Goal: Answer question/provide support: Share knowledge or assist other users

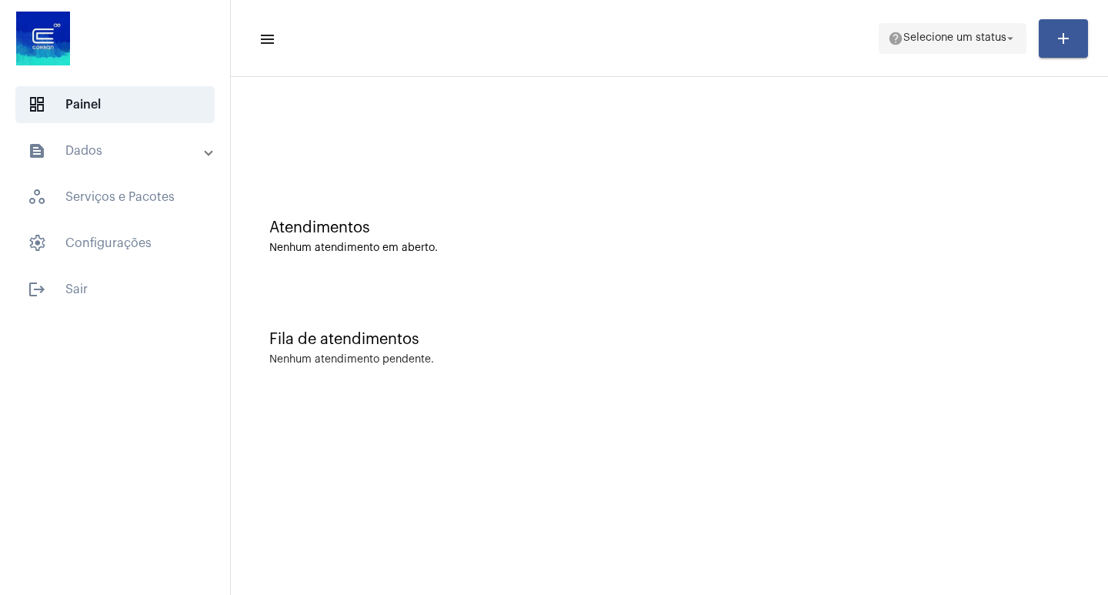
click at [888, 41] on mat-icon "help" at bounding box center [895, 38] width 15 height 15
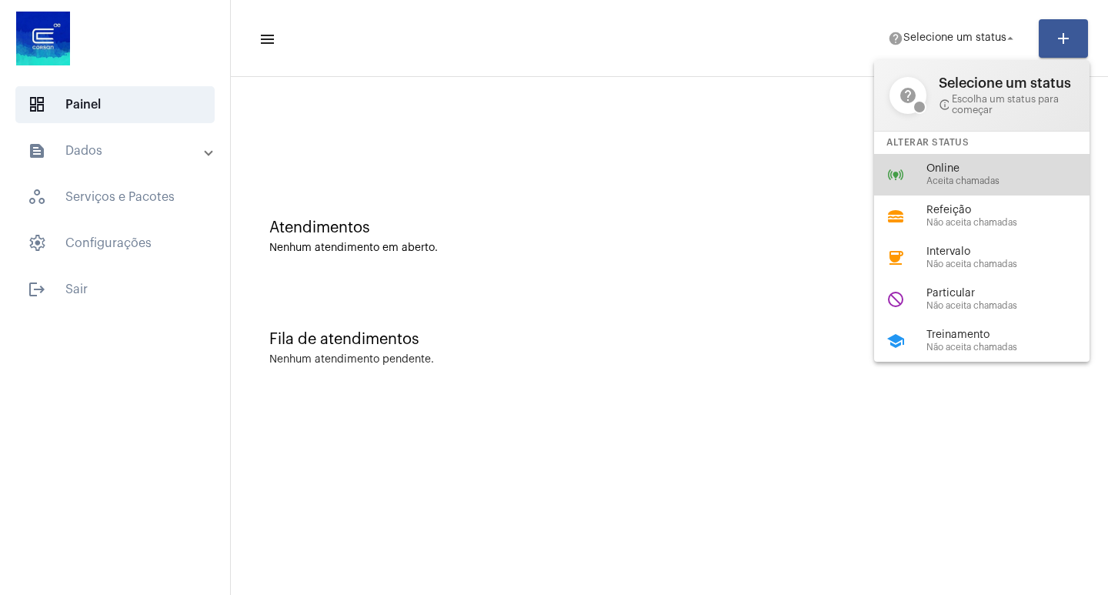
click at [935, 171] on span "Online" at bounding box center [1015, 169] width 176 height 12
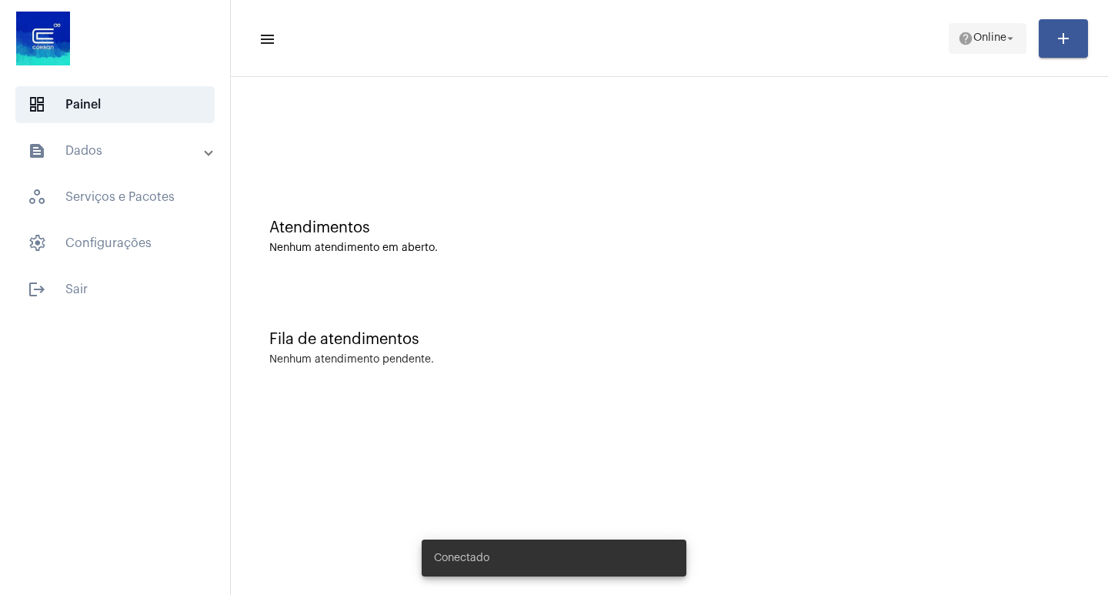
click at [966, 40] on mat-icon "help" at bounding box center [965, 38] width 15 height 15
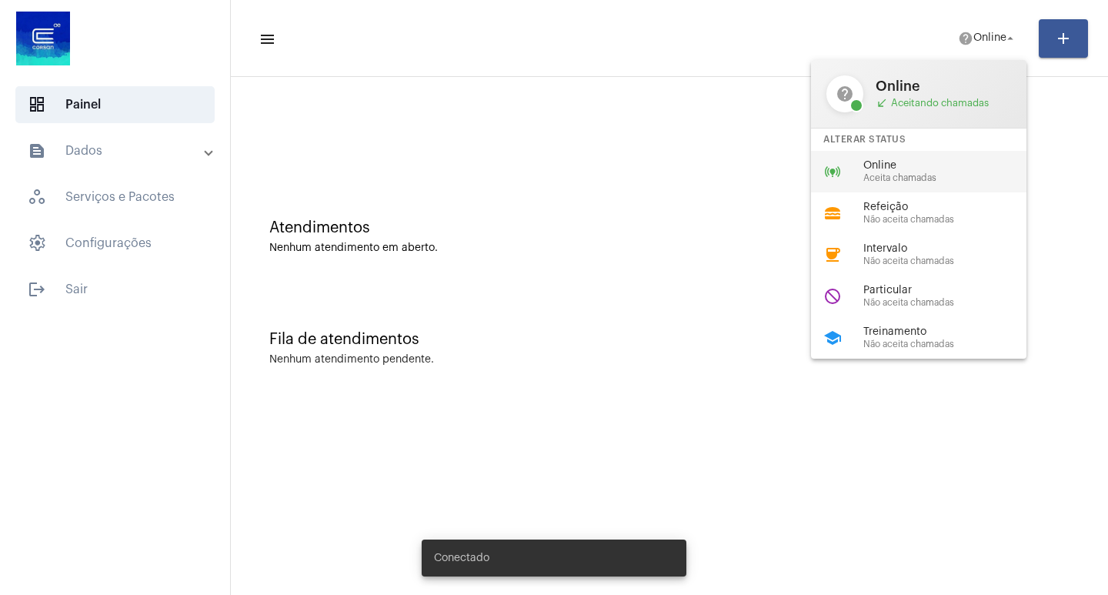
click at [927, 160] on span "Online" at bounding box center [952, 166] width 176 height 12
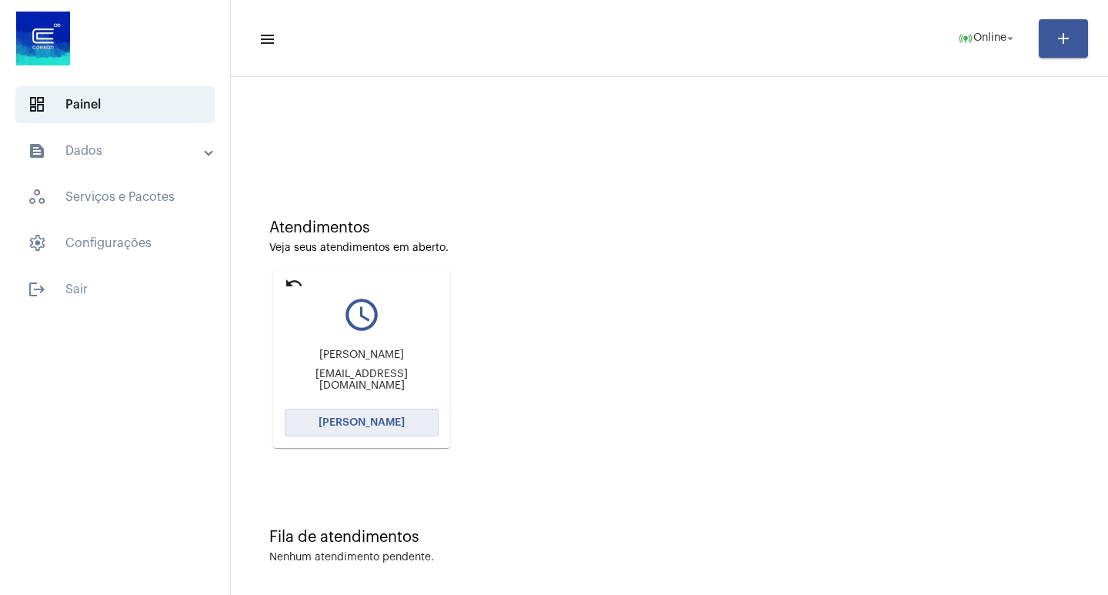
click at [369, 413] on button "[PERSON_NAME]" at bounding box center [362, 423] width 154 height 28
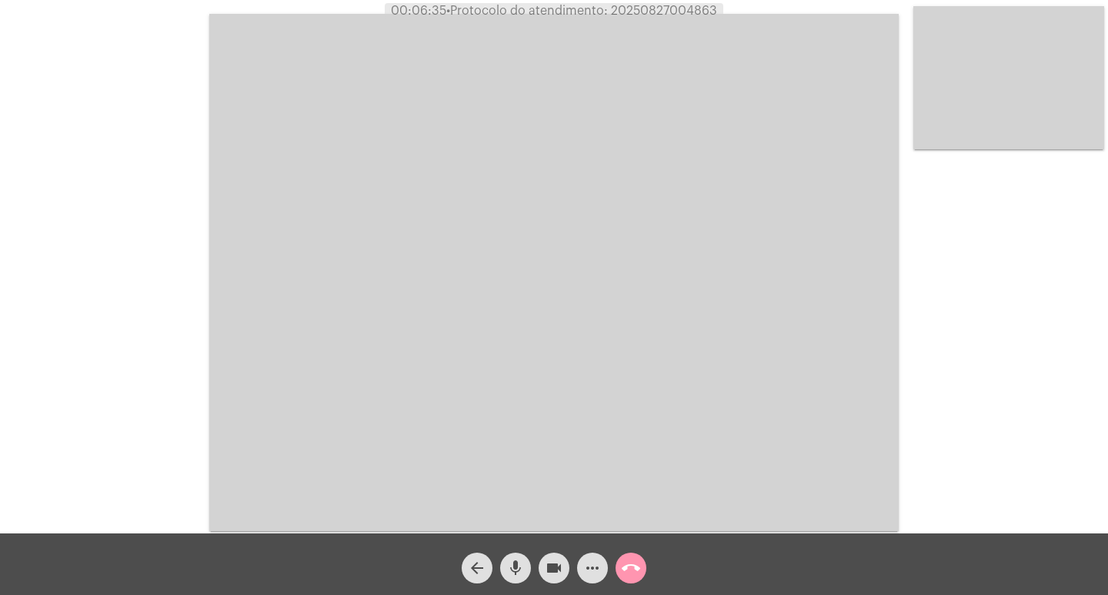
click at [678, 13] on span "• Protocolo do atendimento: 20250827004863" at bounding box center [581, 11] width 271 height 12
copy span "20250827004863"
click at [728, 71] on video at bounding box center [554, 272] width 690 height 517
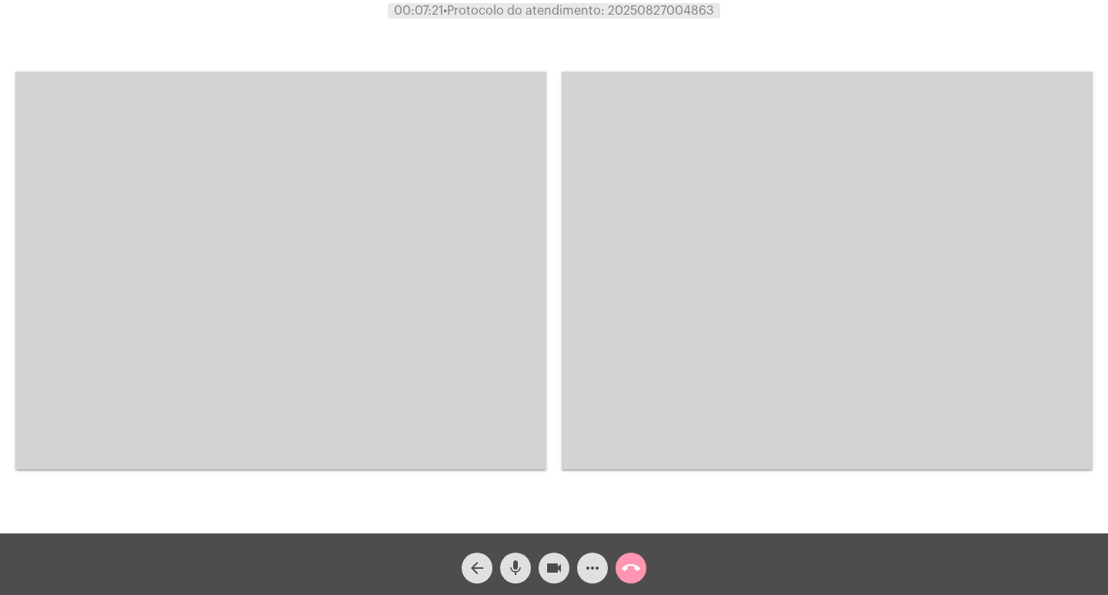
click at [441, 282] on video at bounding box center [280, 271] width 531 height 398
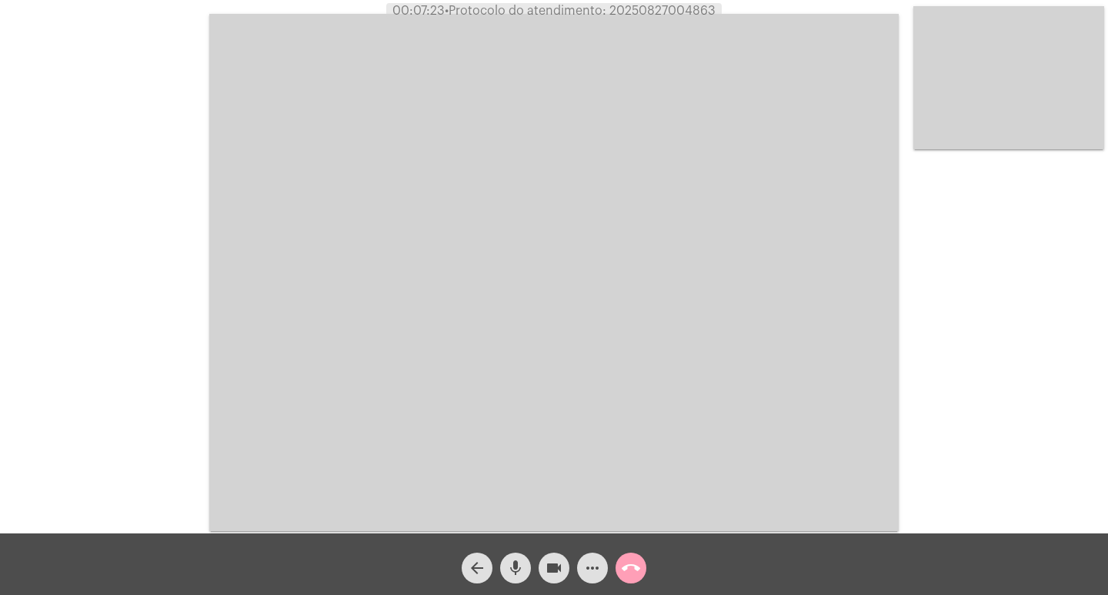
click at [634, 570] on mat-icon "call_end" at bounding box center [631, 568] width 18 height 18
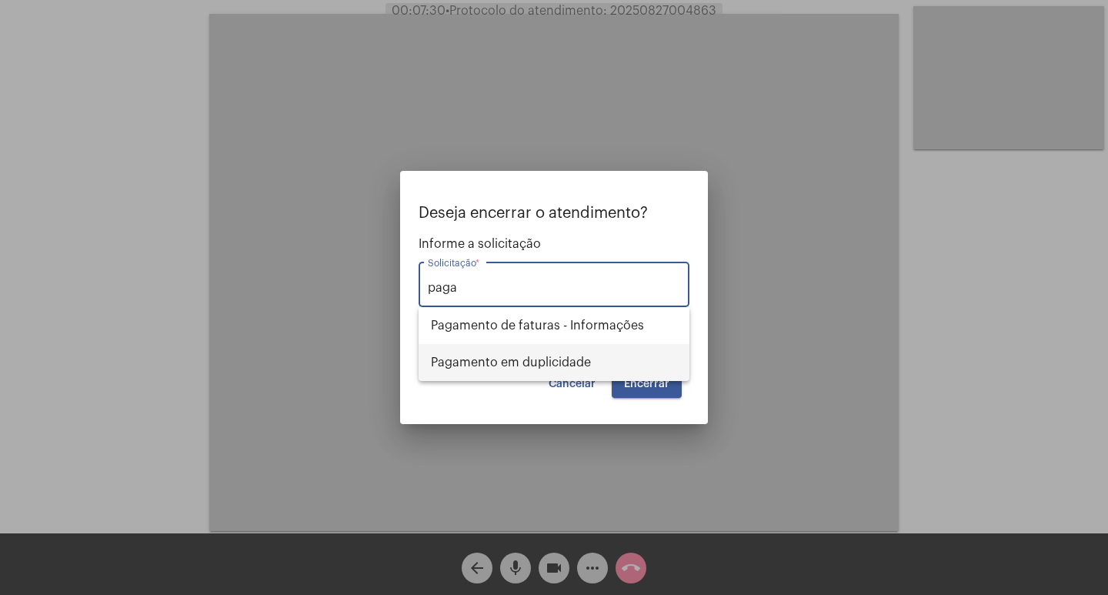
click at [592, 368] on span "Pagamento em duplicidade" at bounding box center [554, 362] width 246 height 37
type input "Pagamento em duplicidade"
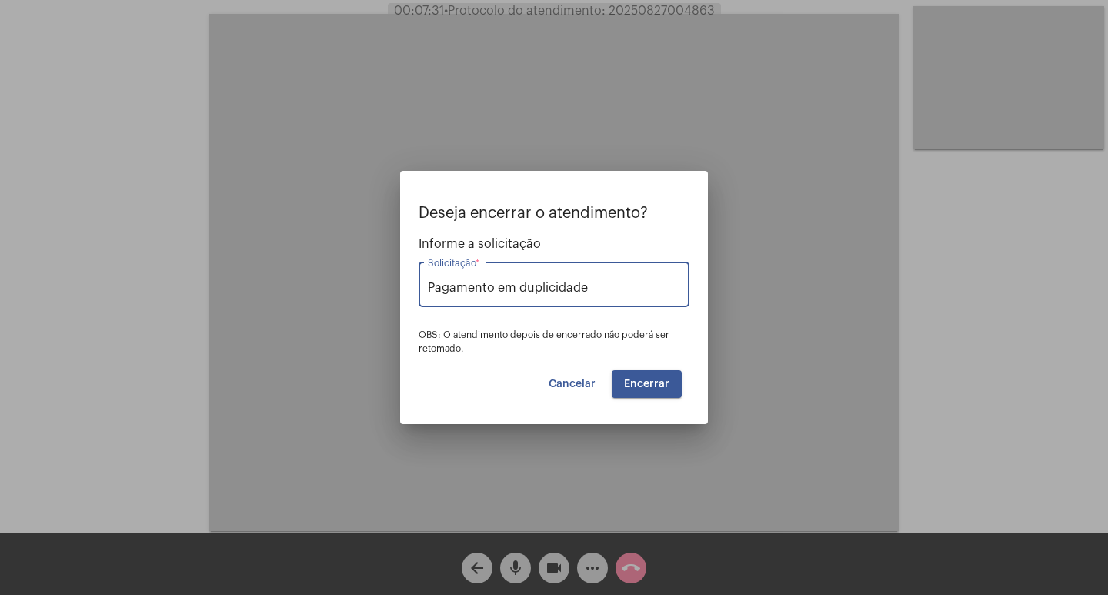
click at [645, 386] on span "Encerrar" at bounding box center [646, 384] width 45 height 11
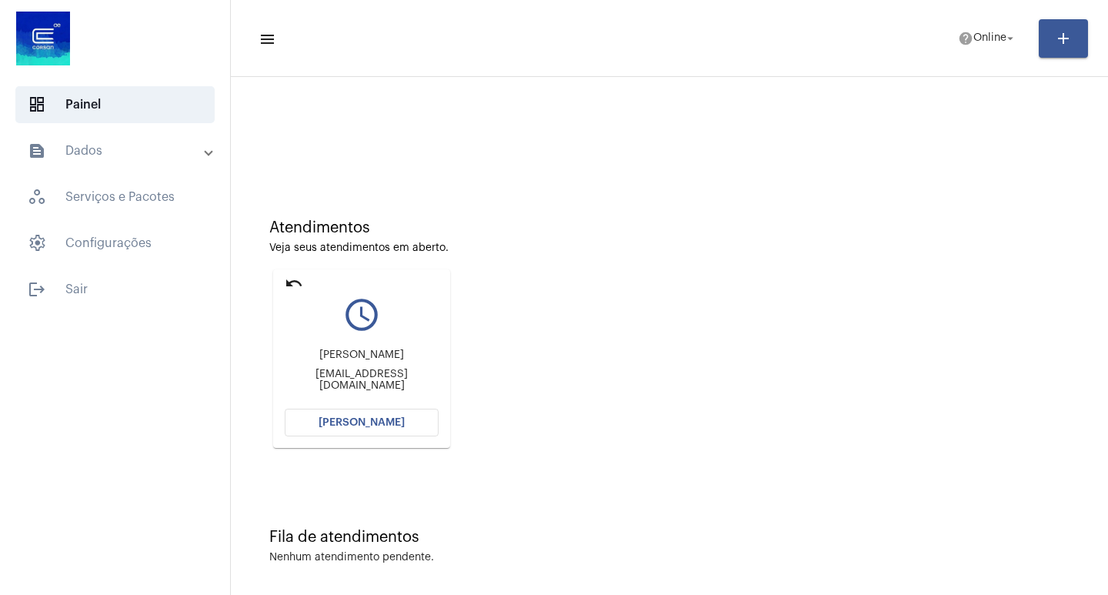
click at [400, 420] on span "[PERSON_NAME]" at bounding box center [362, 422] width 86 height 11
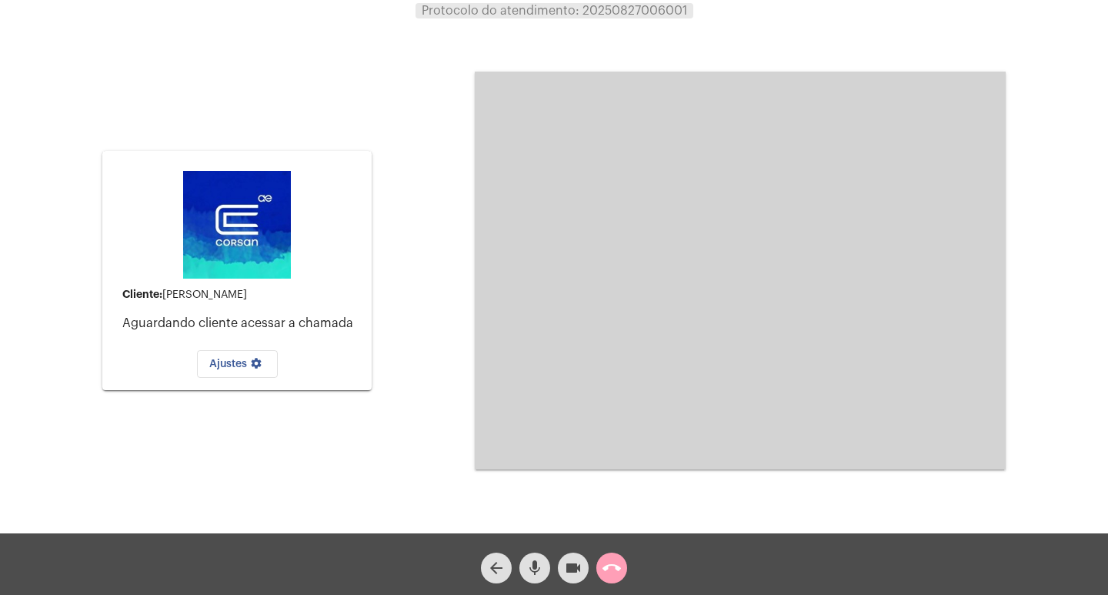
click at [620, 574] on mat-icon "call_end" at bounding box center [612, 568] width 18 height 18
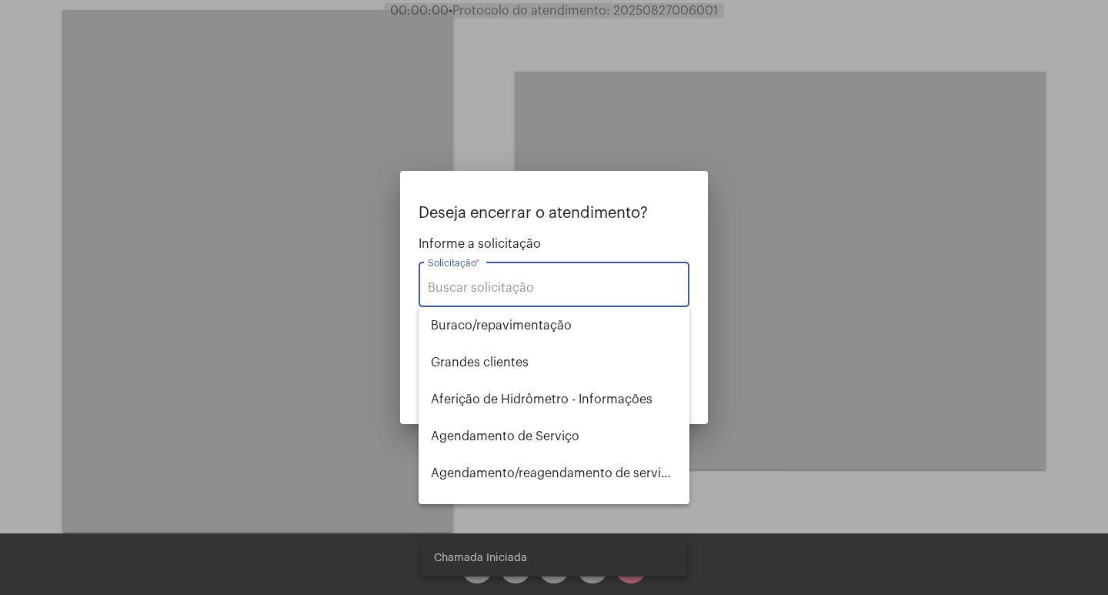
click at [268, 383] on div at bounding box center [554, 297] width 1108 height 595
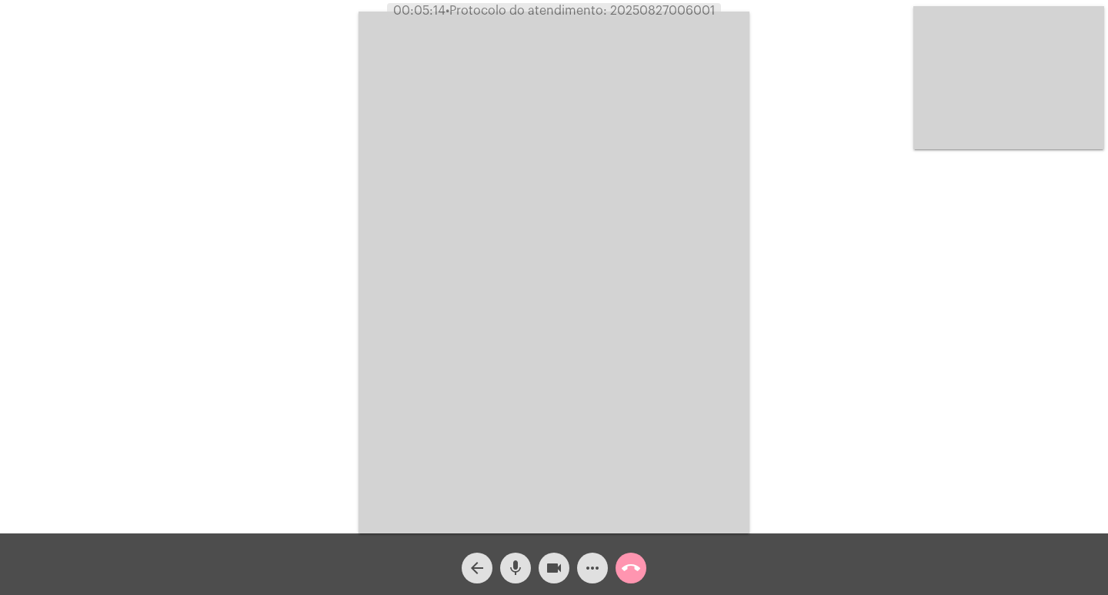
click at [584, 580] on span "more_horiz" at bounding box center [592, 568] width 18 height 31
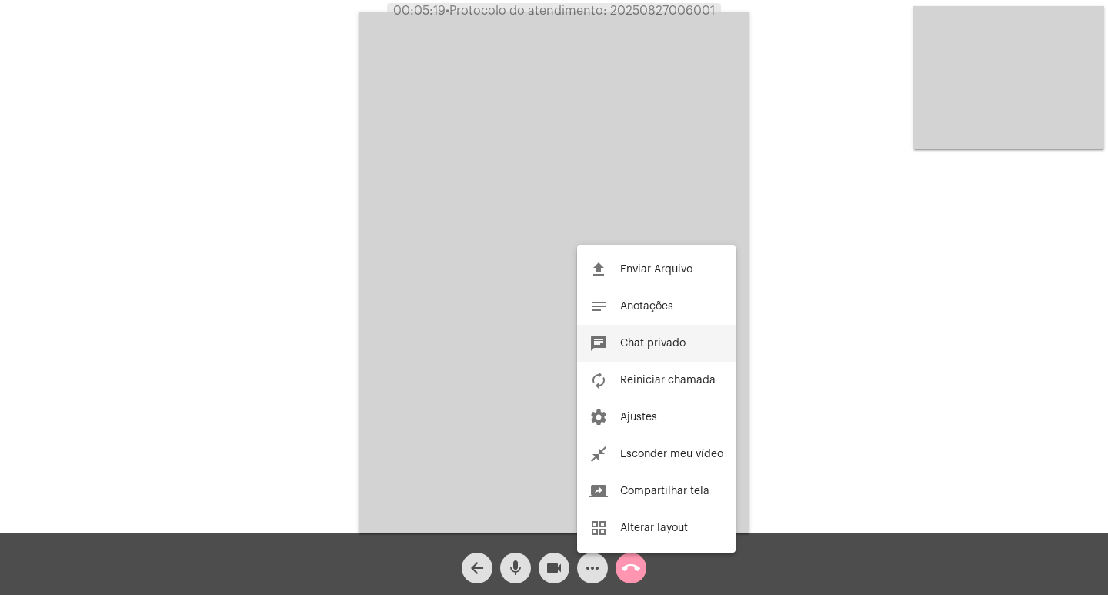
click at [618, 329] on button "chat Chat privado" at bounding box center [656, 343] width 159 height 37
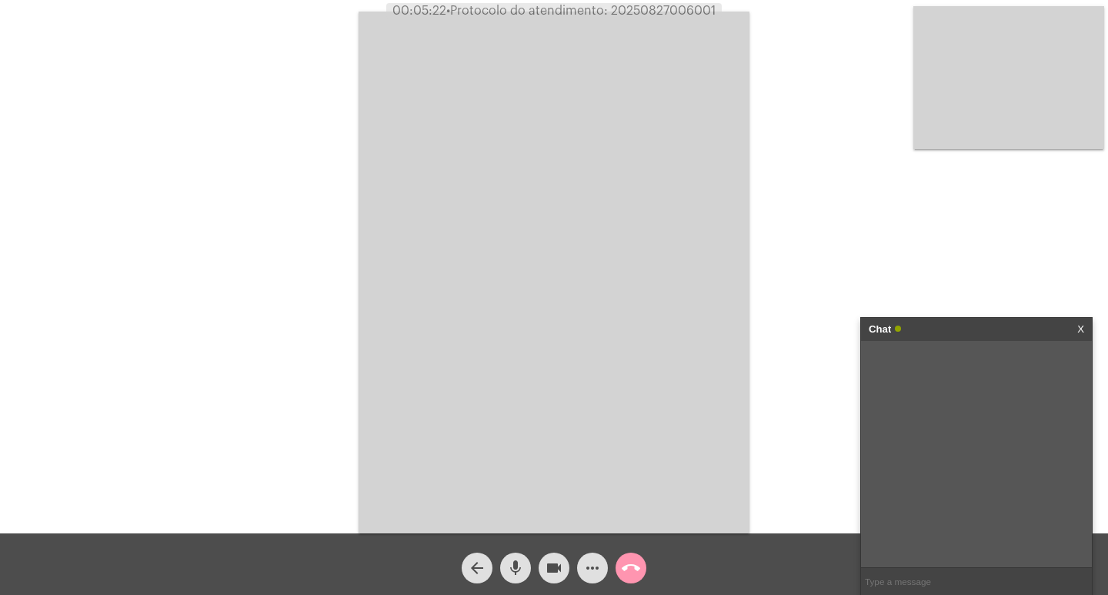
paste input "AGERGS - [URL][DOMAIN_NAME] Contato: [PHONE_NUMBER]"
type input "AGERGS - [URL][DOMAIN_NAME] Contato: [PHONE_NUMBER]"
click at [667, 10] on span "• Protocolo do atendimento: 20250827006001" at bounding box center [581, 11] width 269 height 12
copy span "20250827006001"
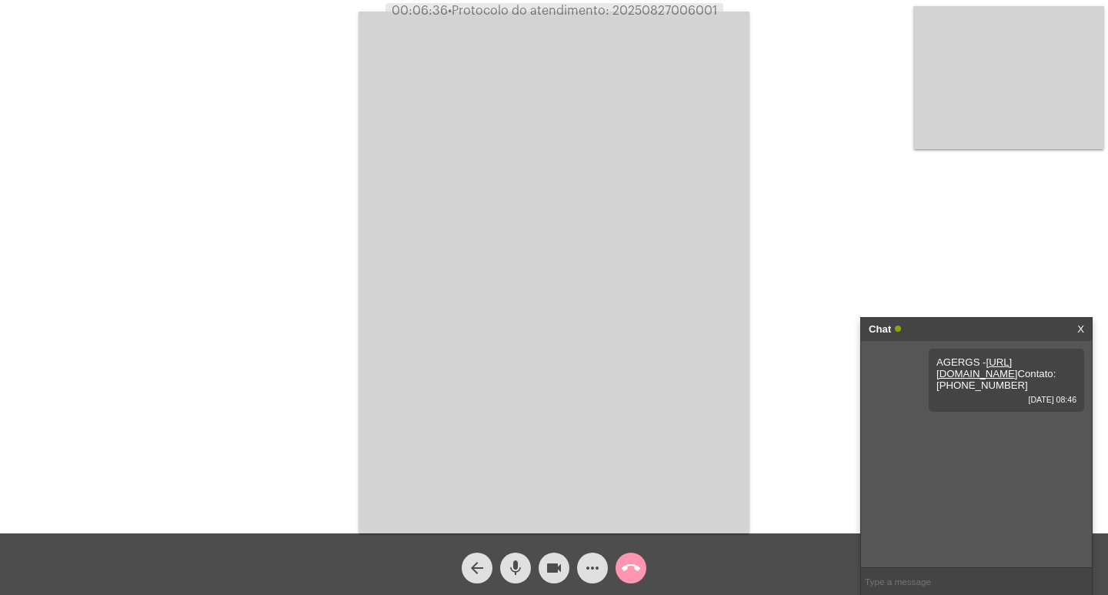
click at [633, 562] on mat-icon "call_end" at bounding box center [631, 568] width 18 height 18
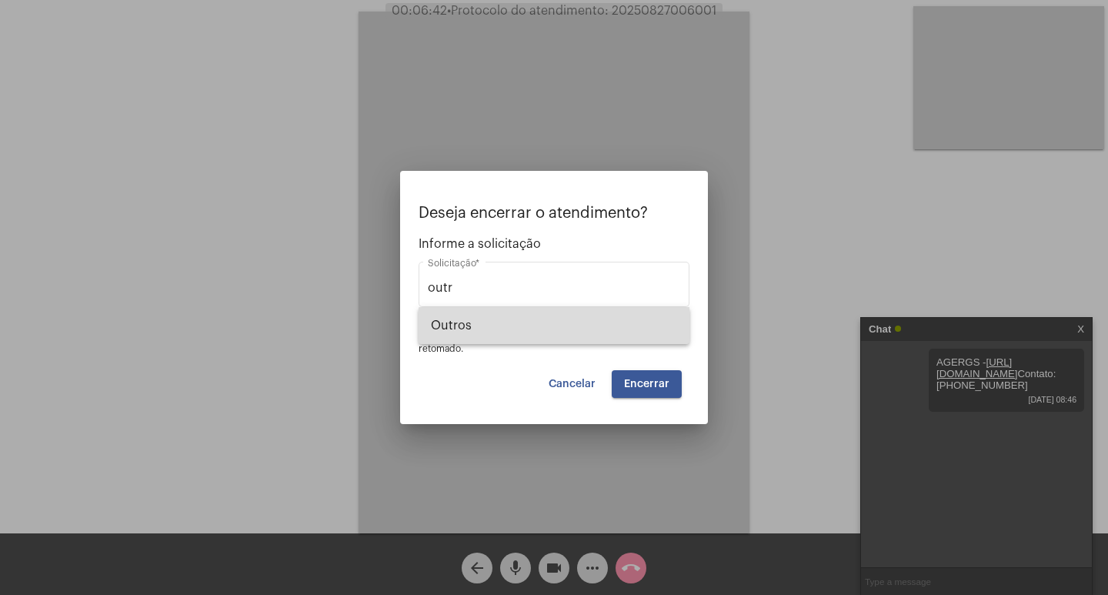
click at [587, 336] on span "Outros" at bounding box center [554, 325] width 246 height 37
type input "Outros"
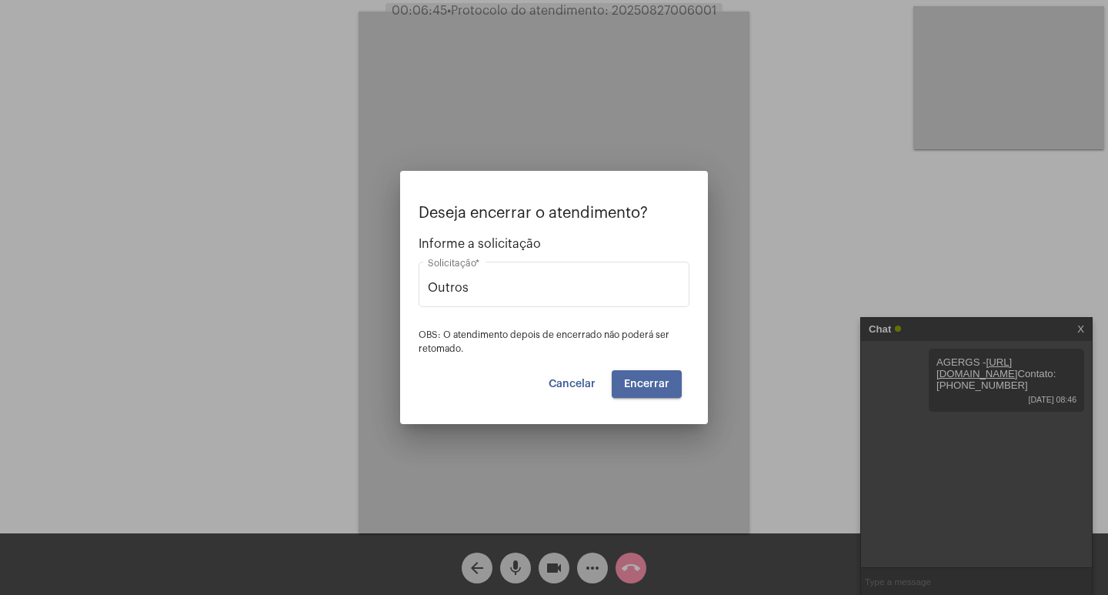
click at [672, 390] on button "Encerrar" at bounding box center [647, 384] width 70 height 28
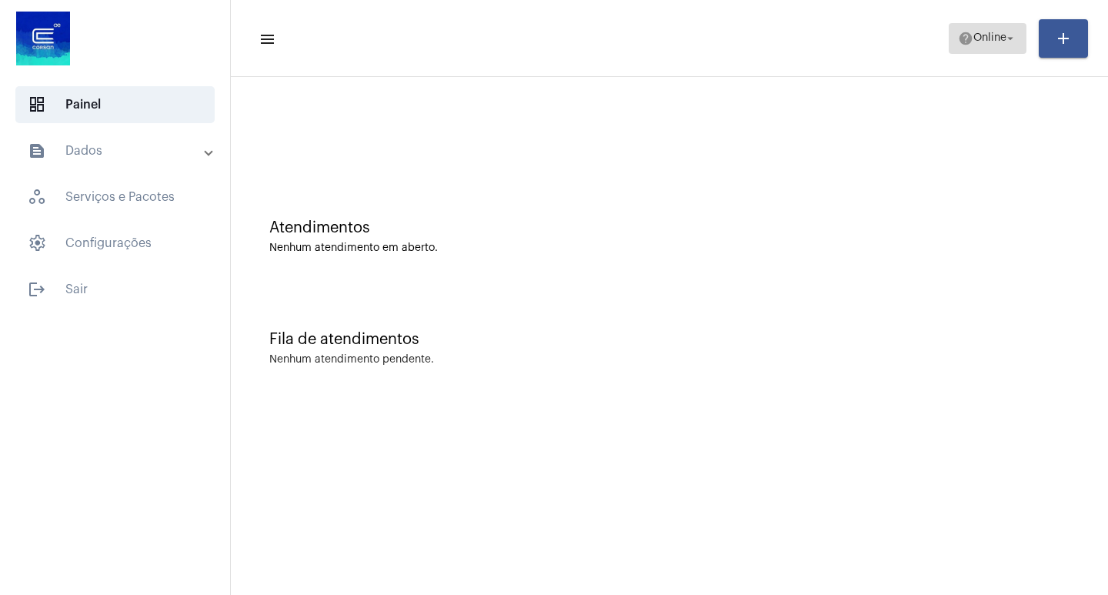
click at [961, 43] on mat-icon "help" at bounding box center [965, 38] width 15 height 15
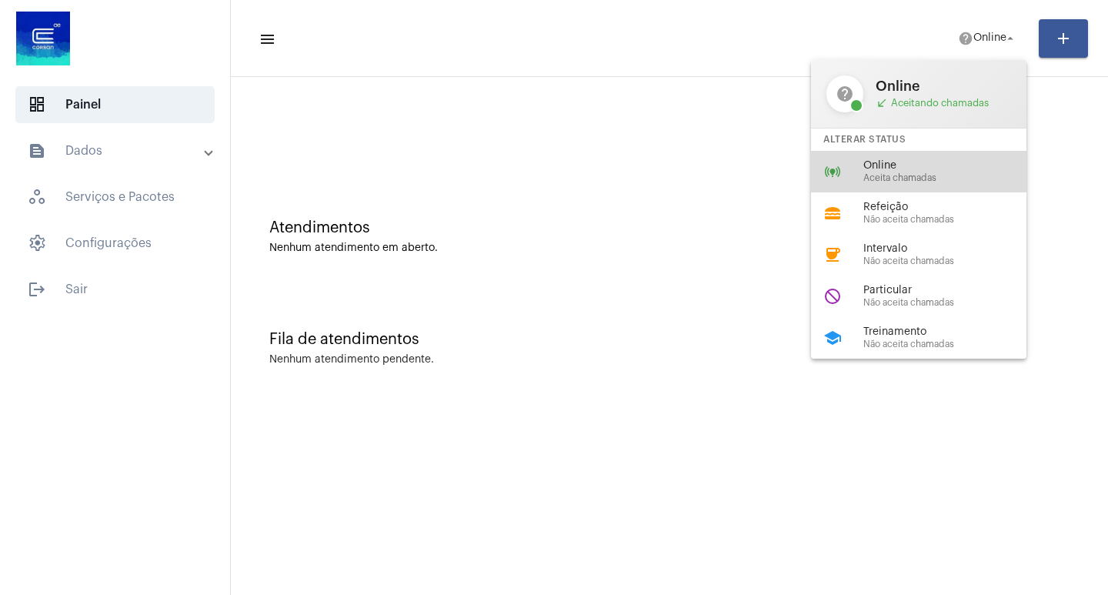
click at [968, 153] on div "online_prediction Online Aceita chamadas" at bounding box center [931, 172] width 240 height 42
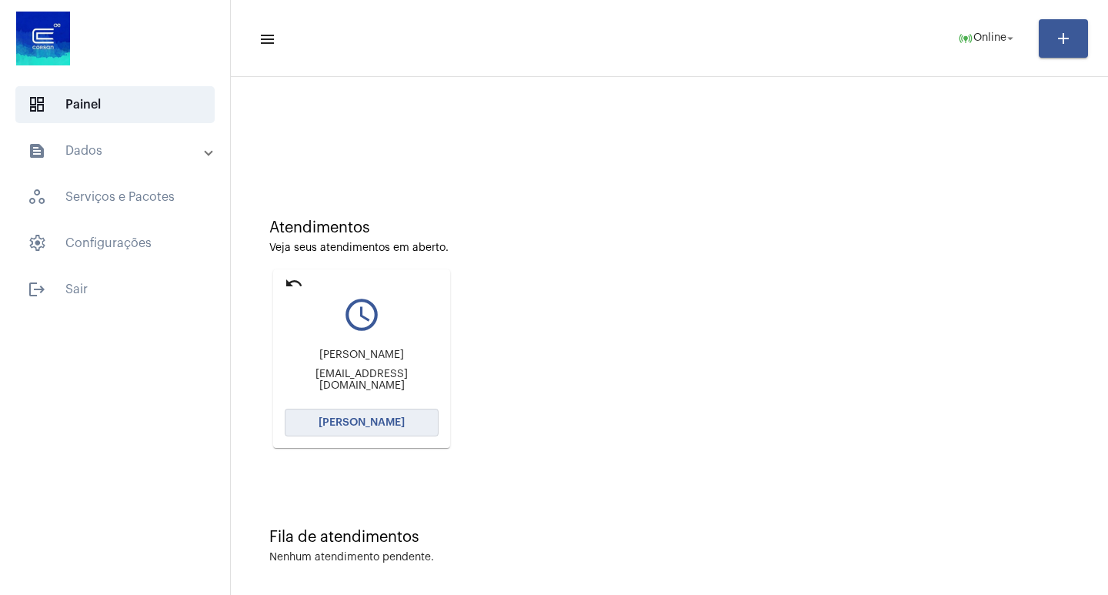
click at [394, 423] on span "[PERSON_NAME]" at bounding box center [362, 422] width 86 height 11
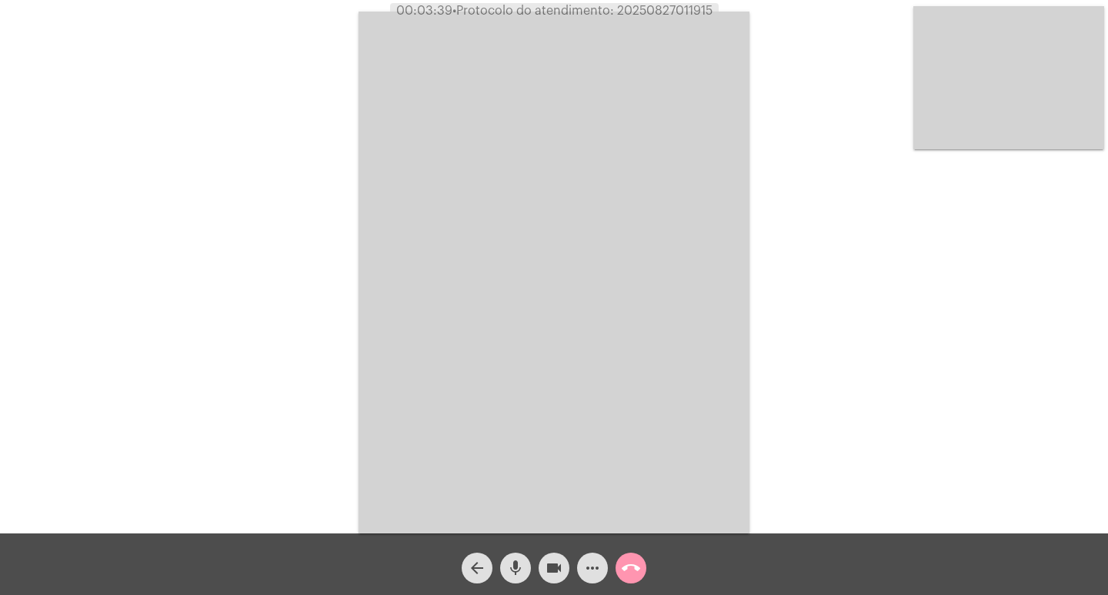
click at [534, 206] on video at bounding box center [554, 273] width 391 height 522
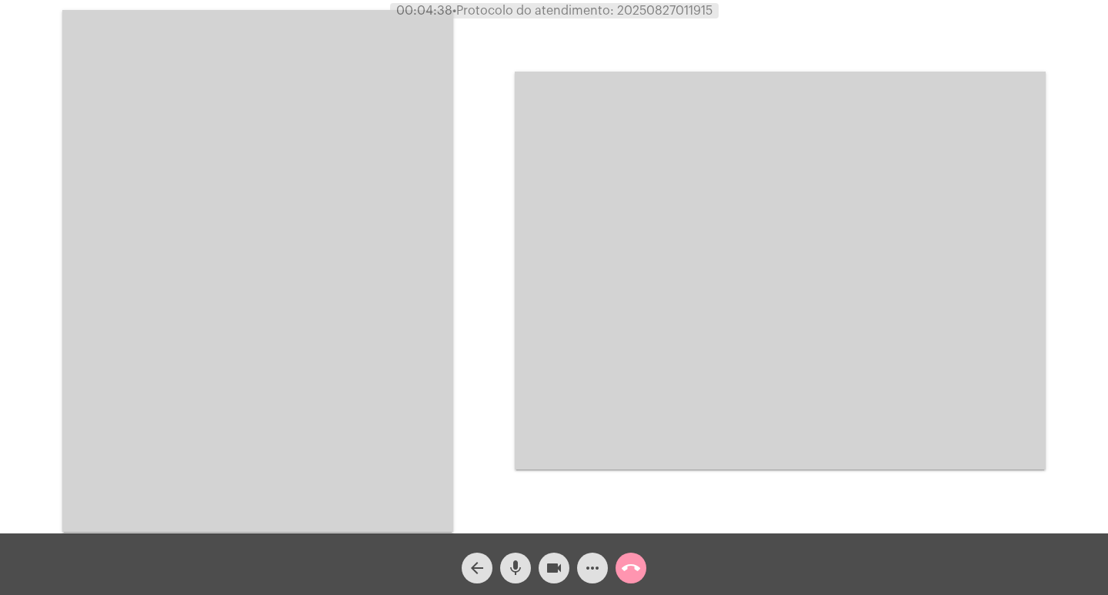
click at [344, 303] on video at bounding box center [257, 271] width 391 height 522
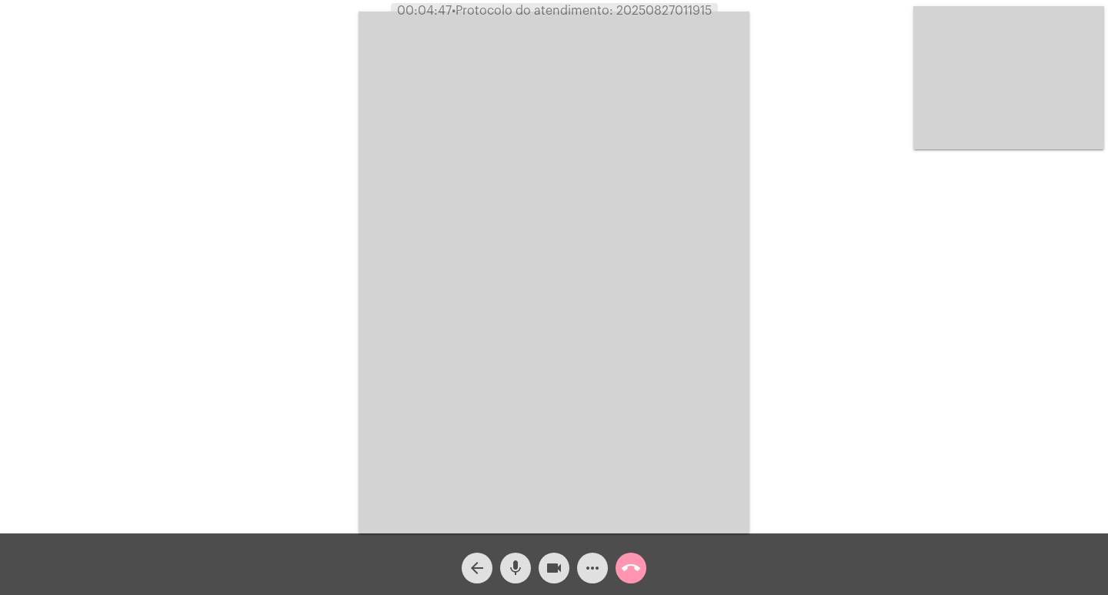
click at [677, 294] on video at bounding box center [554, 273] width 391 height 522
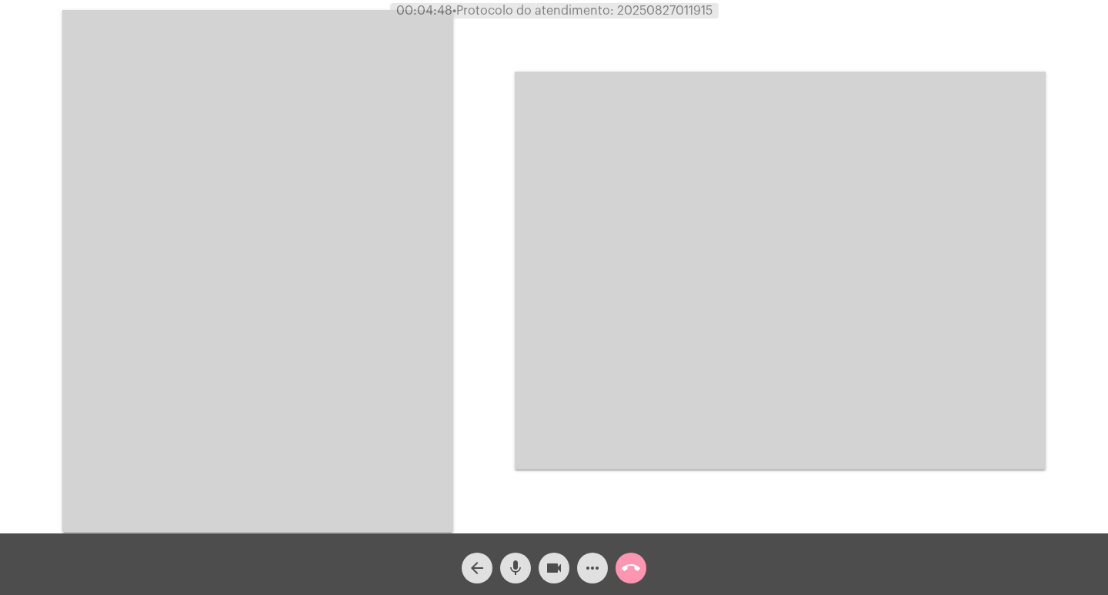
click at [232, 429] on video at bounding box center [257, 271] width 391 height 522
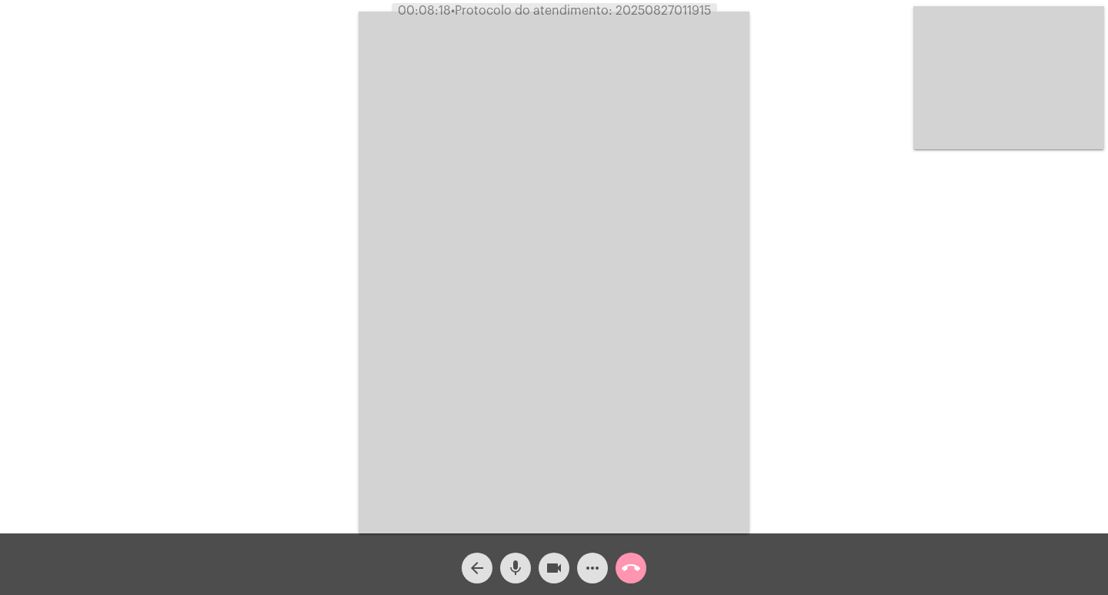
click at [438, 83] on video at bounding box center [554, 273] width 391 height 522
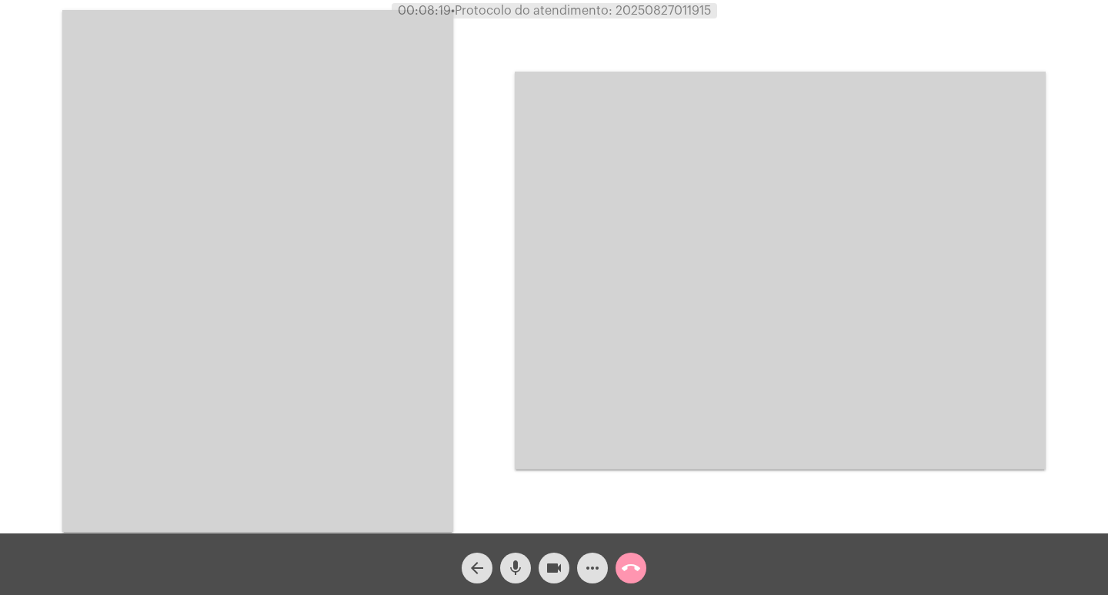
click at [644, 8] on span "• Protocolo do atendimento: 20250827011915" at bounding box center [581, 11] width 260 height 12
copy span "20250827011915"
click at [277, 180] on video at bounding box center [257, 271] width 391 height 522
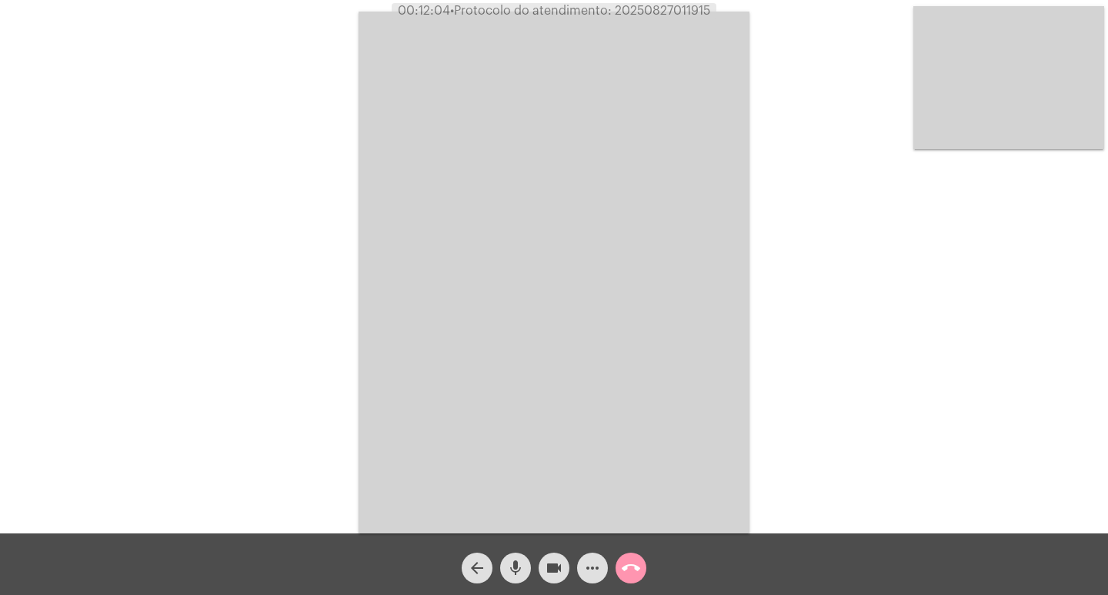
click at [640, 566] on mat-icon "call_end" at bounding box center [631, 568] width 18 height 18
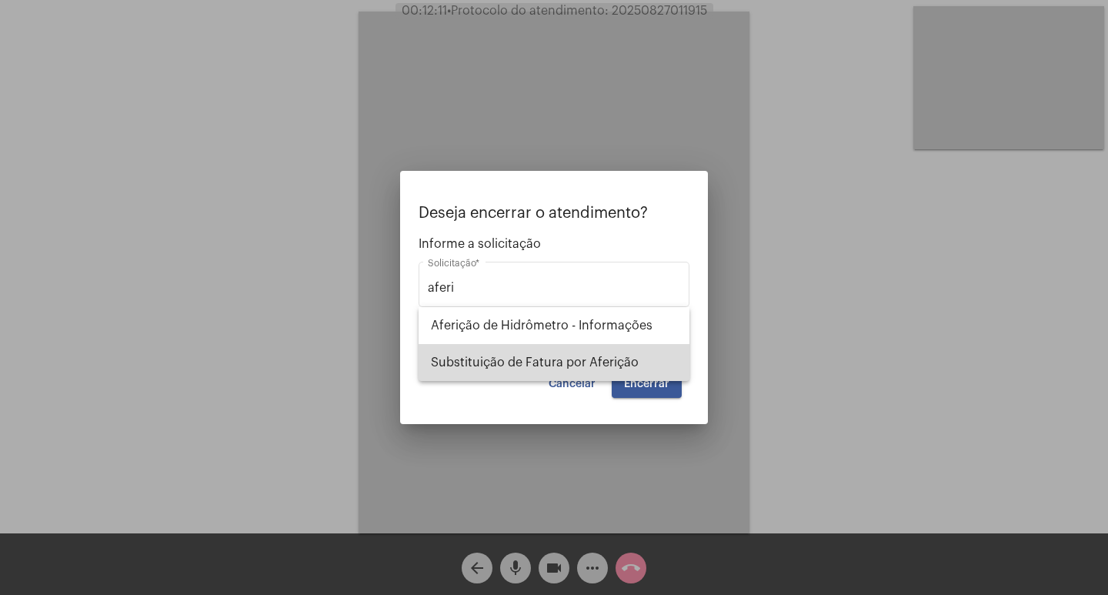
click at [525, 353] on span "Substituição de Fatura por Aferição" at bounding box center [554, 362] width 246 height 37
type input "Substituição de Fatura por Aferição"
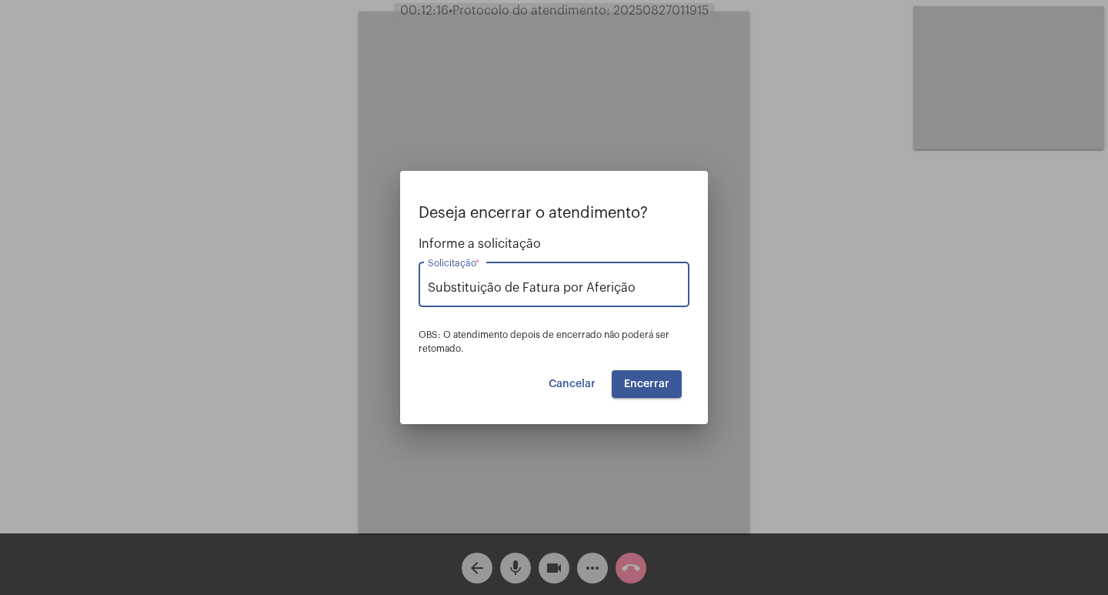
click at [650, 387] on span "Encerrar" at bounding box center [646, 384] width 45 height 11
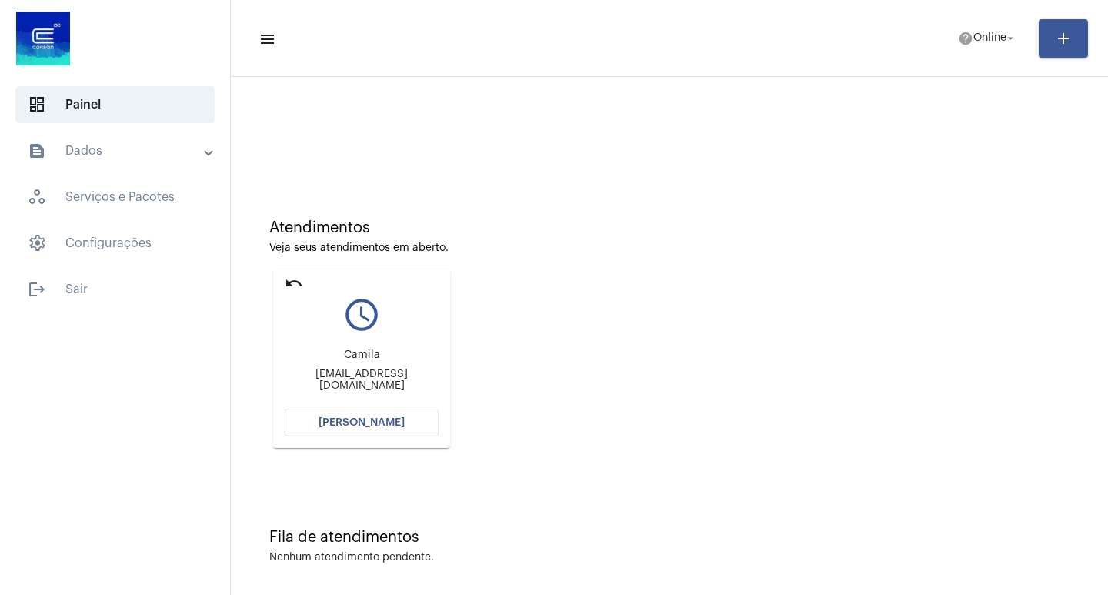
drag, startPoint x: 480, startPoint y: 42, endPoint x: 511, endPoint y: 302, distance: 261.2
click at [511, 302] on div "Atendimentos Veja seus atendimentos em aberto. undo query_builder [PERSON_NAME]…" at bounding box center [670, 327] width 862 height 309
click at [430, 414] on button "[PERSON_NAME]" at bounding box center [362, 423] width 154 height 28
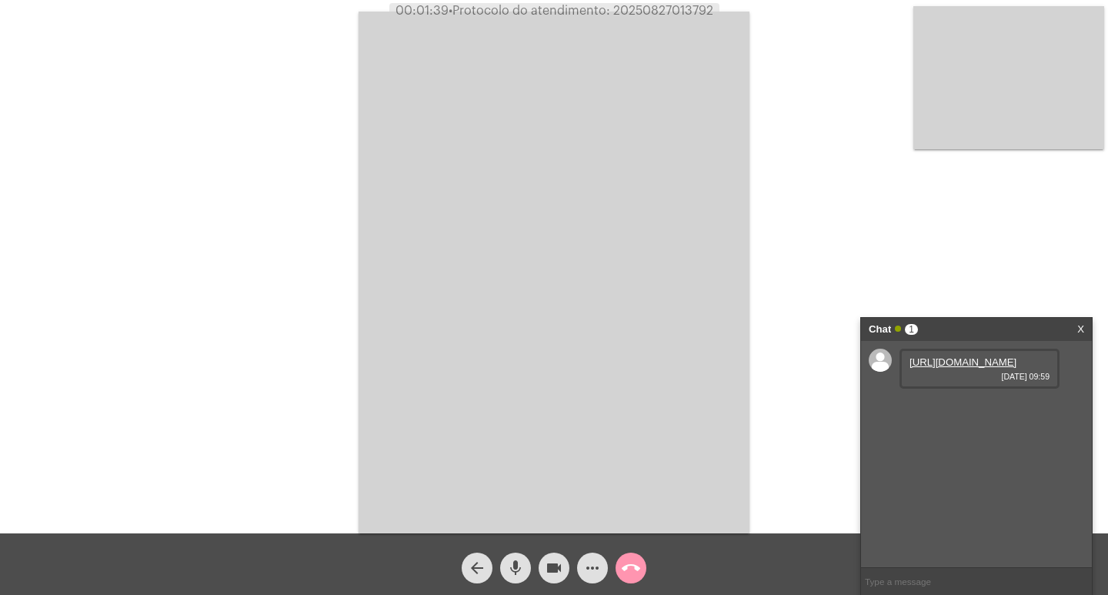
click at [956, 368] on link "[URL][DOMAIN_NAME]" at bounding box center [963, 362] width 107 height 12
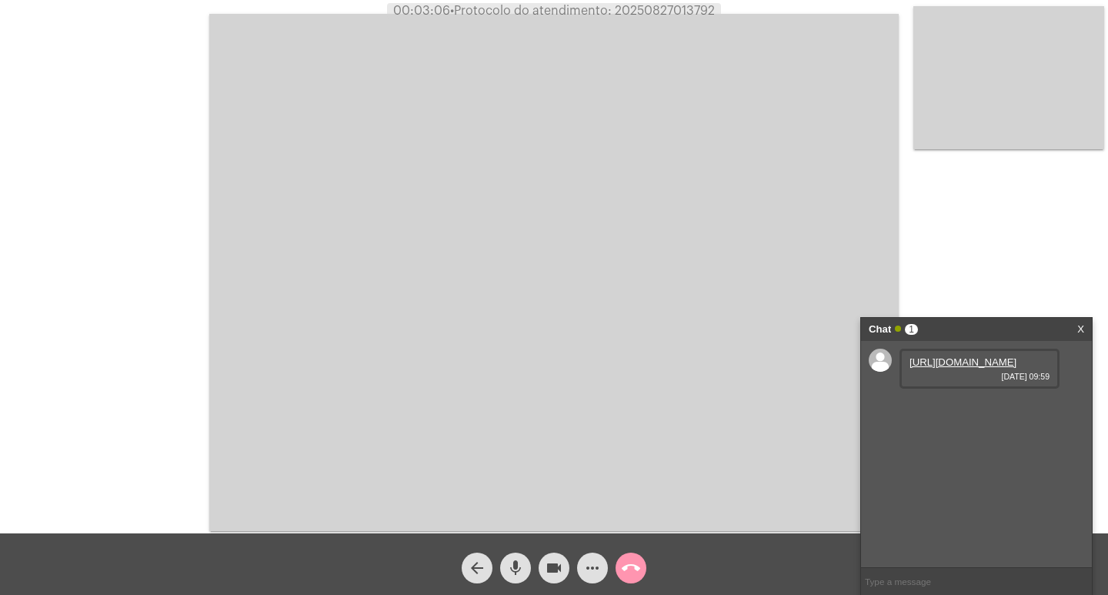
click at [657, 12] on span "• Protocolo do atendimento: 20250827013792" at bounding box center [582, 11] width 265 height 12
copy span "20250827013792"
click at [406, 322] on video at bounding box center [554, 272] width 690 height 517
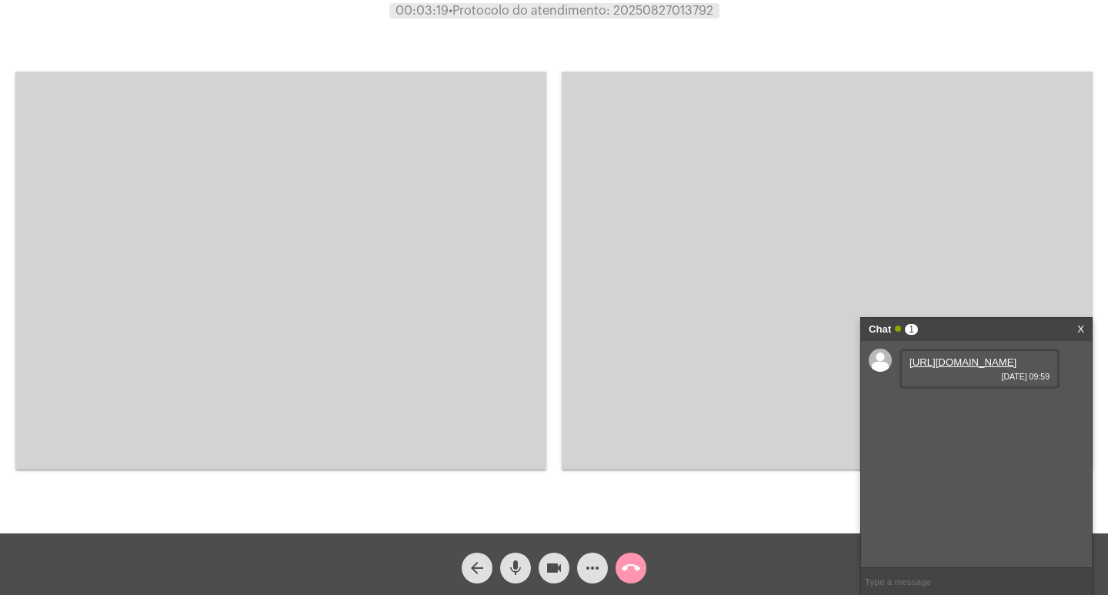
click at [1085, 329] on div "Chat 1 X" at bounding box center [976, 329] width 231 height 23
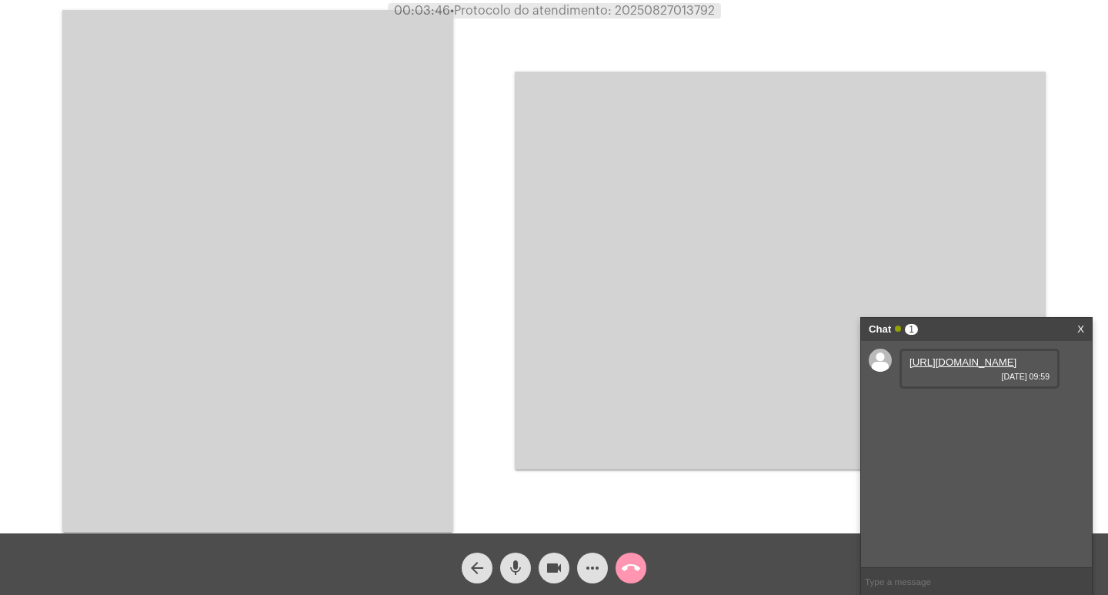
click at [1078, 331] on link "X" at bounding box center [1081, 329] width 7 height 23
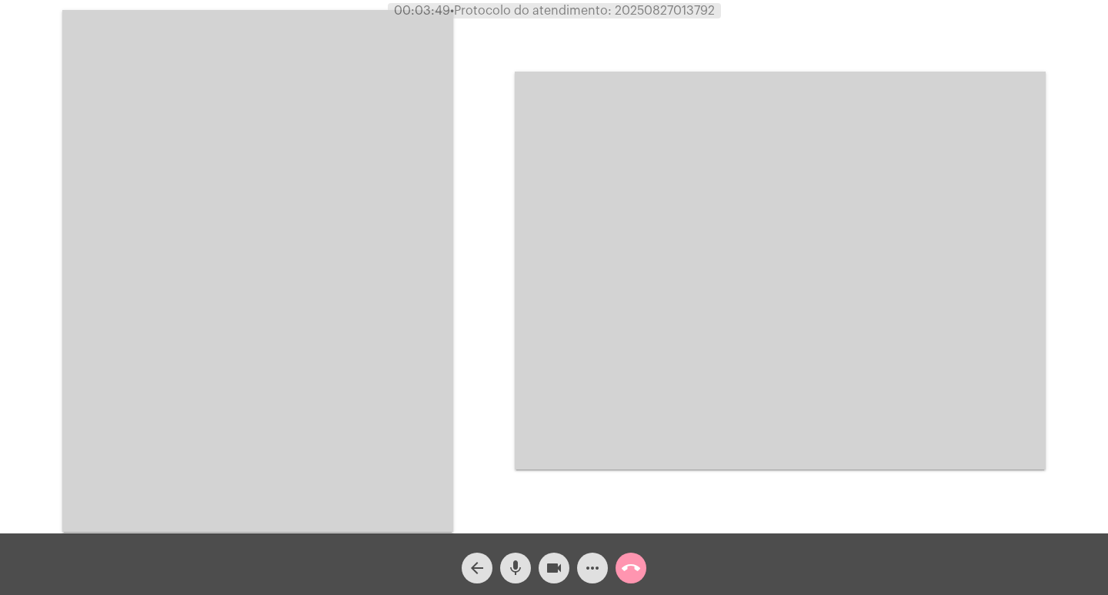
click at [264, 276] on video at bounding box center [257, 271] width 391 height 522
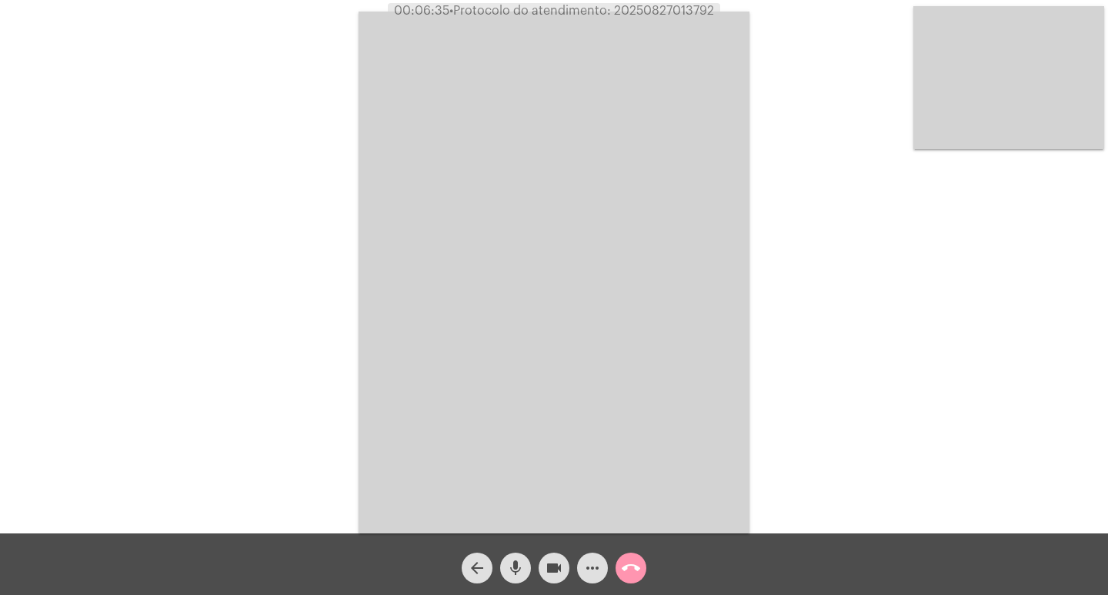
click at [598, 555] on span "more_horiz" at bounding box center [592, 568] width 18 height 31
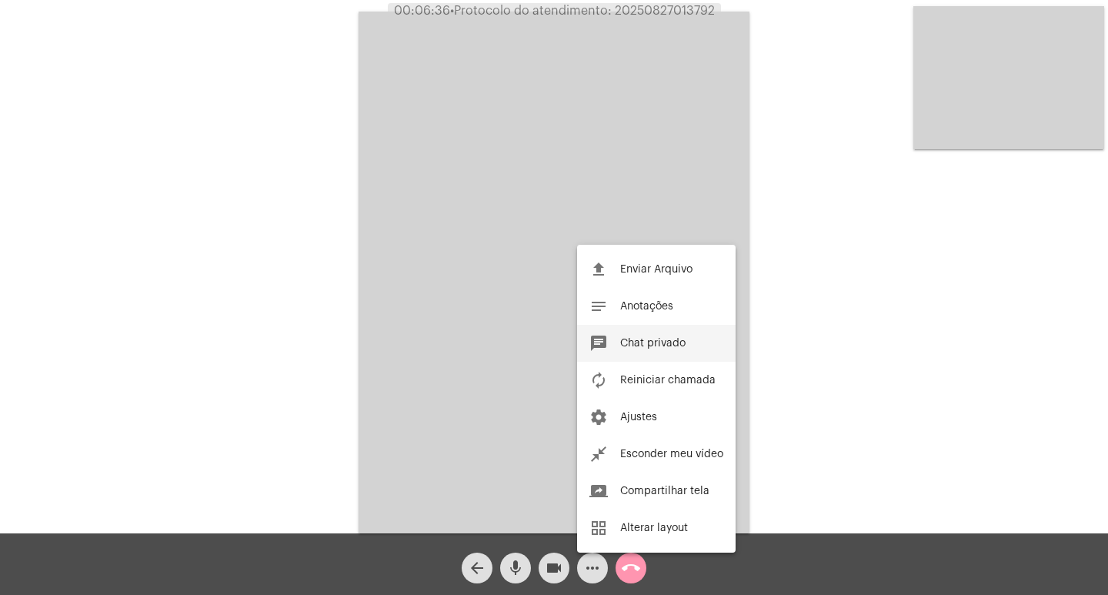
click at [622, 342] on span "Chat privado" at bounding box center [652, 343] width 65 height 11
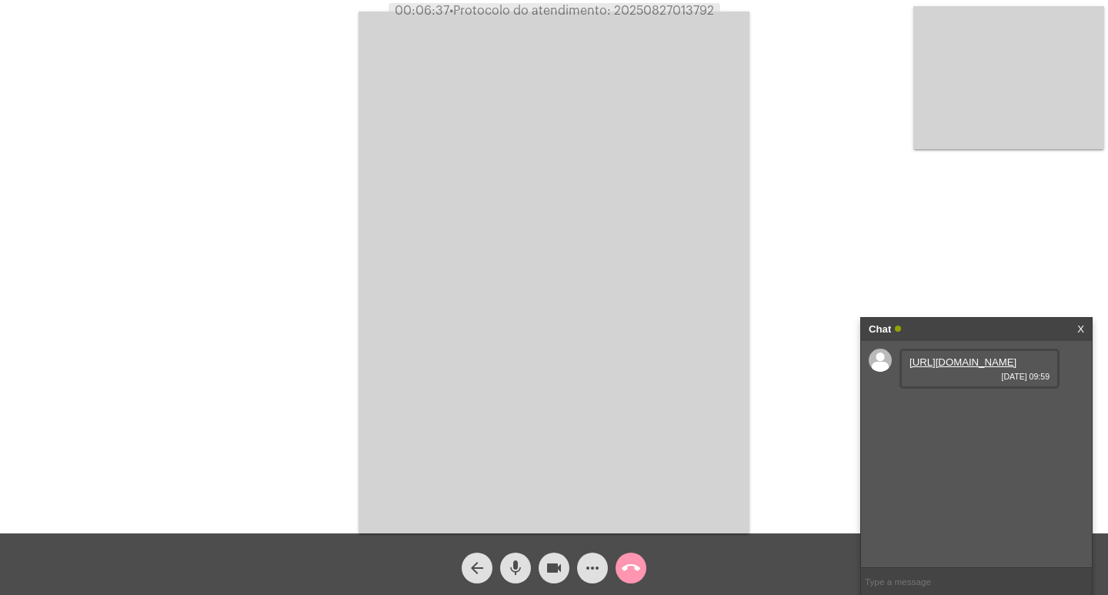
click at [898, 572] on input "text" at bounding box center [976, 581] width 231 height 27
paste input "MATRÍCULA: 36027 UNIDADE: CORSAN SA REF.: 06/2025 - ORIGEM: N.F.C. VALOR: 193,1…"
type input "MATRÍCULA: 36027 UNIDADE: CORSAN SA REF.: 06/2025 - ORIGEM: N.F.C. VALOR: 193,1…"
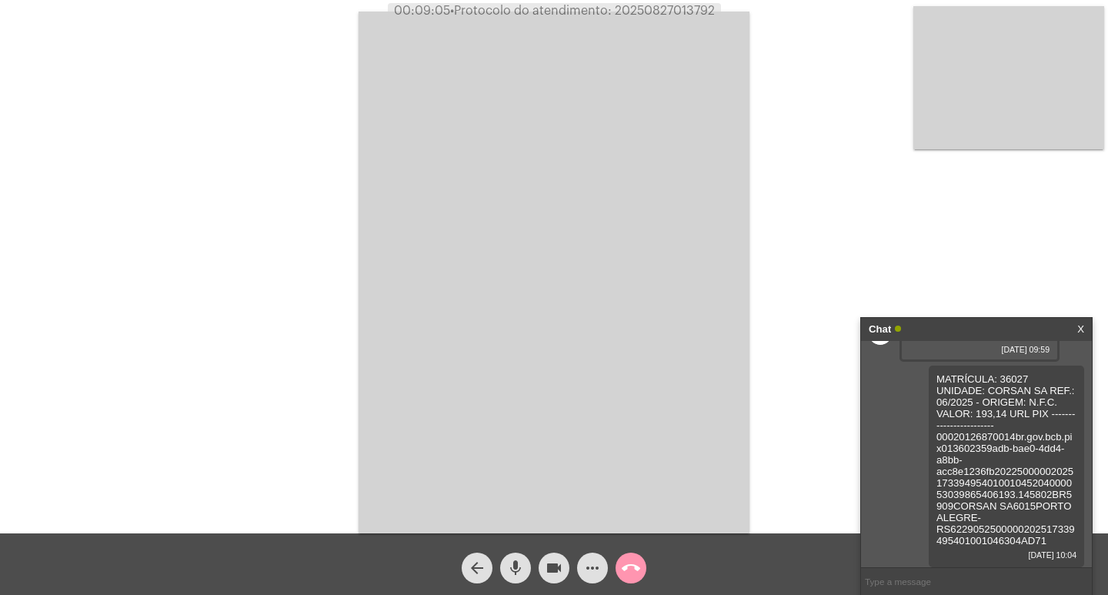
click at [624, 570] on mat-icon "call_end" at bounding box center [631, 568] width 18 height 18
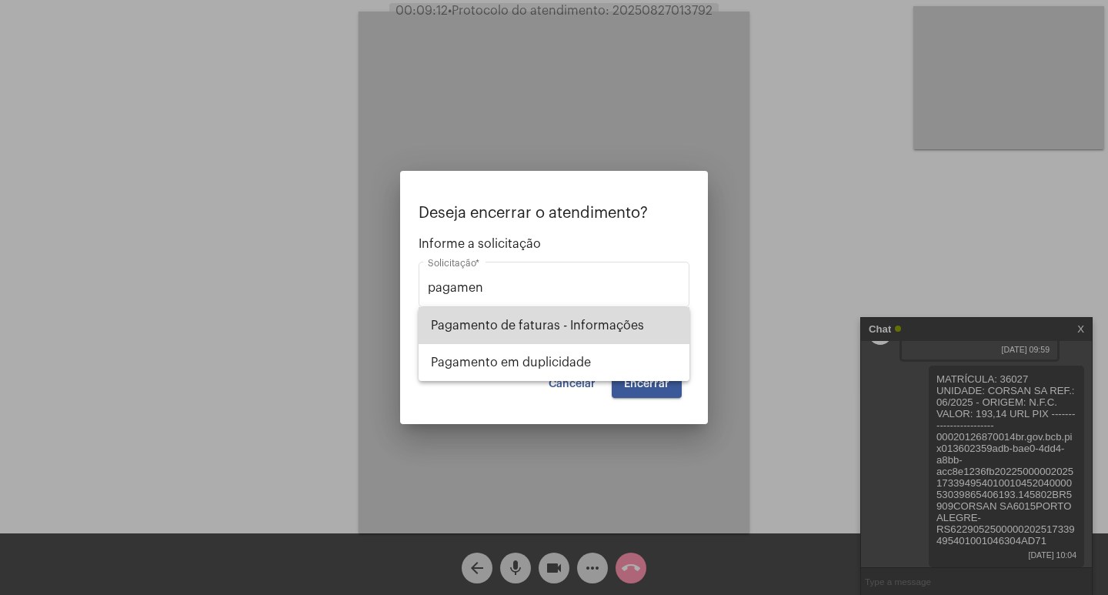
click at [483, 321] on span "Pagamento de faturas - Informações" at bounding box center [554, 325] width 246 height 37
type input "Pagamento de faturas - Informações"
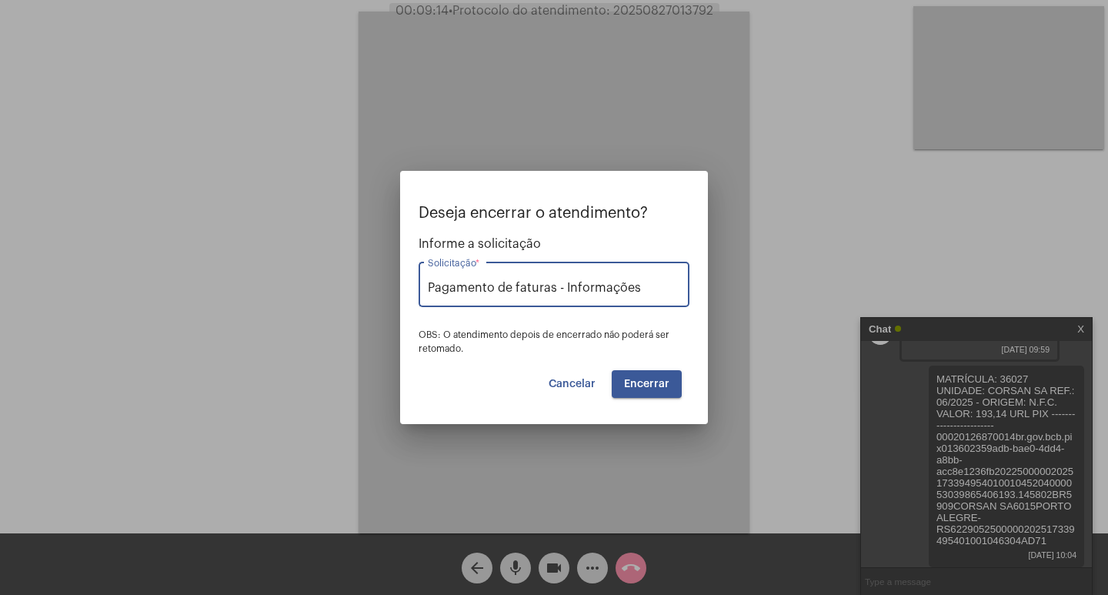
click at [669, 389] on span "Encerrar" at bounding box center [646, 384] width 45 height 11
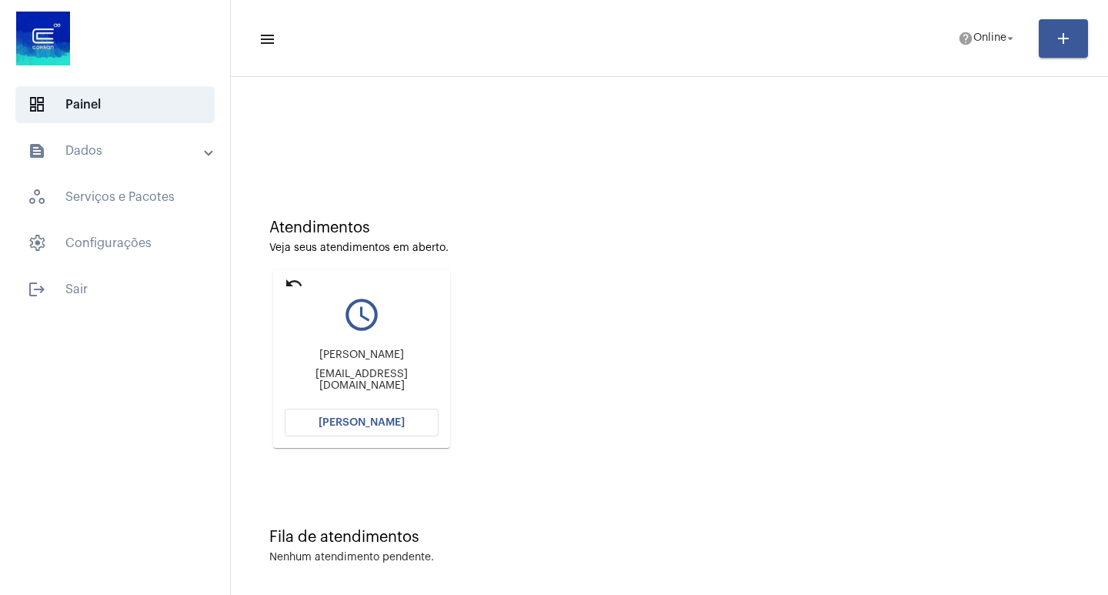
click at [369, 430] on button "[PERSON_NAME]" at bounding box center [362, 423] width 154 height 28
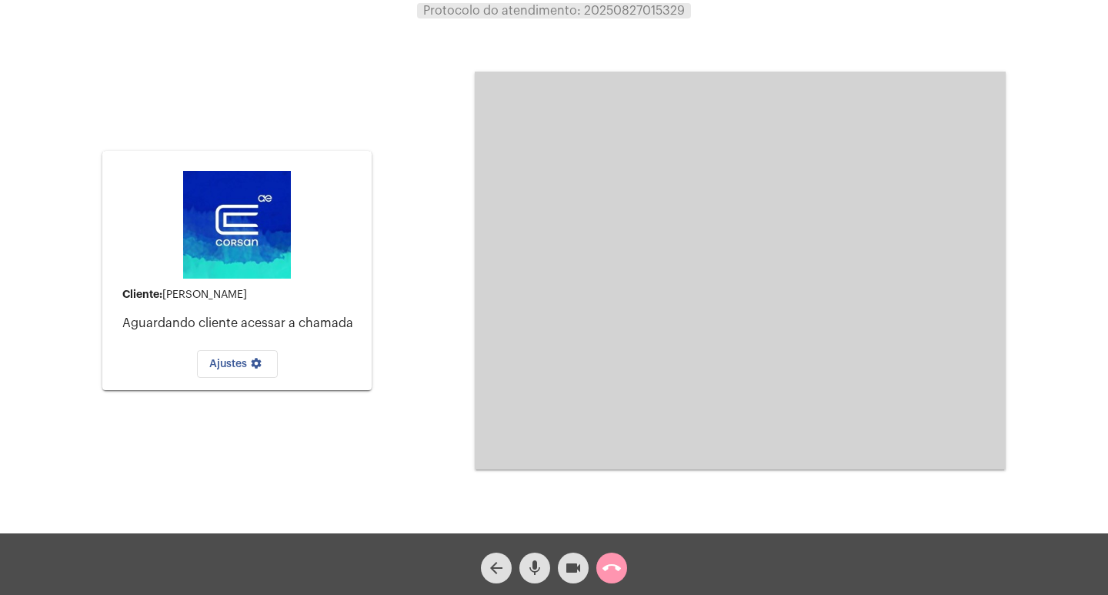
click at [607, 563] on mat-icon "call_end" at bounding box center [612, 568] width 18 height 18
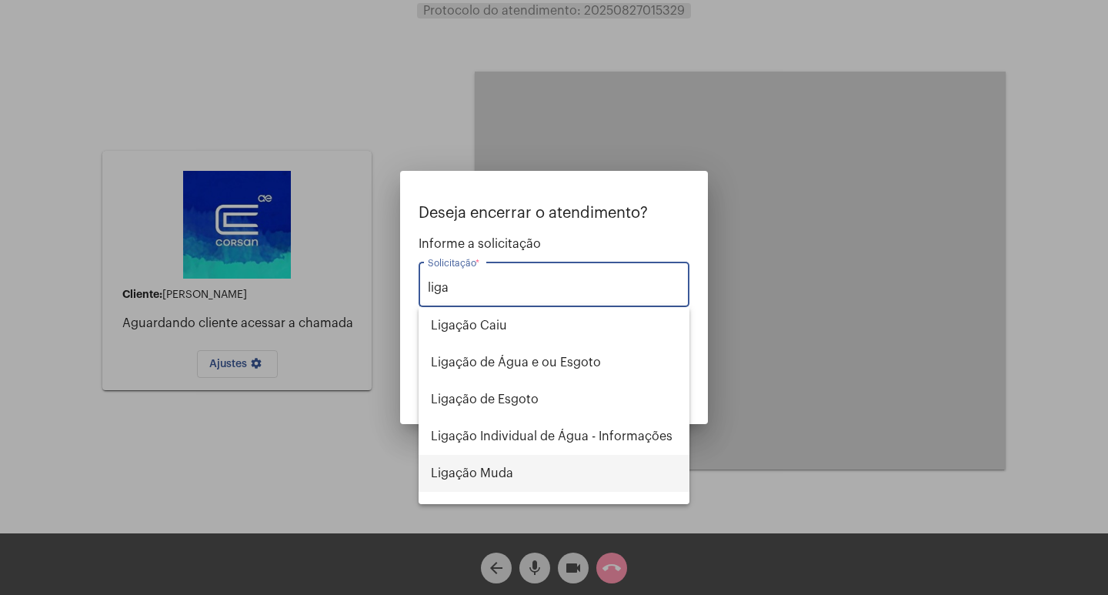
click at [587, 467] on span "Ligação Muda" at bounding box center [554, 473] width 246 height 37
type input "Ligação Muda"
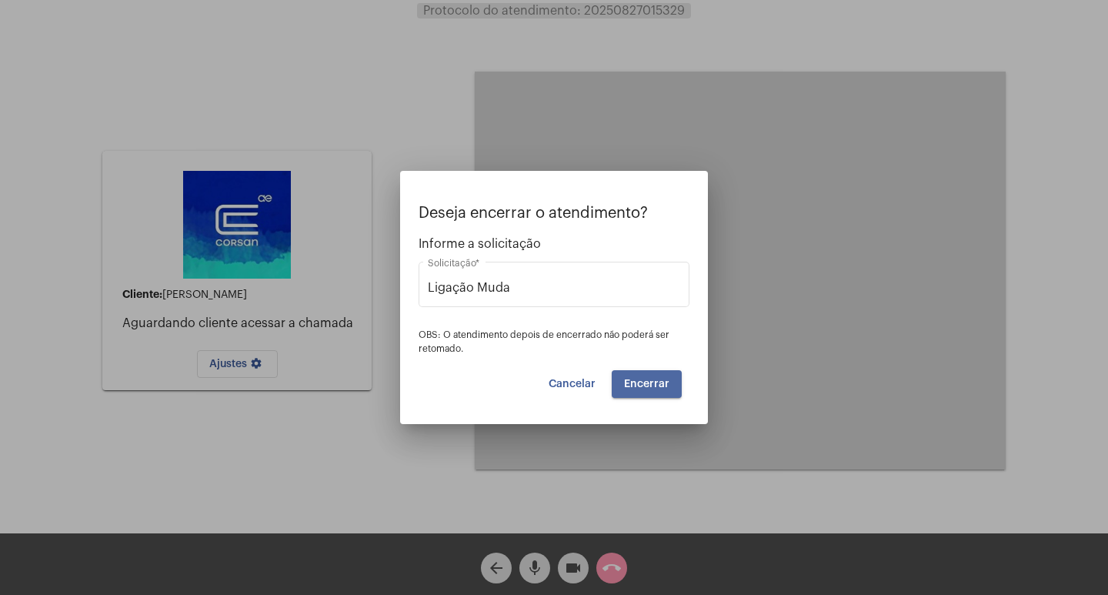
click at [645, 395] on button "Encerrar" at bounding box center [647, 384] width 70 height 28
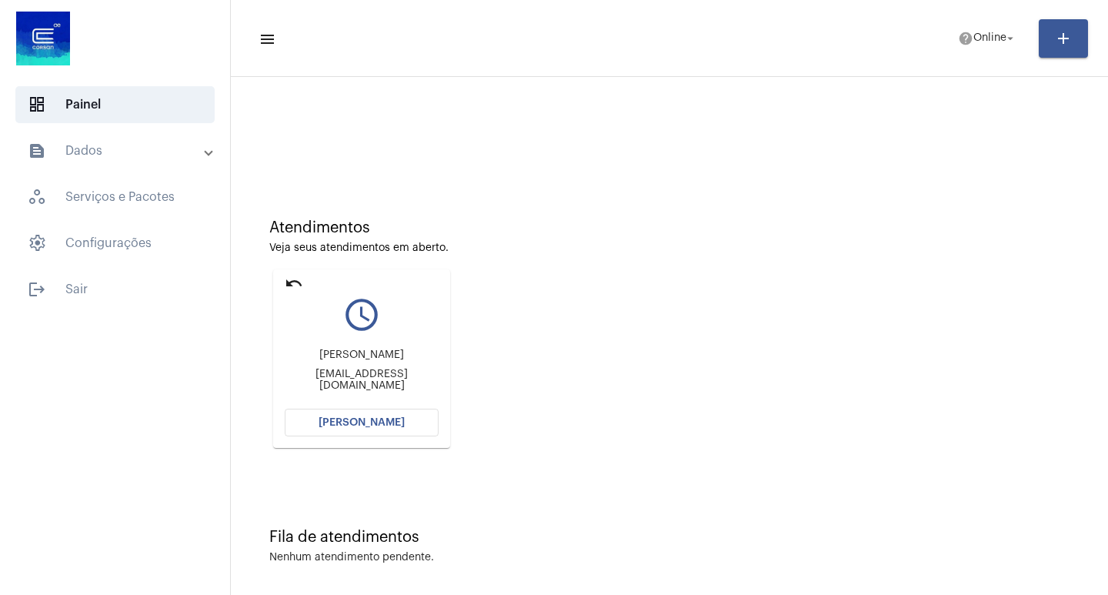
click at [302, 434] on button "[PERSON_NAME]" at bounding box center [362, 423] width 154 height 28
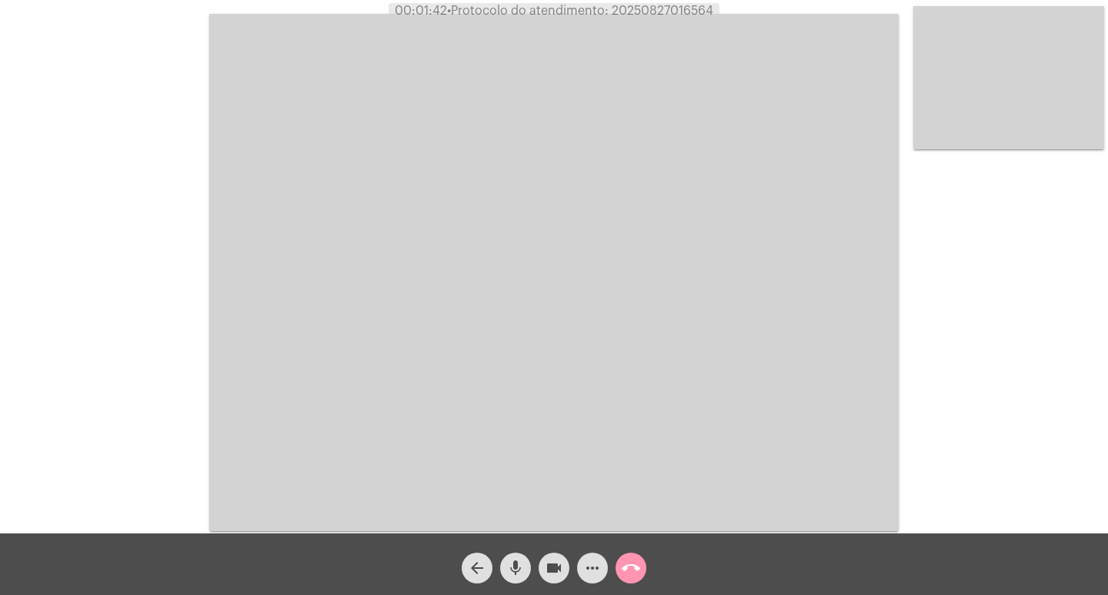
click at [560, 563] on mat-icon "videocam" at bounding box center [554, 568] width 18 height 18
click at [525, 561] on button "mic" at bounding box center [515, 568] width 31 height 31
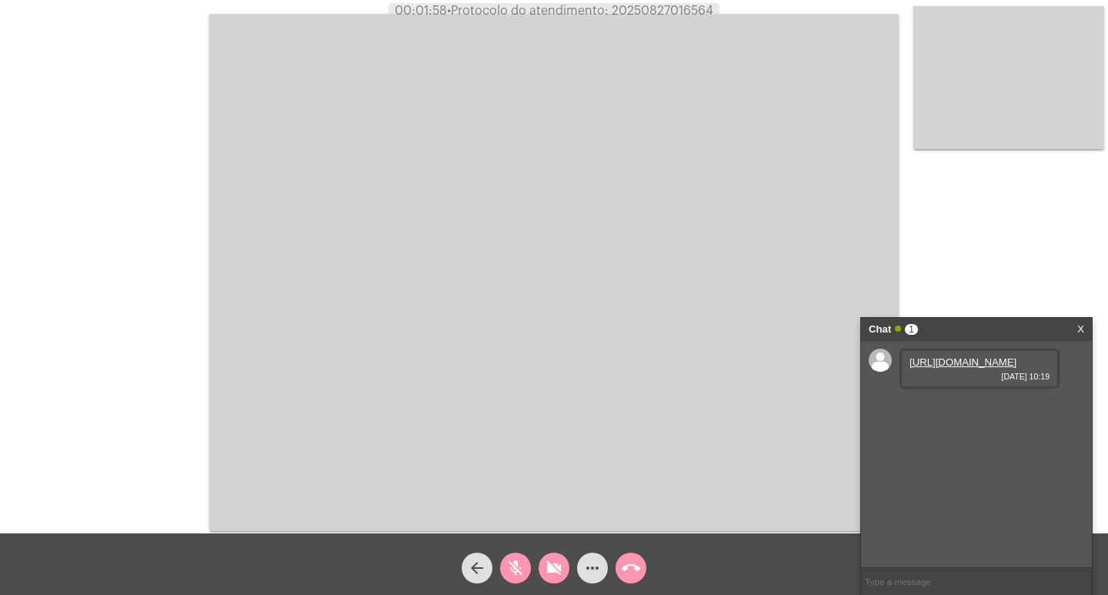
click at [920, 368] on link "[URL][DOMAIN_NAME]" at bounding box center [963, 362] width 107 height 12
click at [525, 564] on button "mic_off" at bounding box center [515, 568] width 31 height 31
click at [557, 563] on mat-icon "videocam_off" at bounding box center [554, 568] width 18 height 18
click at [586, 556] on span "more_horiz" at bounding box center [592, 568] width 18 height 31
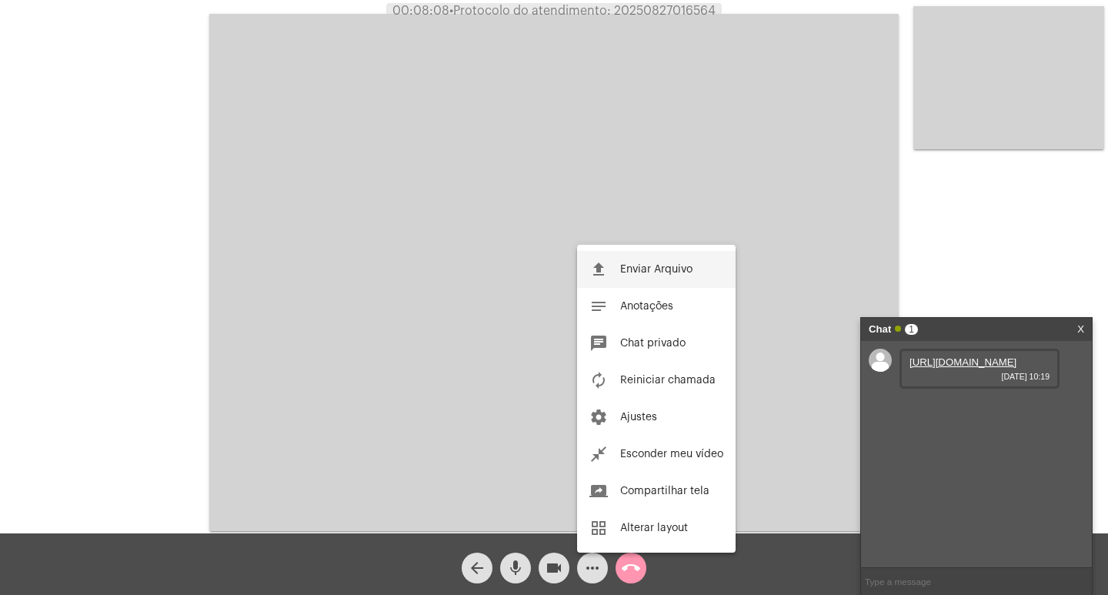
click at [674, 272] on span "Enviar Arquivo" at bounding box center [656, 269] width 72 height 11
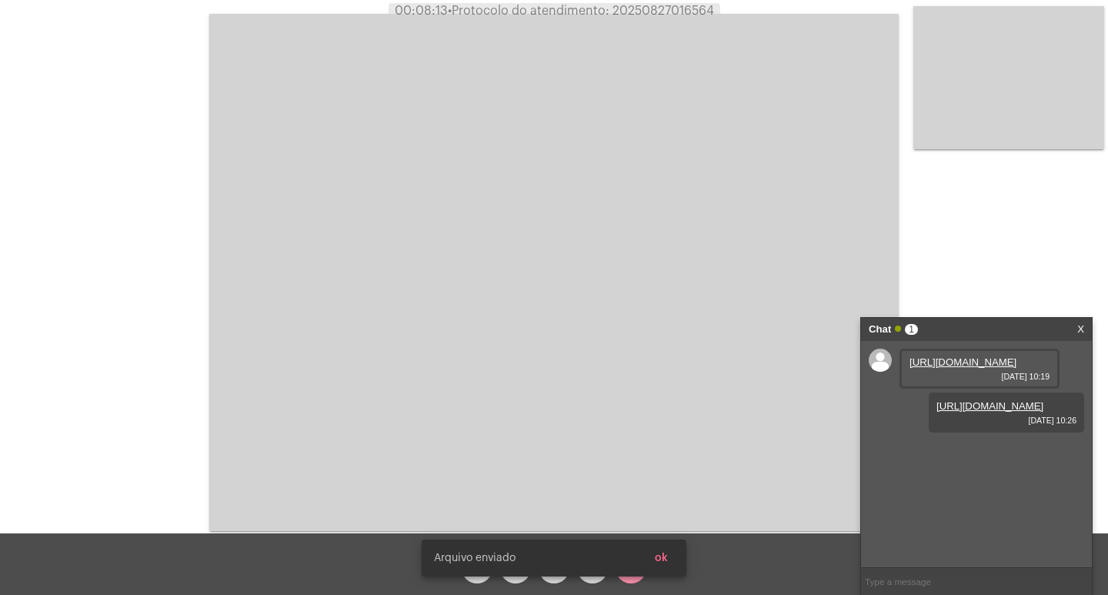
click at [664, 13] on span "• Protocolo do atendimento: 20250827016564" at bounding box center [581, 11] width 266 height 12
copy span "20250827016564"
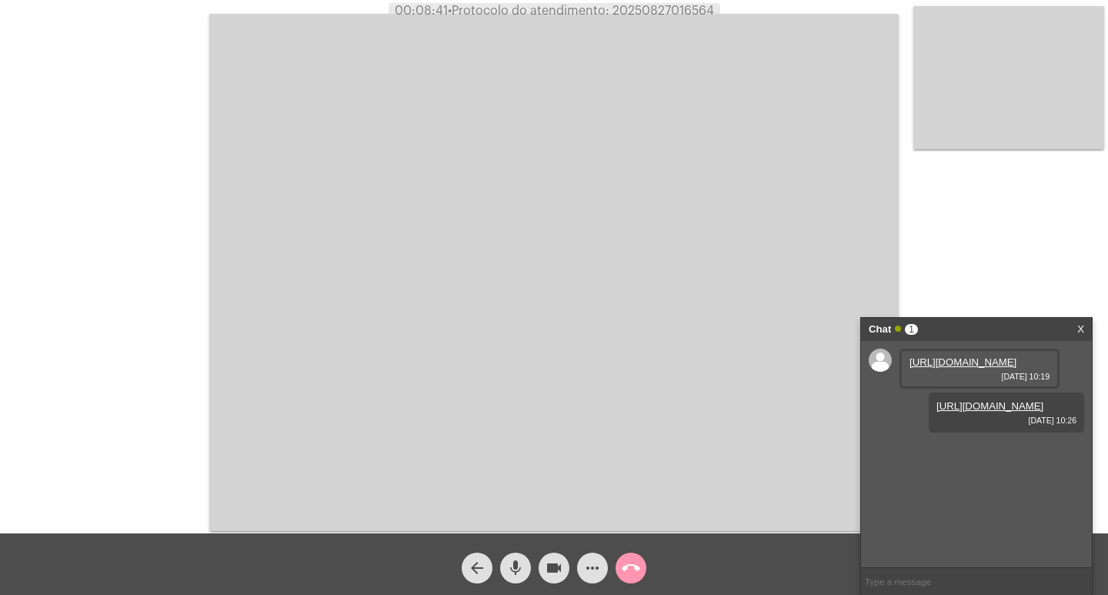
click at [670, 129] on video at bounding box center [554, 272] width 690 height 517
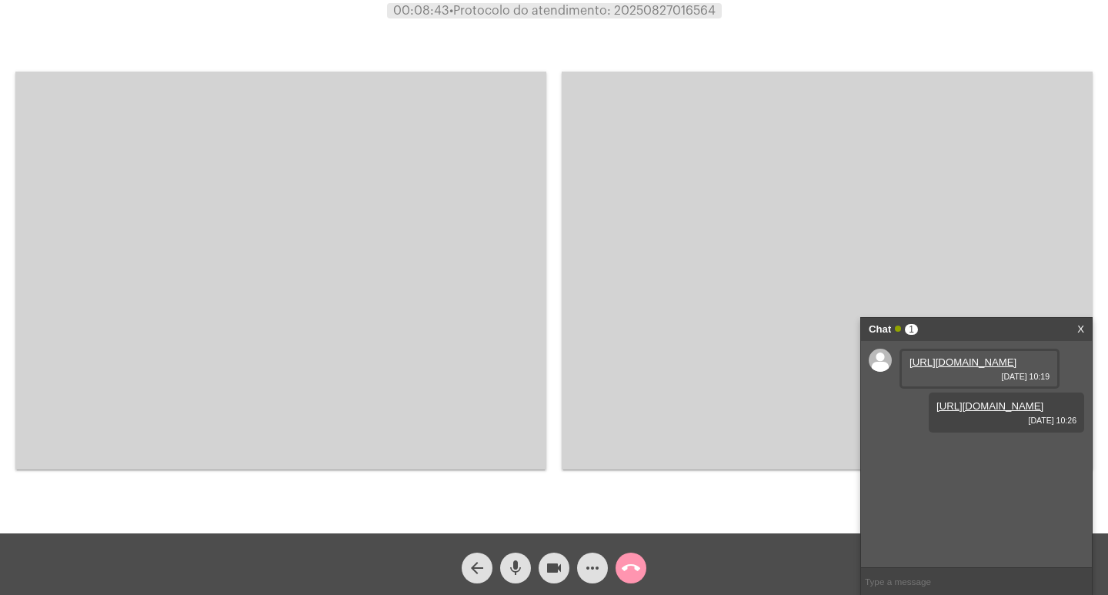
click at [524, 165] on video at bounding box center [280, 271] width 531 height 398
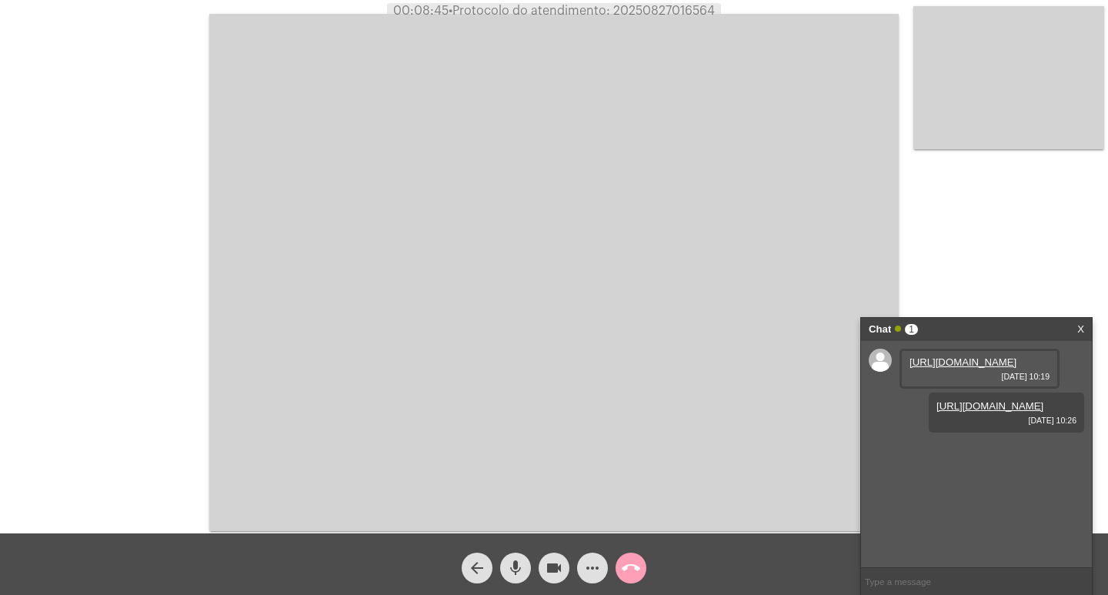
click at [634, 569] on mat-icon "call_end" at bounding box center [631, 568] width 18 height 18
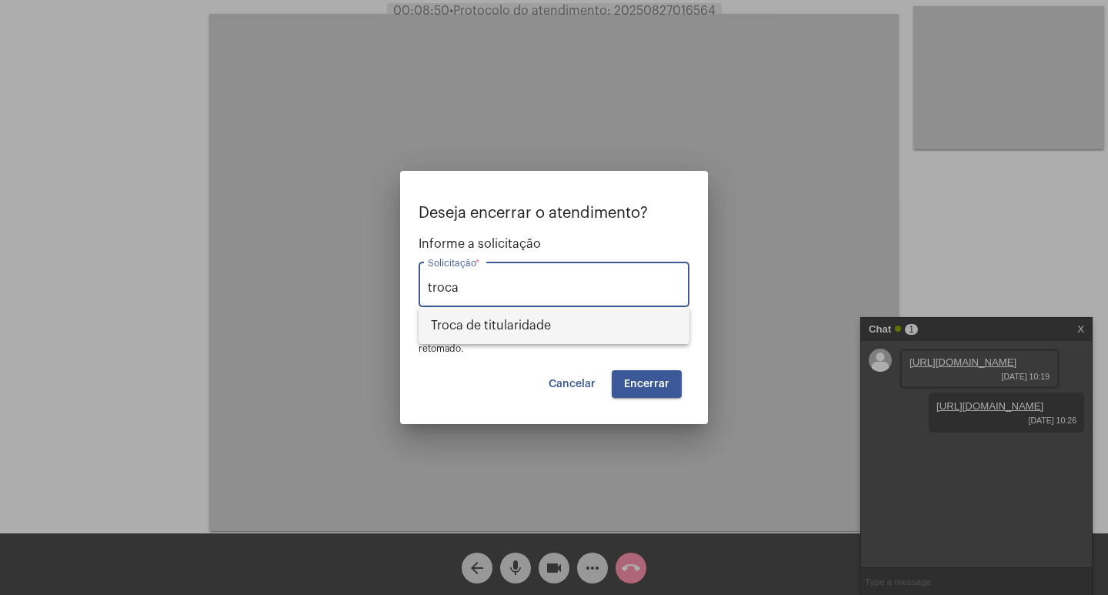
click at [561, 326] on span "Troca de titularidade" at bounding box center [554, 325] width 246 height 37
type input "Troca de titularidade"
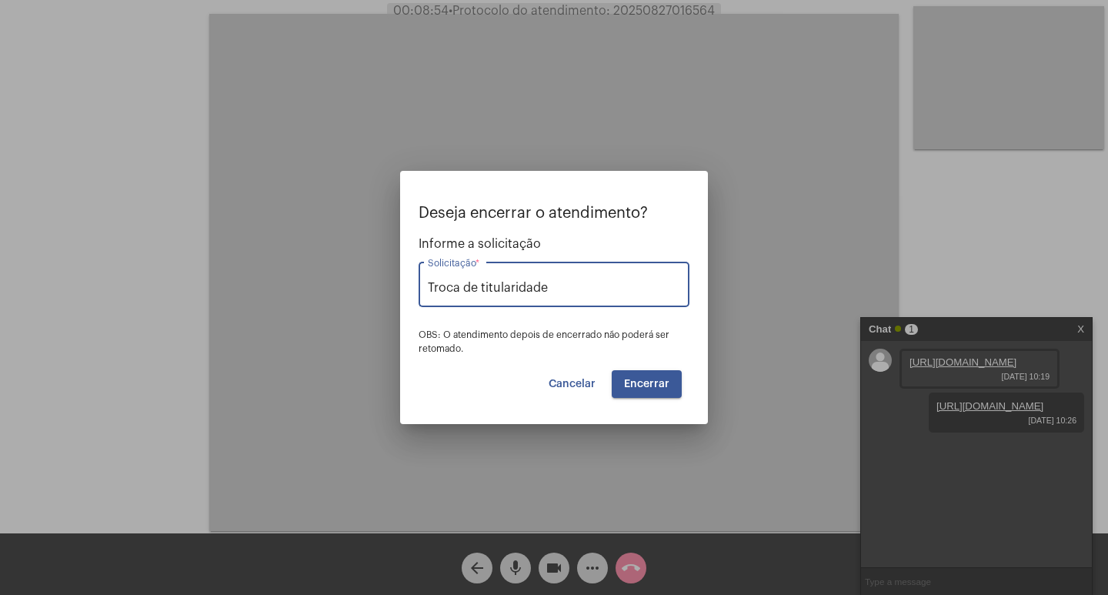
click at [648, 379] on span "Encerrar" at bounding box center [646, 384] width 45 height 11
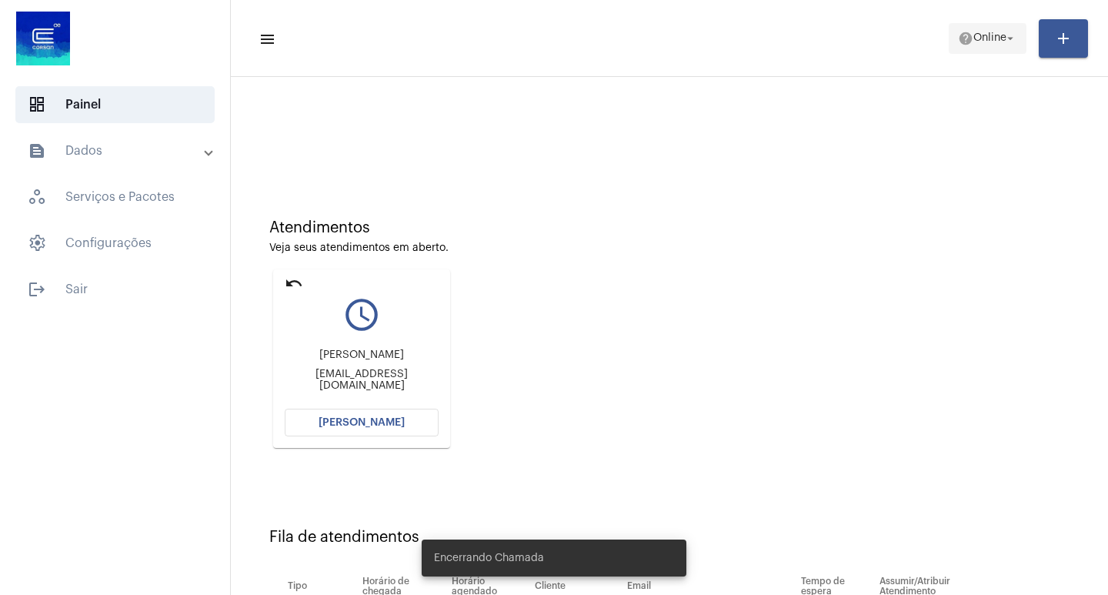
click at [922, 52] on mat-toolbar-row "menu help Online arrow_drop_down add" at bounding box center [670, 38] width 878 height 49
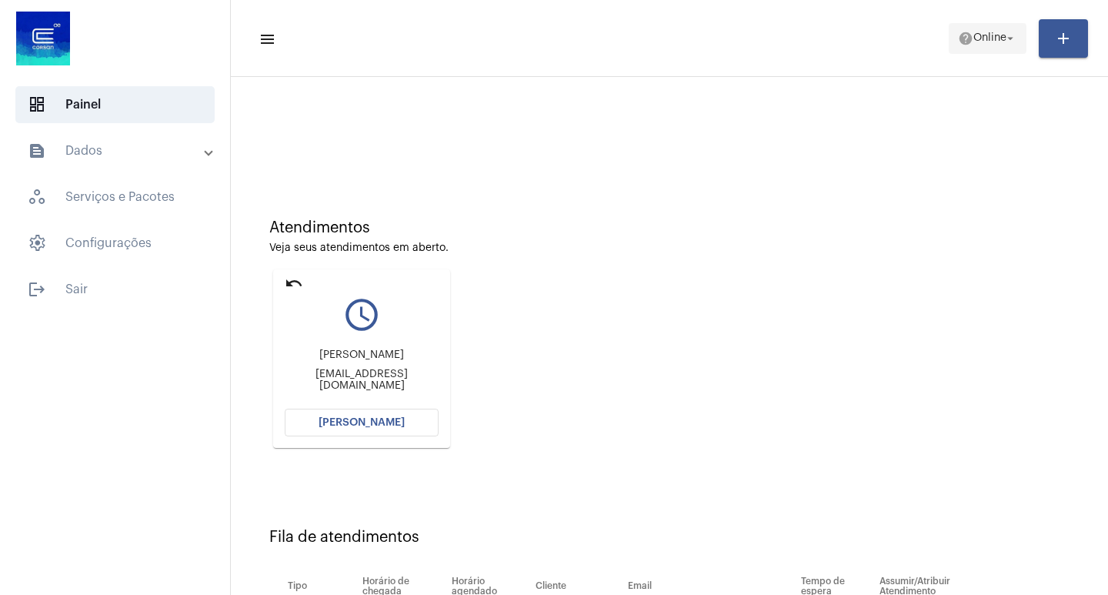
click at [994, 41] on span "Online" at bounding box center [990, 38] width 33 height 11
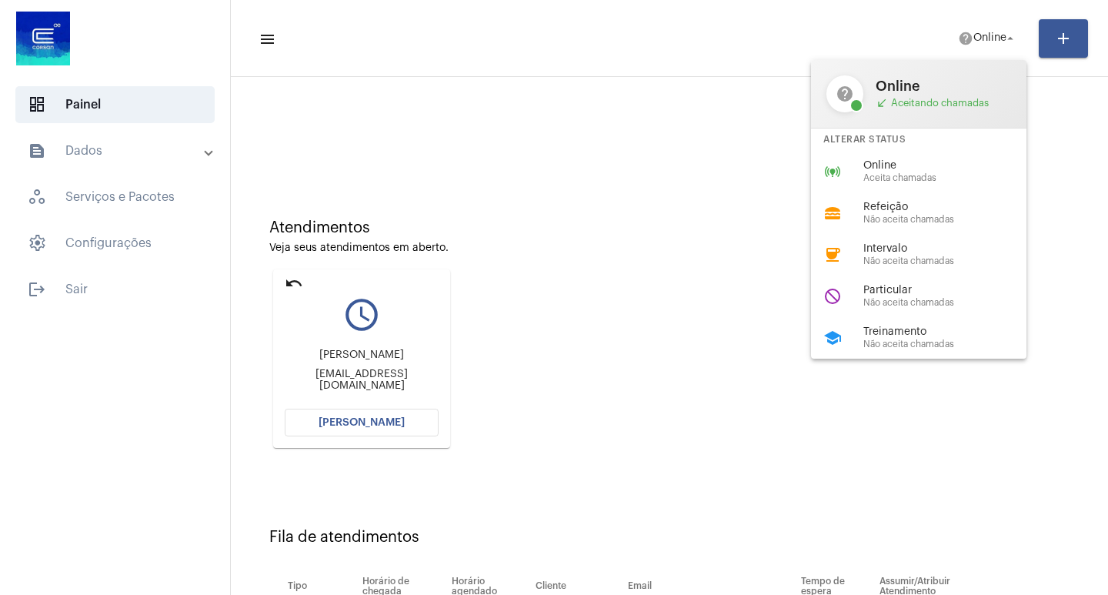
click at [915, 295] on span "Particular" at bounding box center [952, 291] width 176 height 12
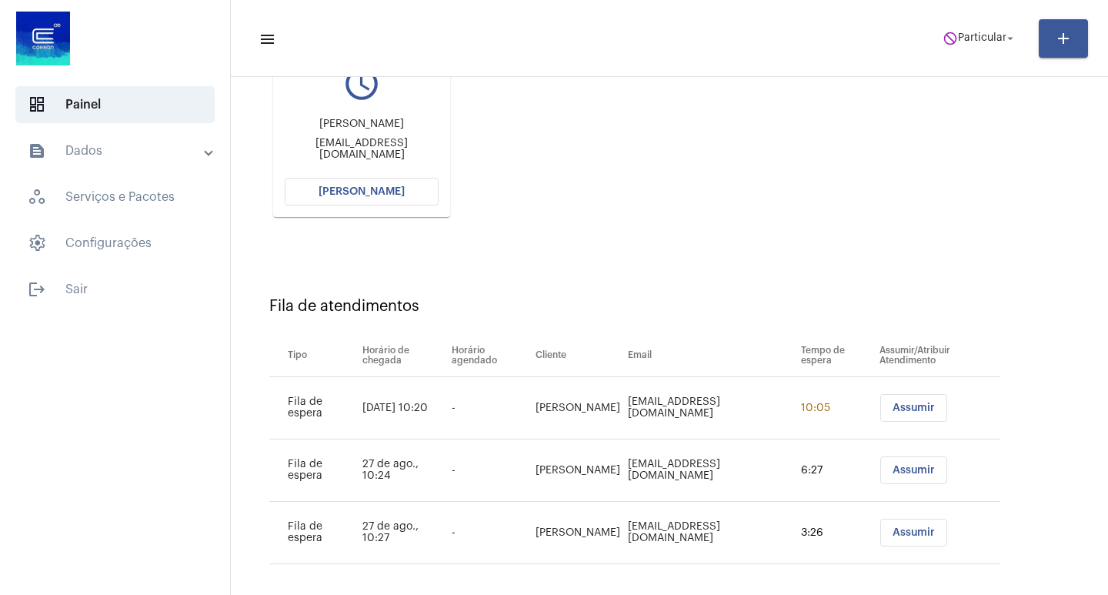
scroll to position [242, 0]
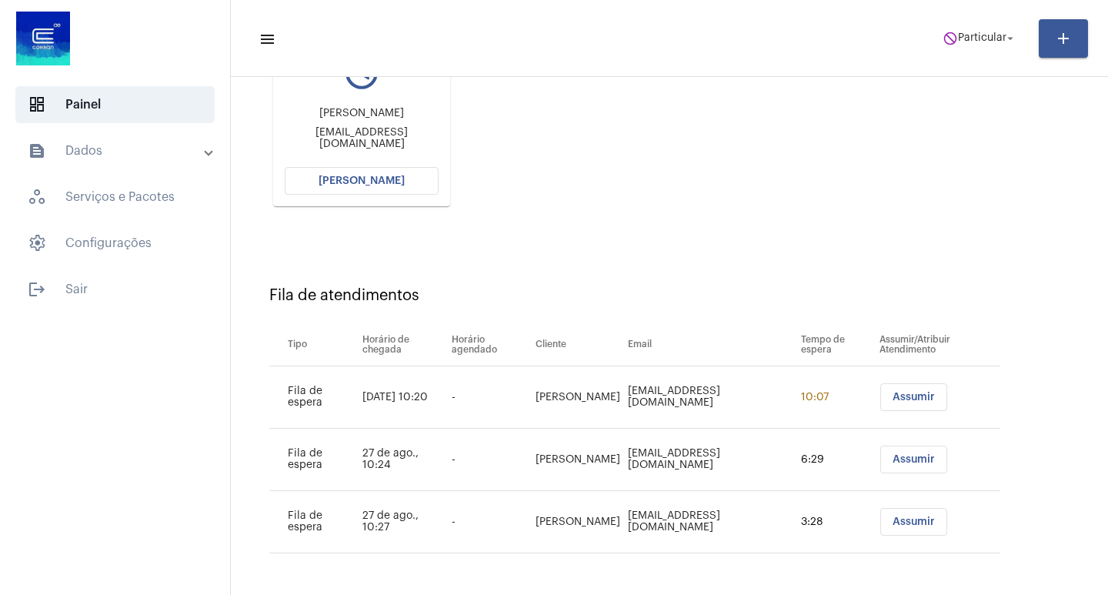
click at [946, 62] on mat-toolbar-row "menu do_not_disturb Particular arrow_drop_down add" at bounding box center [670, 38] width 878 height 49
click at [949, 53] on button "do_not_disturb Particular arrow_drop_down" at bounding box center [980, 38] width 93 height 31
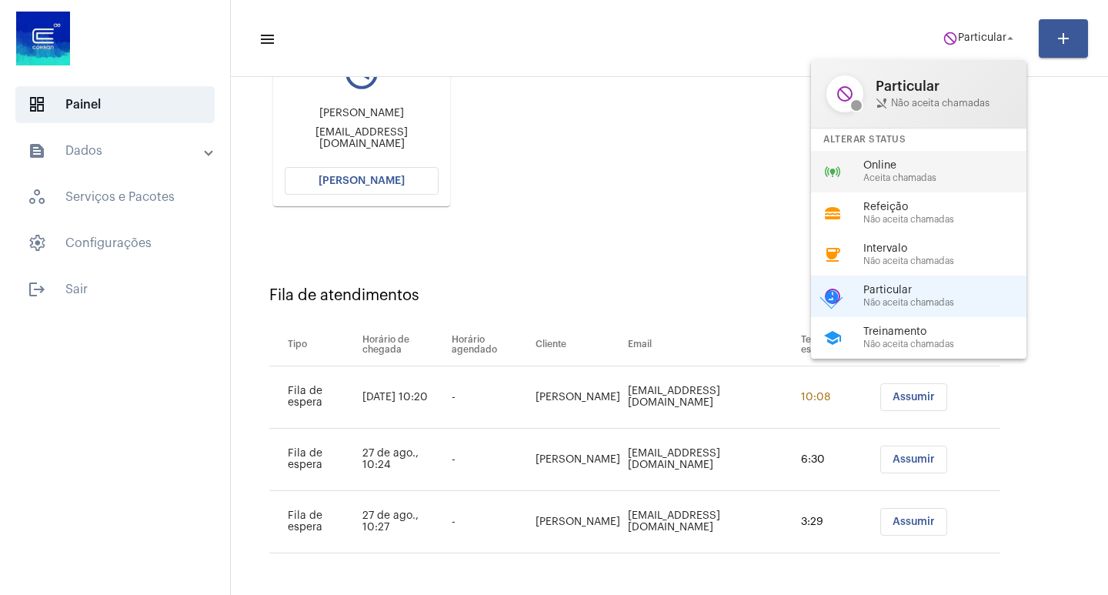
click at [901, 160] on span "Online" at bounding box center [952, 166] width 176 height 12
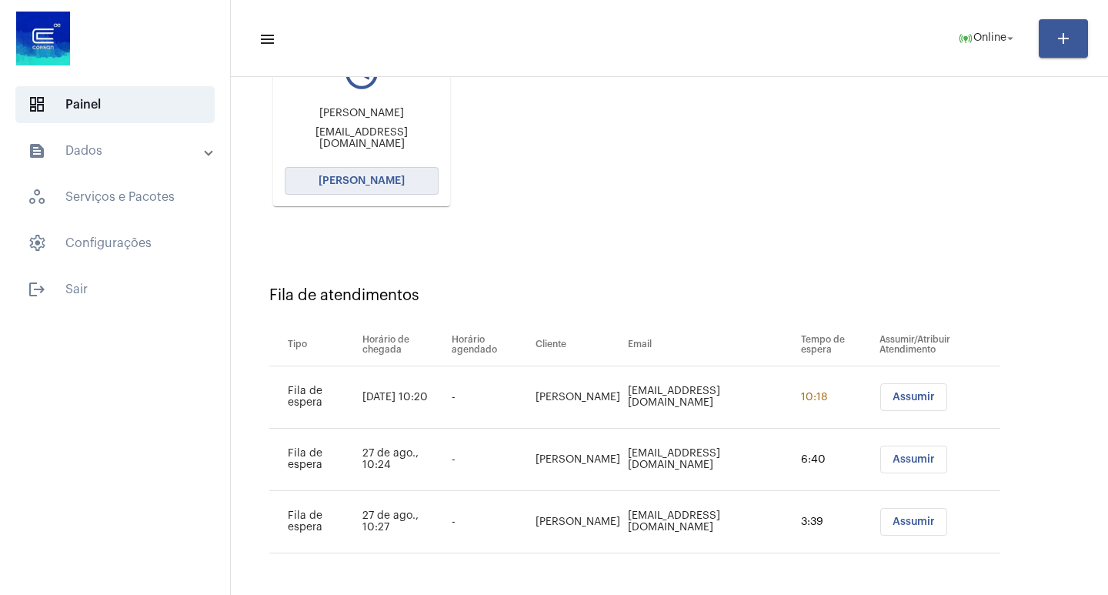
click at [352, 189] on button "[PERSON_NAME]" at bounding box center [362, 181] width 154 height 28
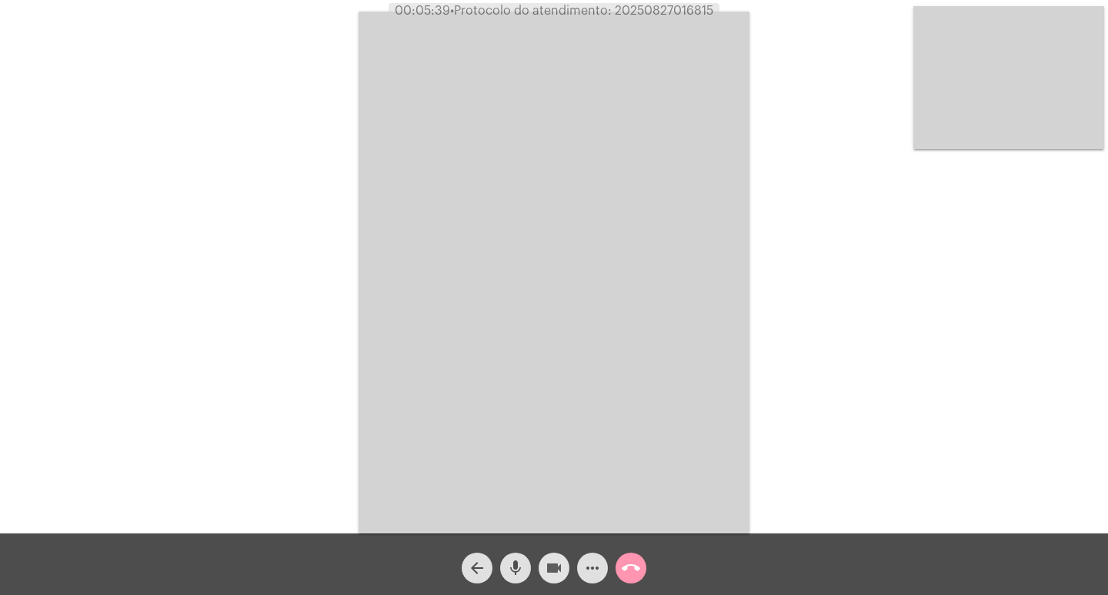
click at [563, 565] on mat-icon "videocam" at bounding box center [554, 568] width 18 height 18
click at [563, 565] on mat-icon "videocam_off" at bounding box center [554, 568] width 18 height 18
click at [637, 573] on mat-icon "call_end" at bounding box center [631, 568] width 18 height 18
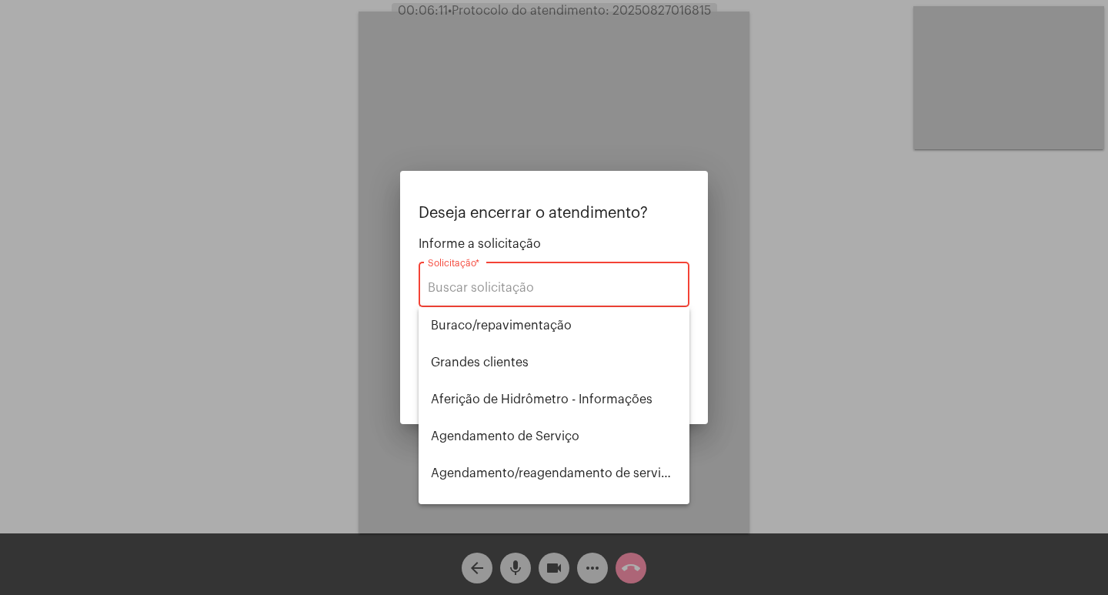
click at [299, 295] on div at bounding box center [554, 297] width 1108 height 595
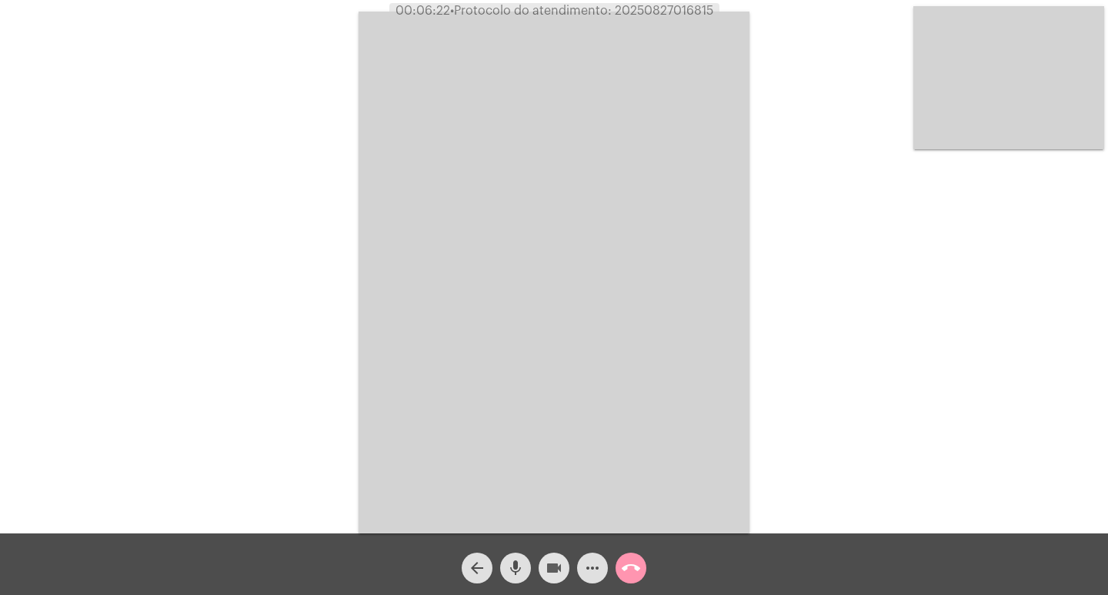
click at [560, 567] on mat-icon "videocam" at bounding box center [554, 568] width 18 height 18
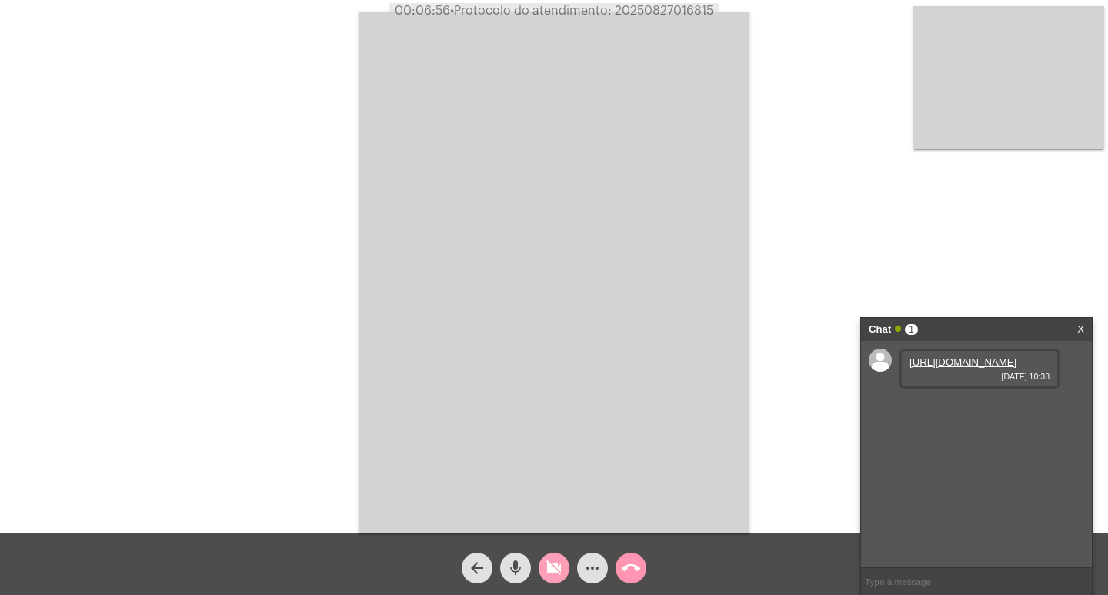
click at [552, 574] on mat-icon "videocam_off" at bounding box center [554, 568] width 18 height 18
click at [995, 368] on link "[URL][DOMAIN_NAME]" at bounding box center [963, 362] width 107 height 12
click at [672, 2] on div "Acessando Câmera e Microfone..." at bounding box center [554, 266] width 1108 height 533
click at [674, 7] on span "• Protocolo do atendimento: 20250827016815" at bounding box center [580, 11] width 263 height 12
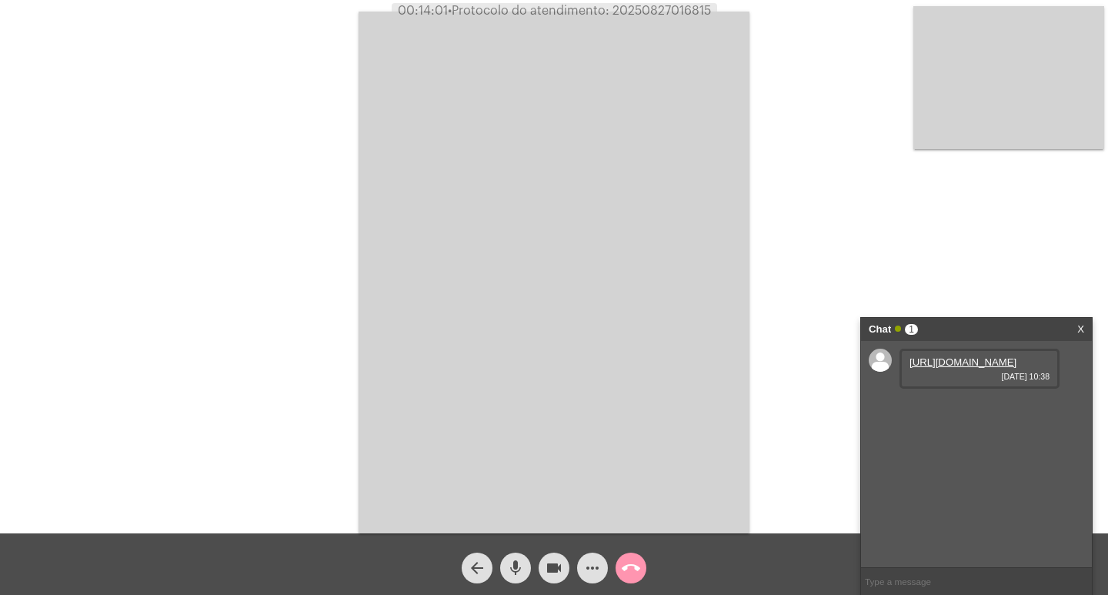
copy span "20250827016815"
click at [627, 578] on span "call_end" at bounding box center [631, 568] width 18 height 31
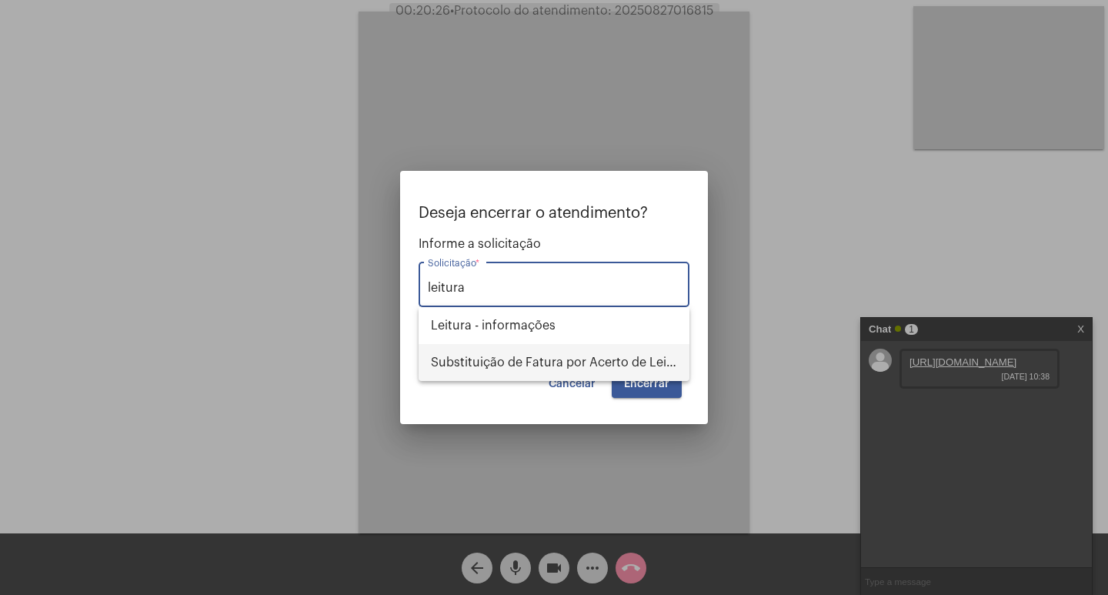
click at [580, 373] on span "Substituição de Fatura por Acerto de Leitura" at bounding box center [554, 362] width 246 height 37
type input "Substituição de Fatura por Acerto de Leitura"
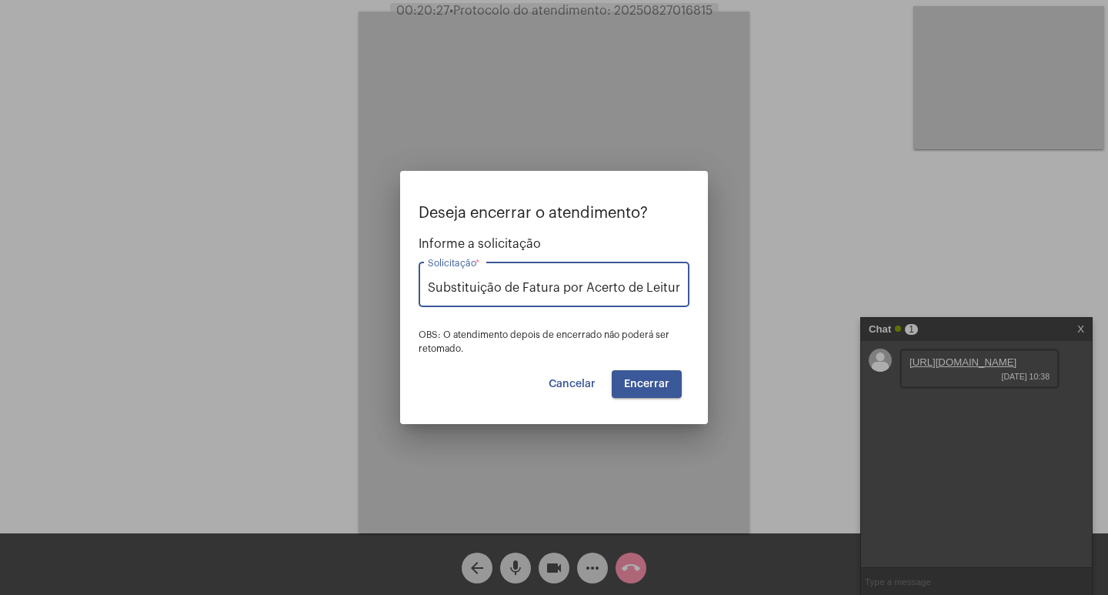
scroll to position [0, 2]
click at [645, 382] on span "Encerrar" at bounding box center [646, 384] width 45 height 11
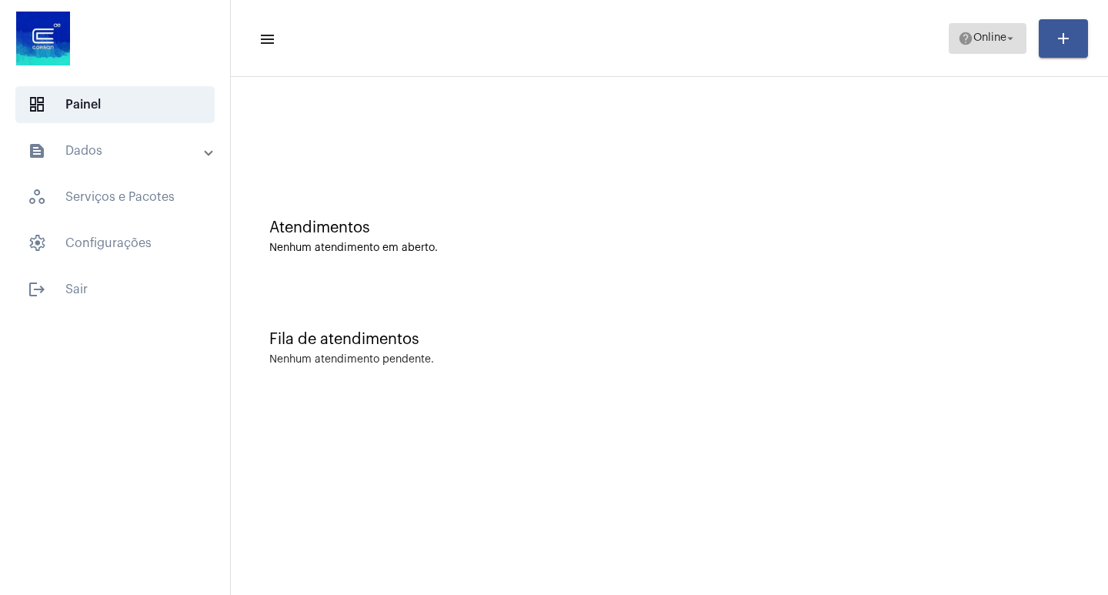
click at [996, 50] on span "help Online arrow_drop_down" at bounding box center [987, 38] width 59 height 28
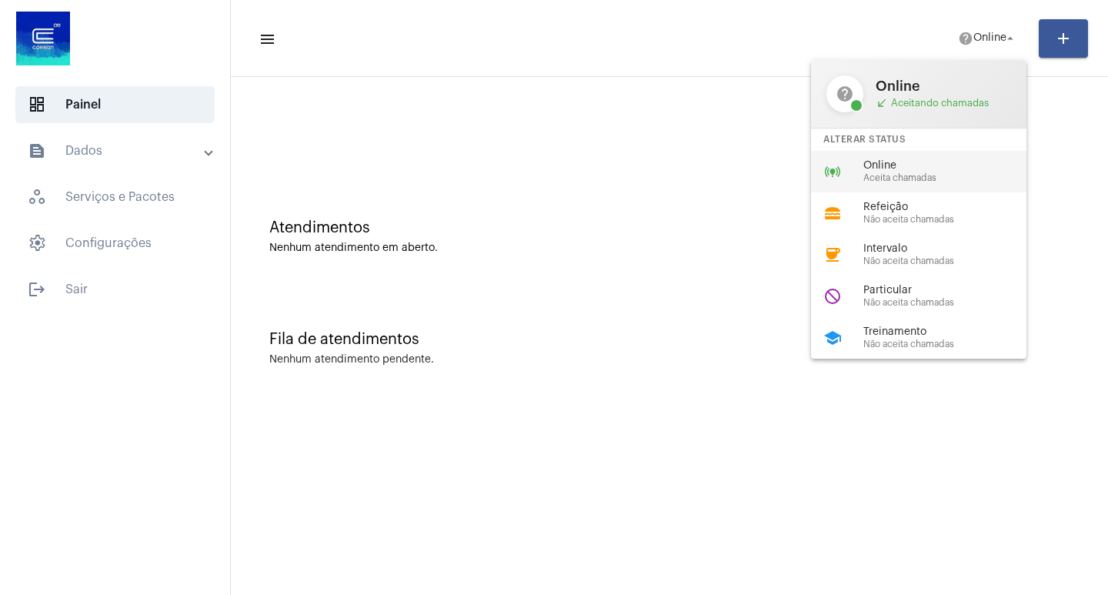
click at [971, 160] on span "Online" at bounding box center [952, 166] width 176 height 12
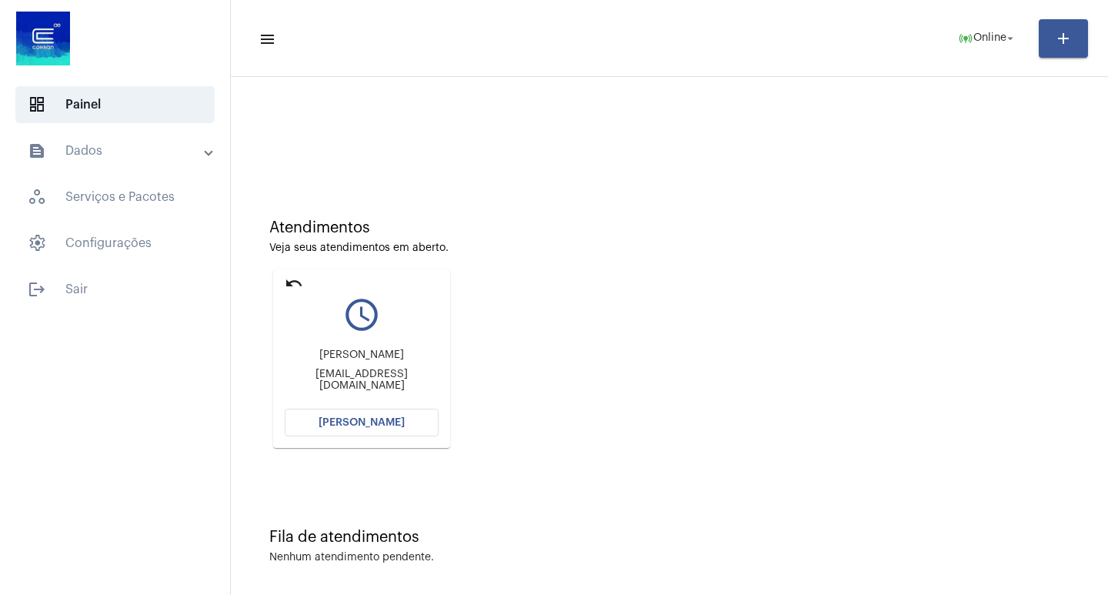
click at [201, 147] on mat-panel-title "text_snippet_outlined Dados" at bounding box center [117, 151] width 178 height 18
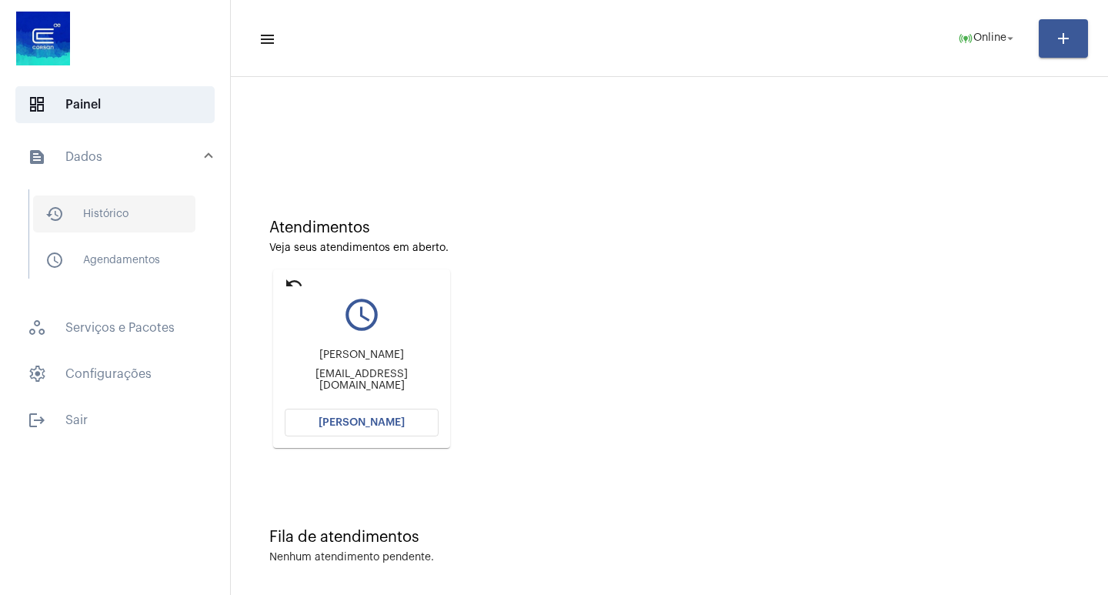
click at [161, 216] on span "history_outlined Histórico" at bounding box center [114, 214] width 162 height 37
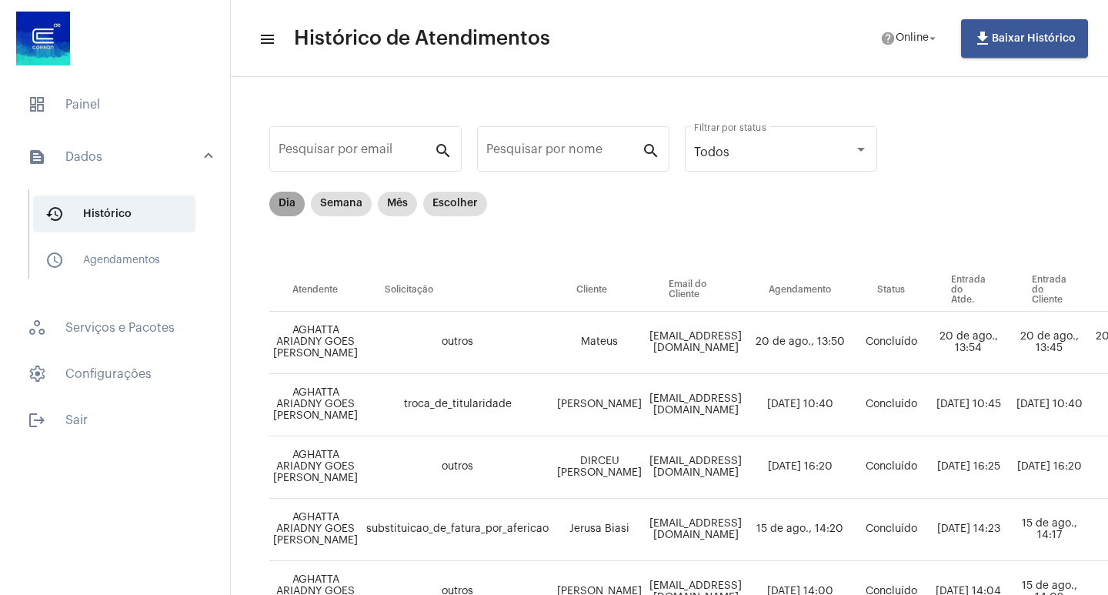
click at [293, 209] on mat-chip "Dia" at bounding box center [286, 204] width 35 height 25
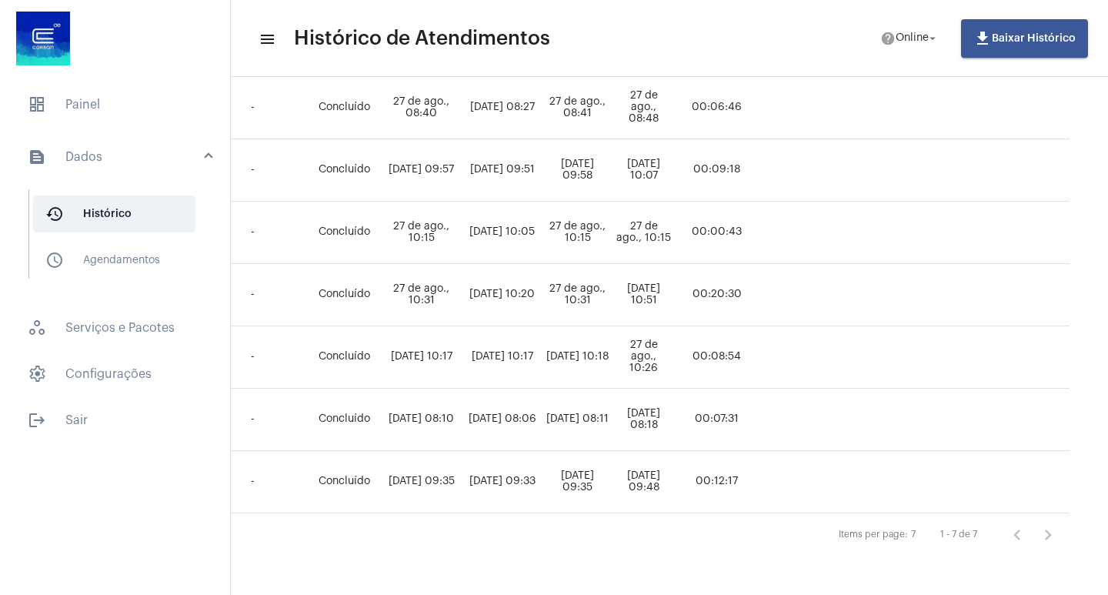
scroll to position [246, 652]
click at [125, 128] on mat-list "dashboard Painel text_snippet_outlined Dados history_outlined Histórico schedul…" at bounding box center [115, 259] width 230 height 359
click at [128, 102] on span "dashboard Painel" at bounding box center [114, 104] width 199 height 37
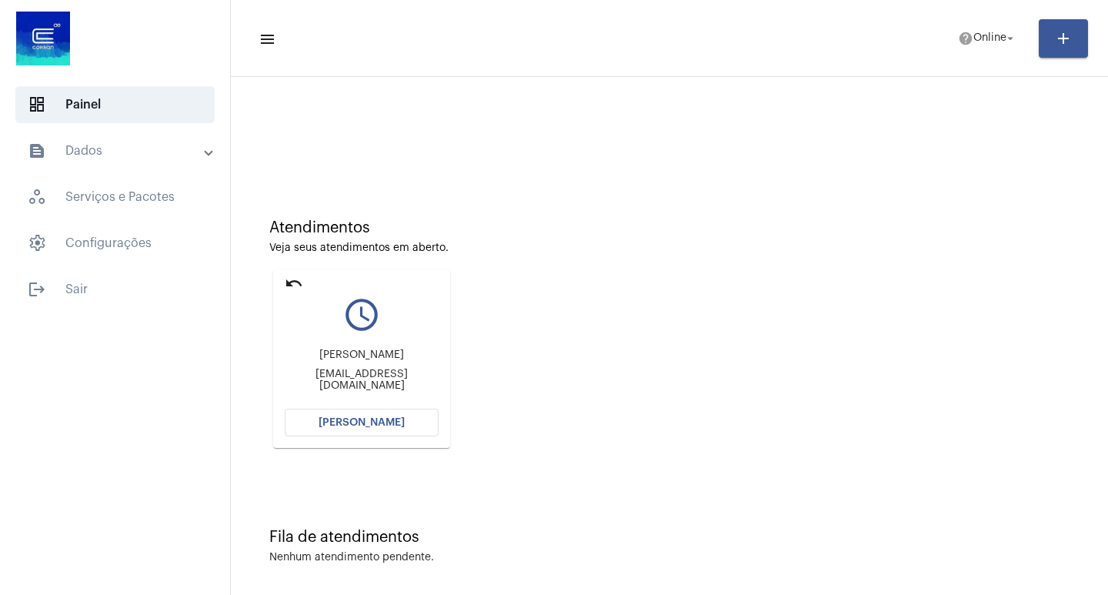
click at [324, 427] on span "[PERSON_NAME]" at bounding box center [362, 422] width 86 height 11
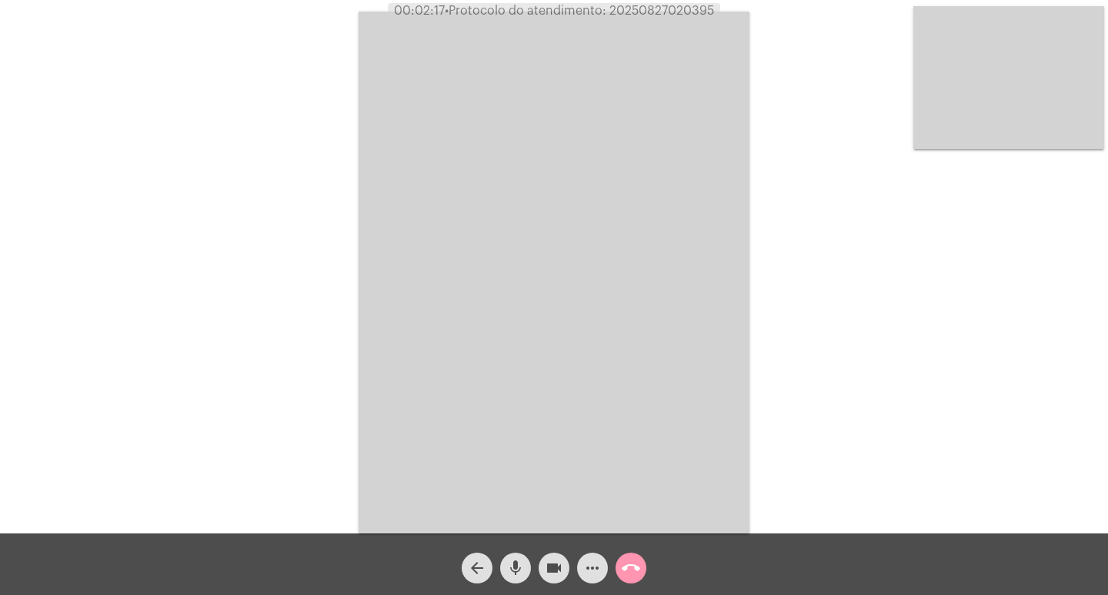
click at [543, 571] on button "videocam" at bounding box center [554, 568] width 31 height 31
click at [543, 571] on button "videocam_off" at bounding box center [554, 568] width 31 height 31
click at [623, 563] on mat-icon "call_end" at bounding box center [631, 568] width 18 height 18
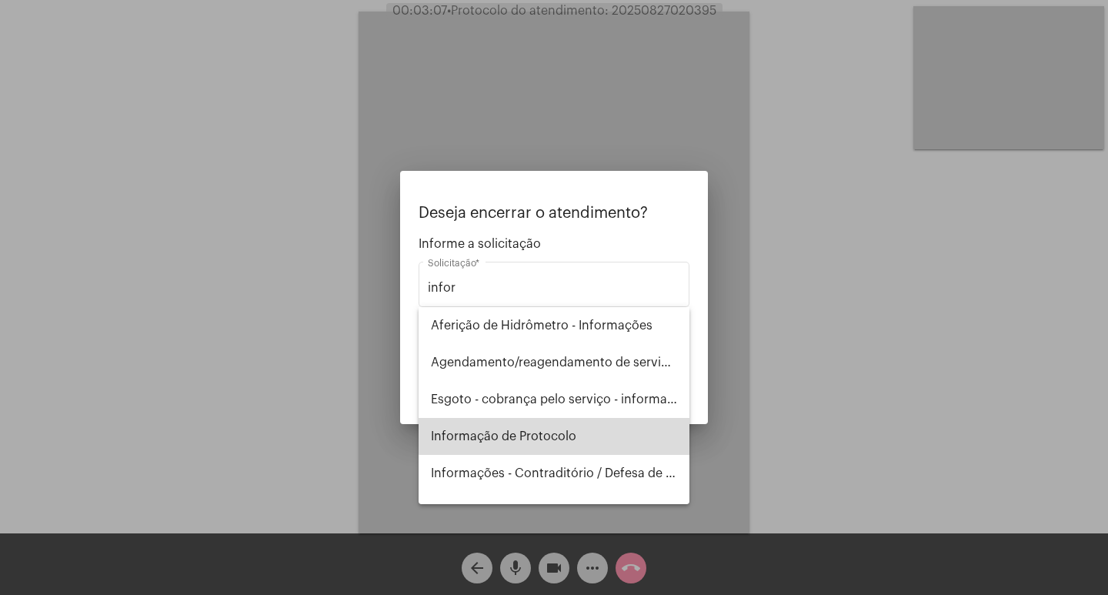
click at [617, 435] on span "Informação de Protocolo" at bounding box center [554, 436] width 246 height 37
type input "Informação de Protocolo"
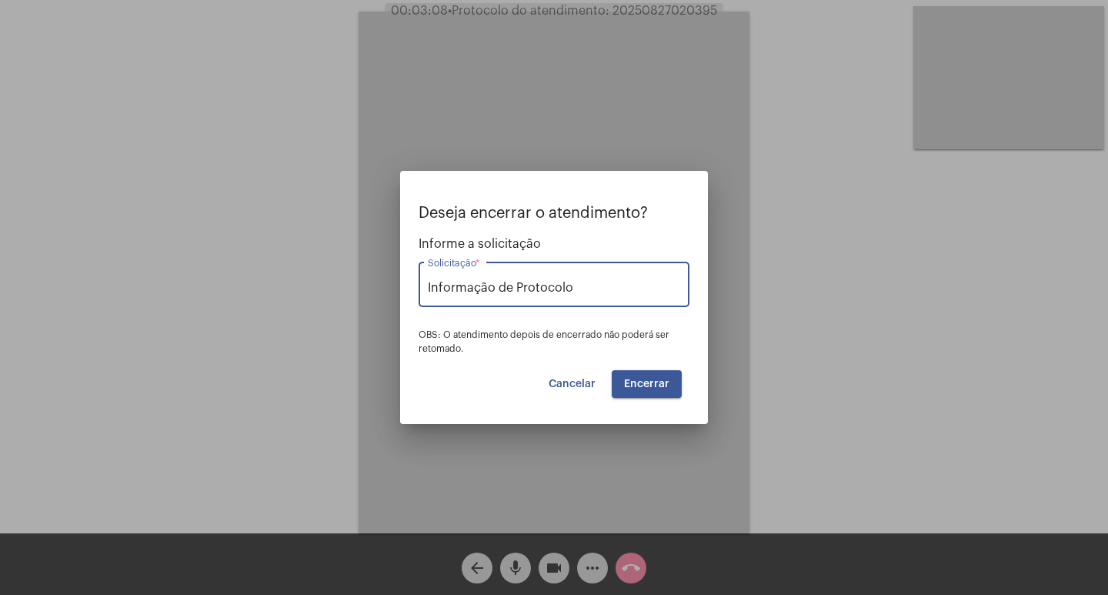
click at [645, 379] on span "Encerrar" at bounding box center [646, 384] width 45 height 11
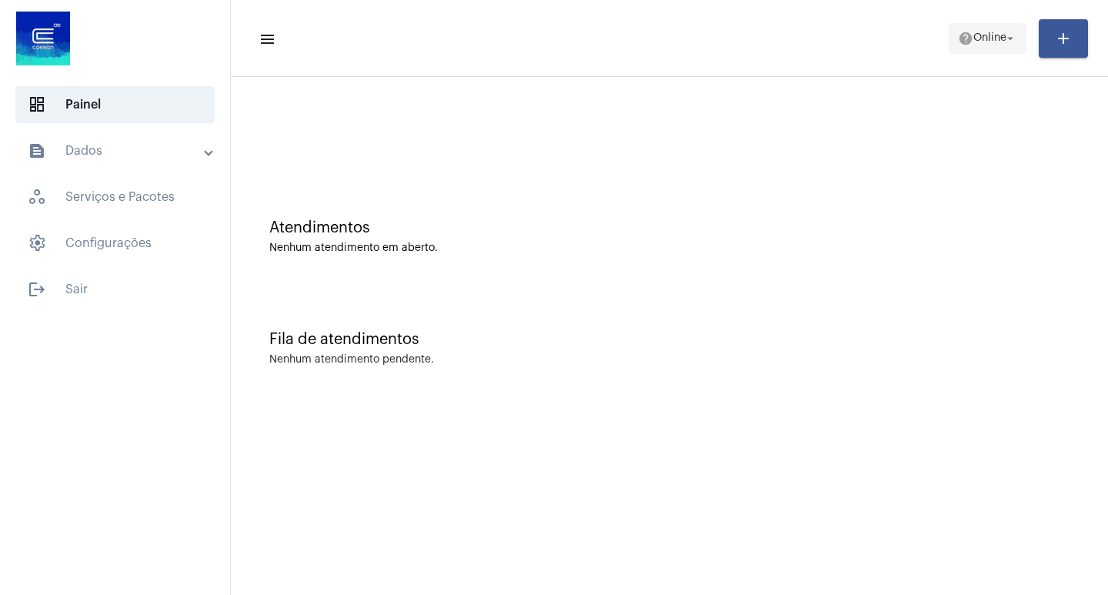
click at [971, 44] on span "help Online arrow_drop_down" at bounding box center [987, 38] width 59 height 28
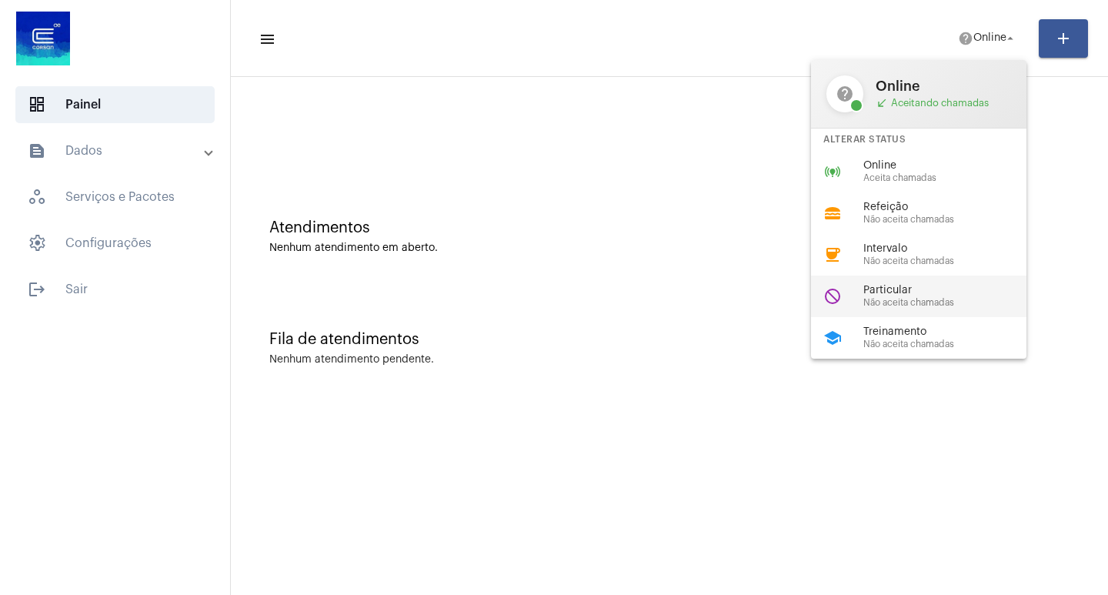
click at [979, 303] on span "Não aceita chamadas" at bounding box center [952, 303] width 176 height 10
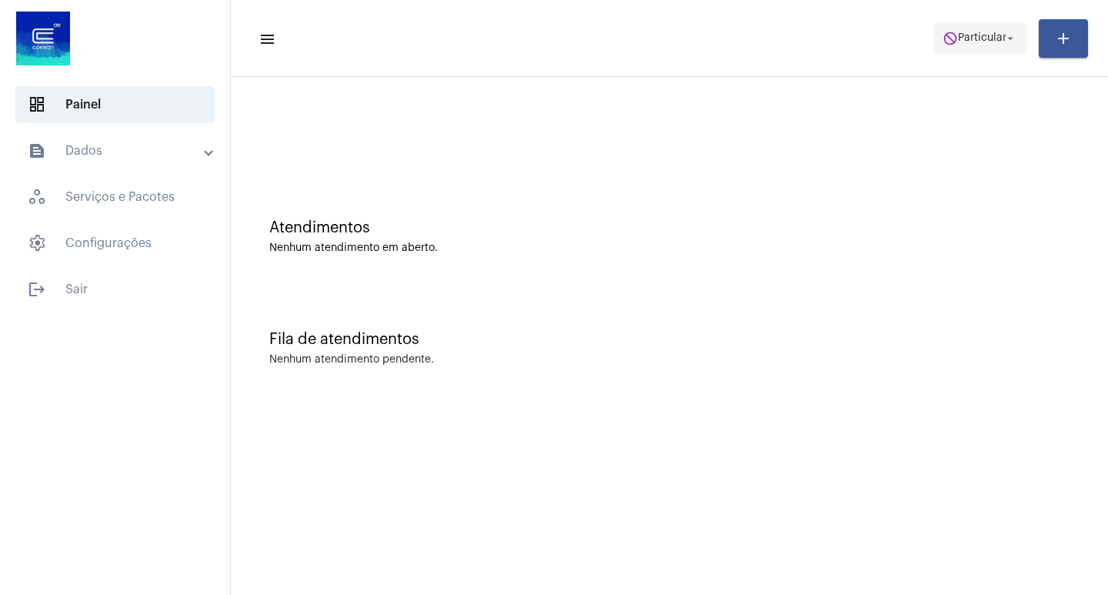
click at [986, 38] on span "Particular" at bounding box center [982, 38] width 48 height 11
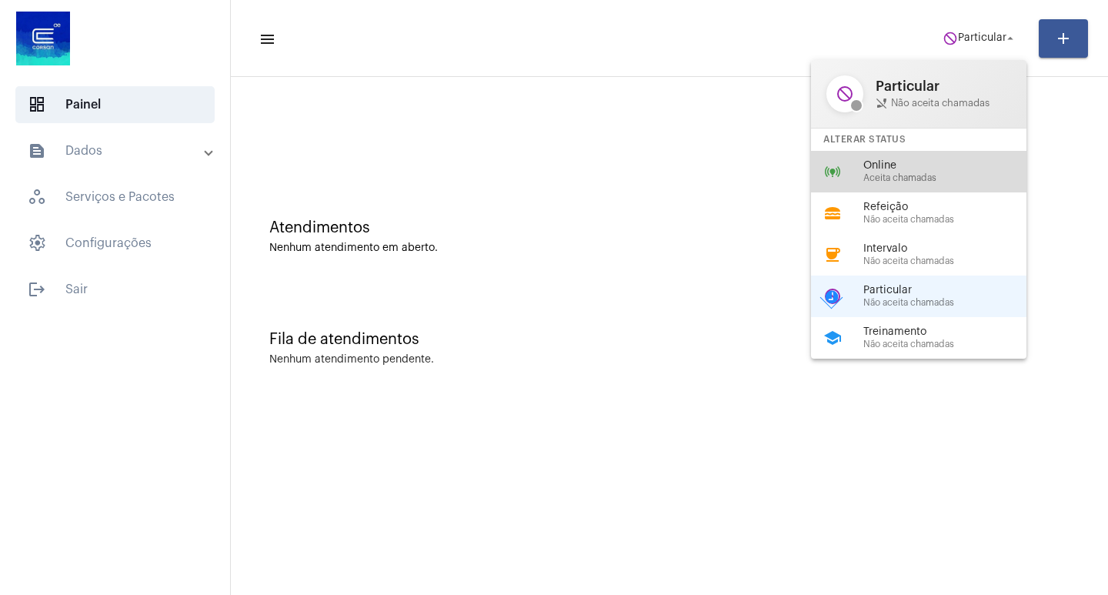
click at [896, 182] on span "Aceita chamadas" at bounding box center [952, 178] width 176 height 10
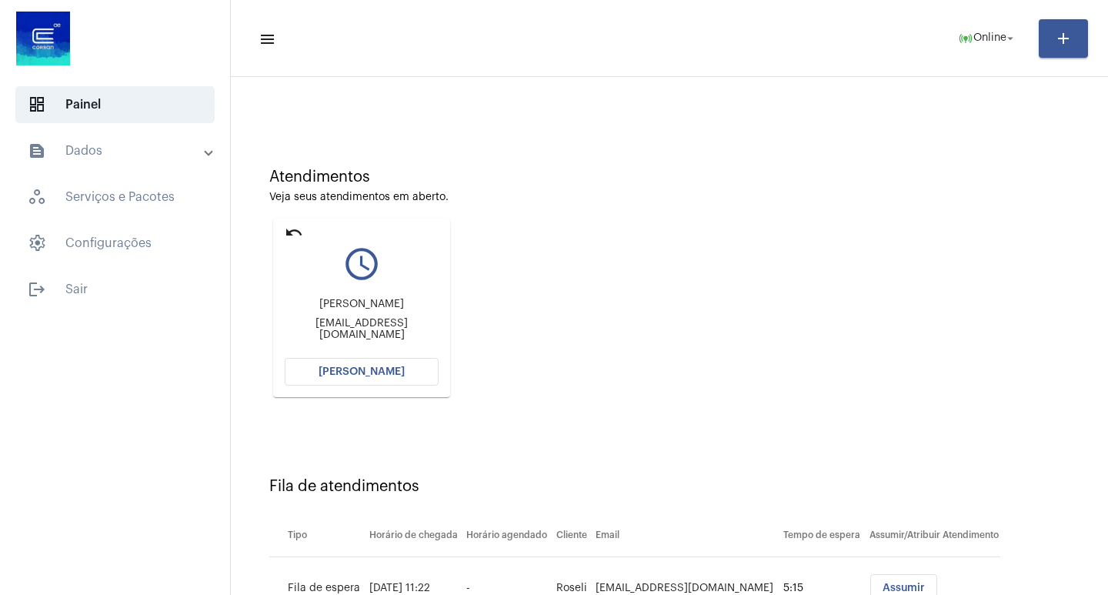
scroll to position [117, 0]
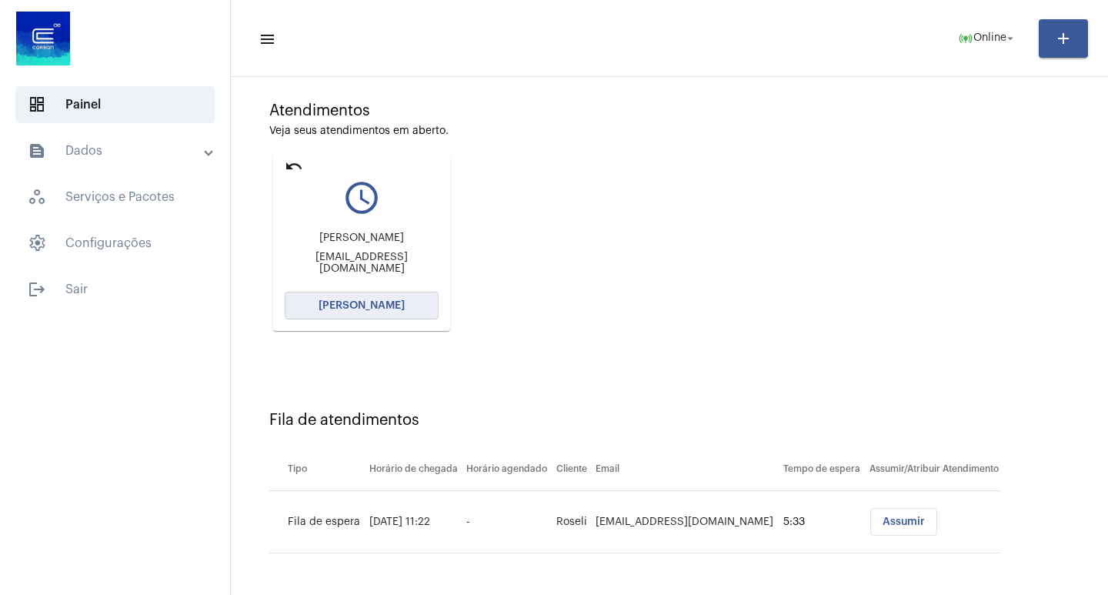
click at [375, 311] on button "[PERSON_NAME]" at bounding box center [362, 306] width 154 height 28
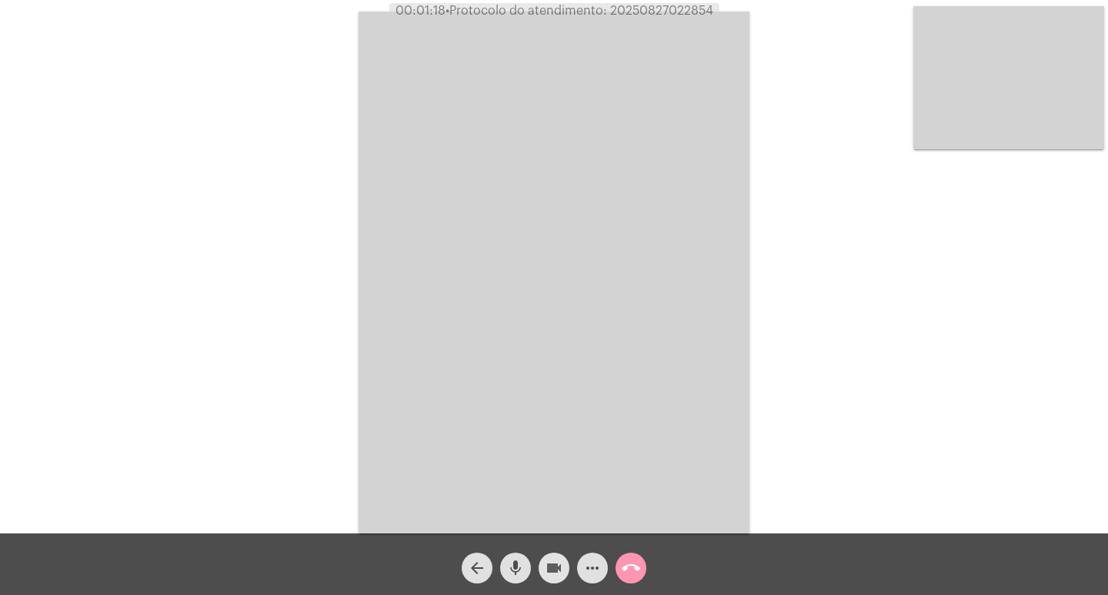
click at [543, 567] on button "videocam" at bounding box center [554, 568] width 31 height 31
click at [543, 567] on button "videocam_off" at bounding box center [554, 568] width 31 height 31
click at [597, 276] on video at bounding box center [554, 273] width 391 height 522
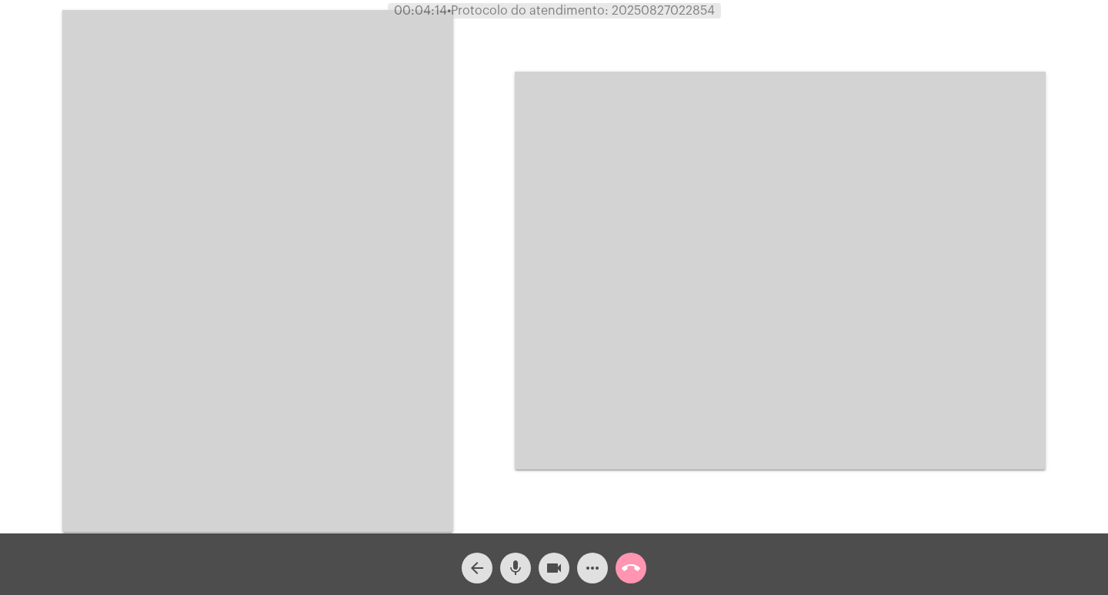
click at [373, 262] on video at bounding box center [257, 271] width 391 height 522
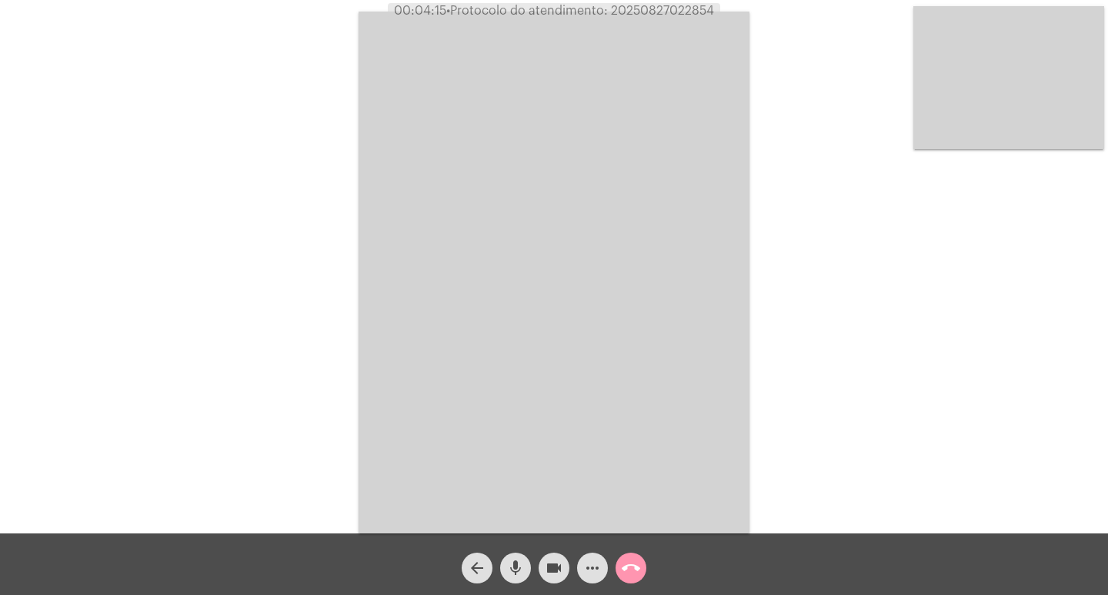
click at [540, 313] on video at bounding box center [554, 273] width 391 height 522
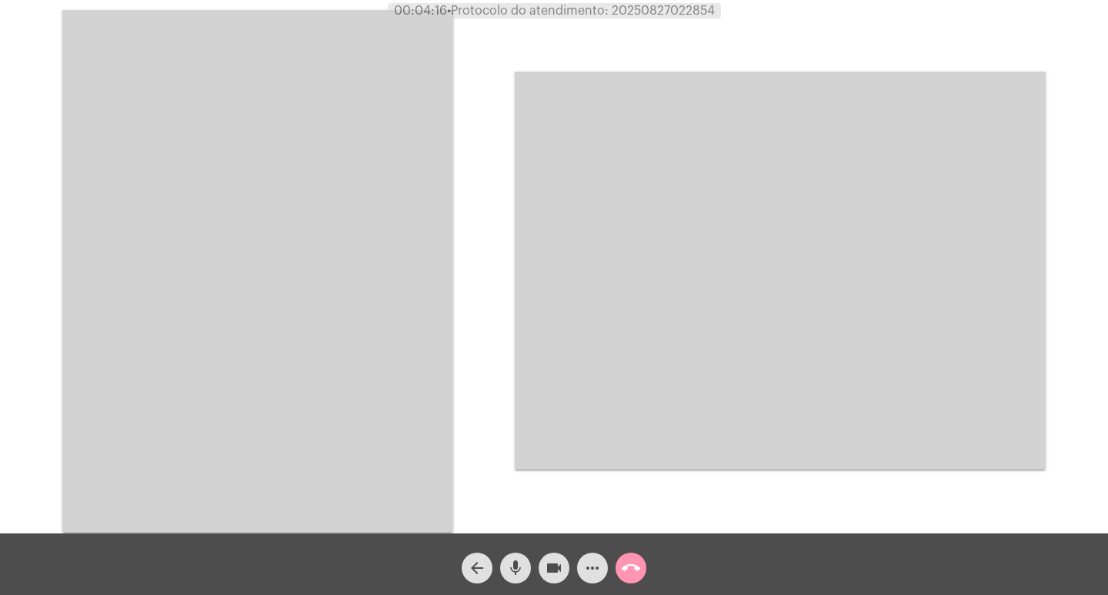
click at [364, 274] on video at bounding box center [257, 271] width 391 height 522
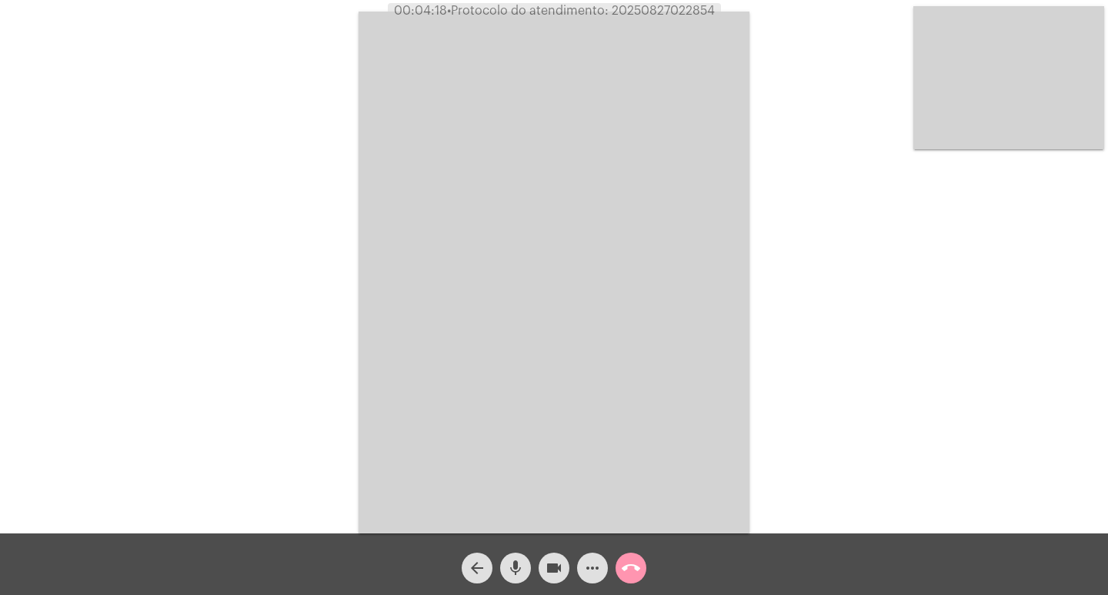
click at [543, 302] on video at bounding box center [554, 273] width 391 height 522
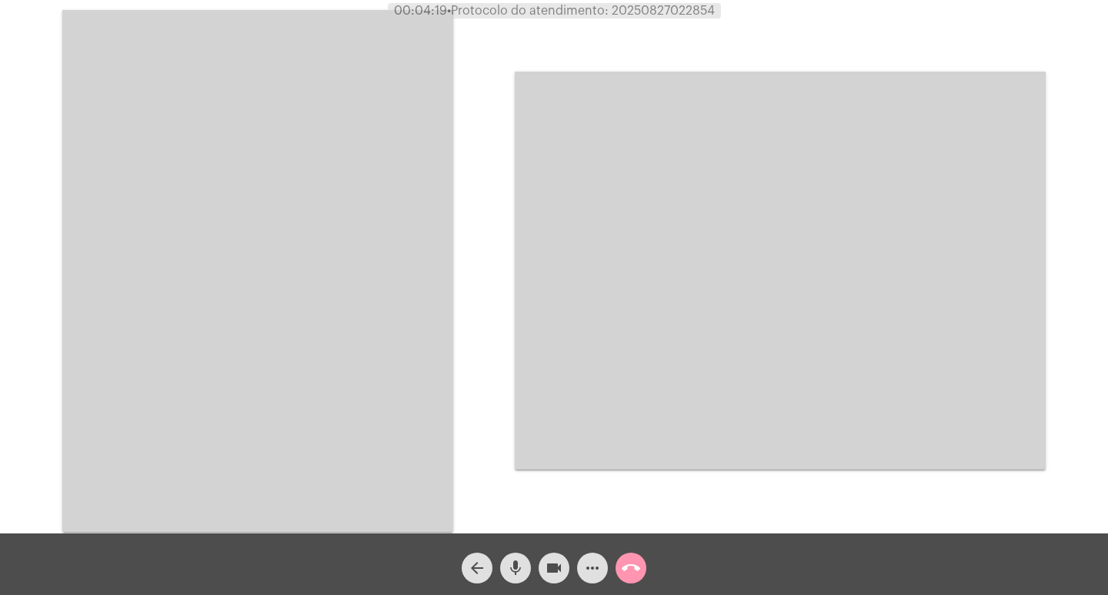
click at [369, 543] on div "arrow_back mic videocam more_horiz call_end" at bounding box center [554, 564] width 1108 height 62
click at [345, 436] on video at bounding box center [257, 271] width 391 height 522
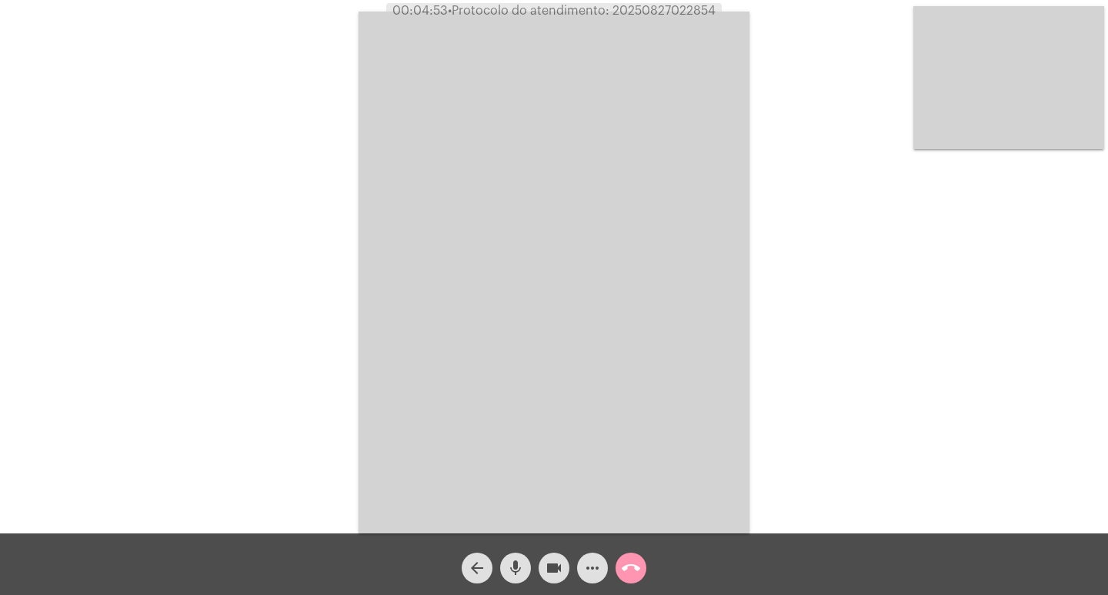
click at [474, 254] on video at bounding box center [554, 273] width 391 height 522
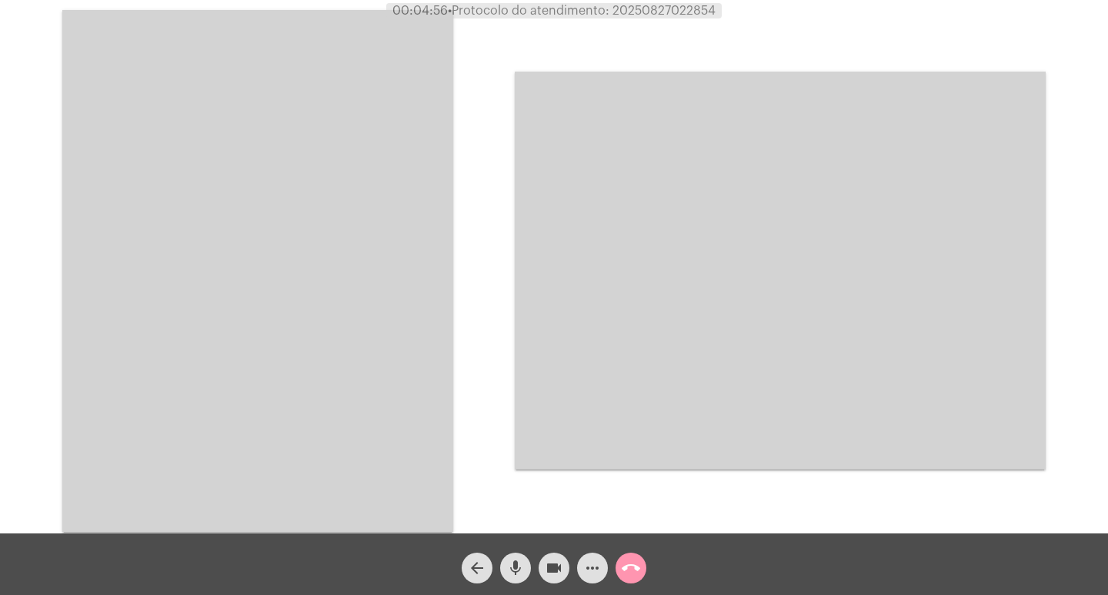
click at [303, 161] on video at bounding box center [257, 271] width 391 height 522
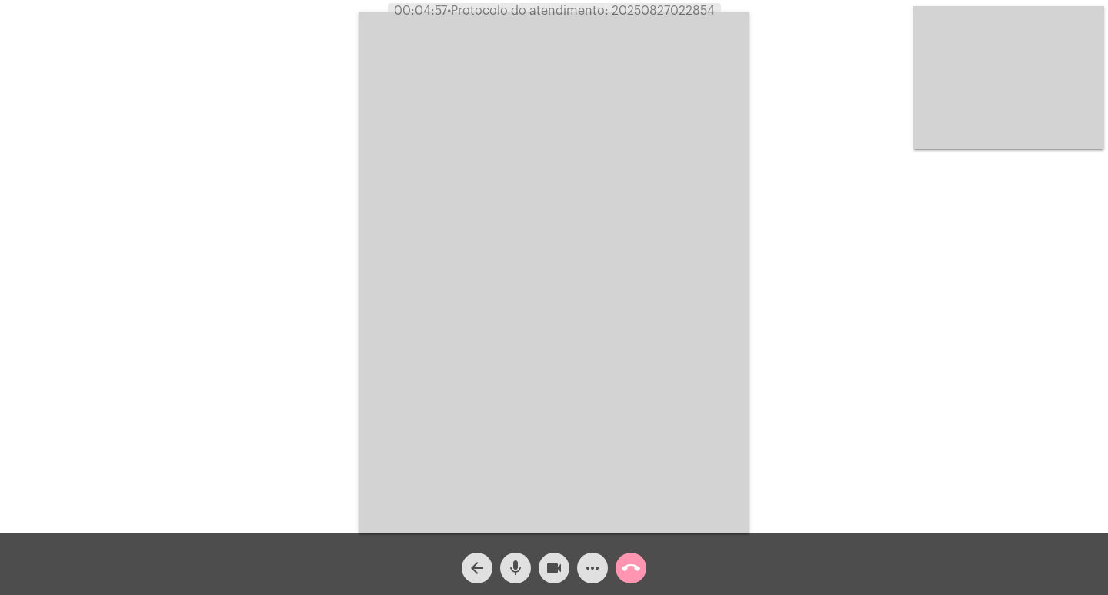
click at [655, 17] on span "00:04:57 • Protocolo do atendimento: 20250827022854" at bounding box center [554, 10] width 333 height 15
copy span "20250827022854"
click at [333, 299] on div "Acessando Câmera e Microfone..." at bounding box center [554, 270] width 1105 height 533
click at [640, 566] on button "call_end" at bounding box center [631, 568] width 31 height 31
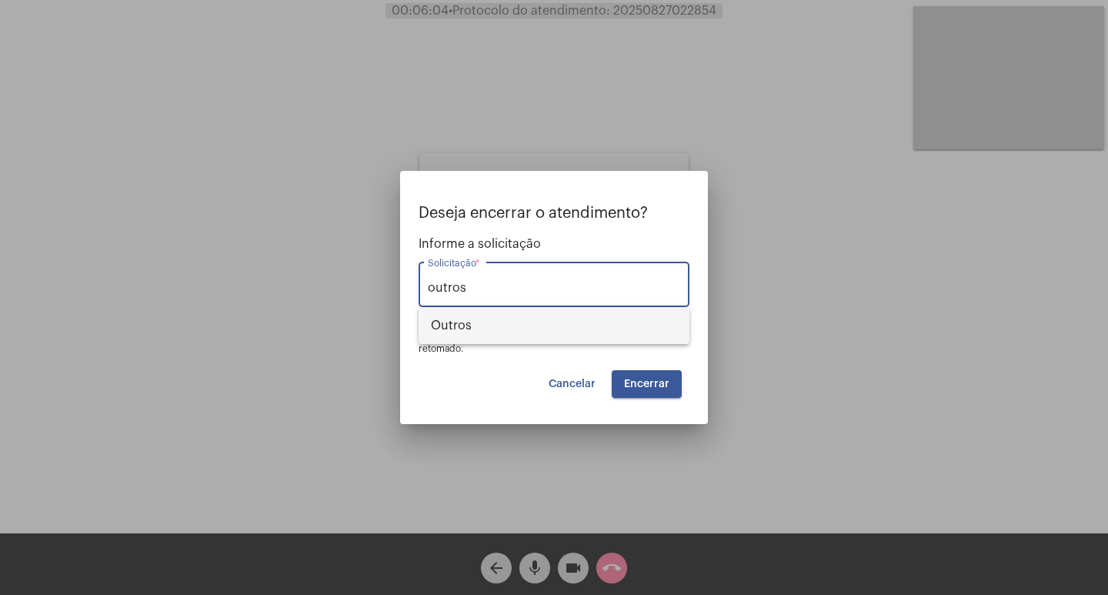
click at [642, 329] on span "Outros" at bounding box center [554, 325] width 246 height 37
type input "Outros"
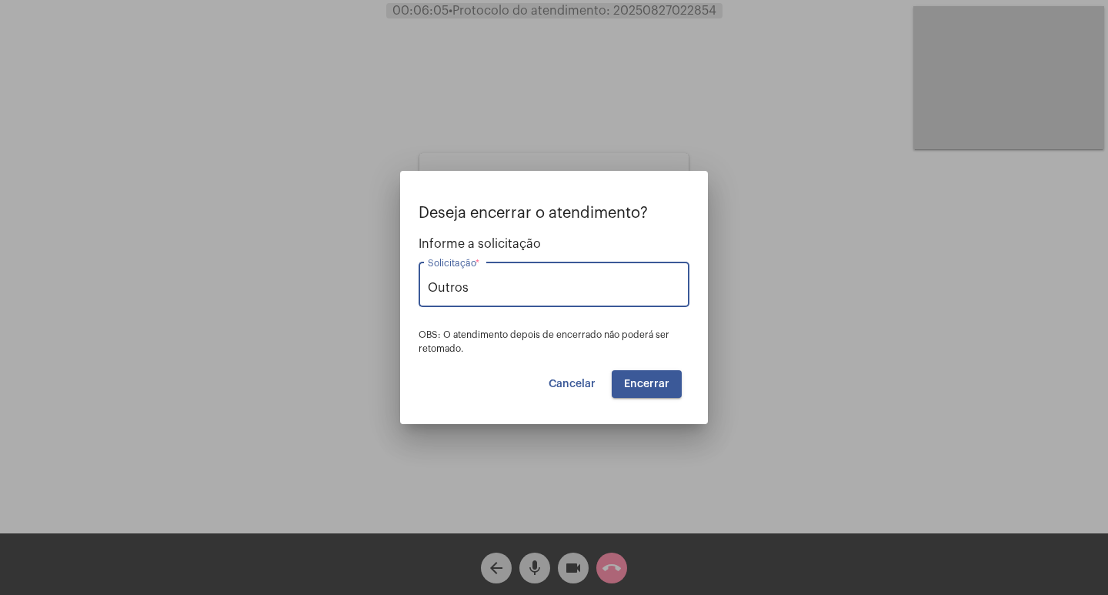
click at [670, 384] on button "Encerrar" at bounding box center [647, 384] width 70 height 28
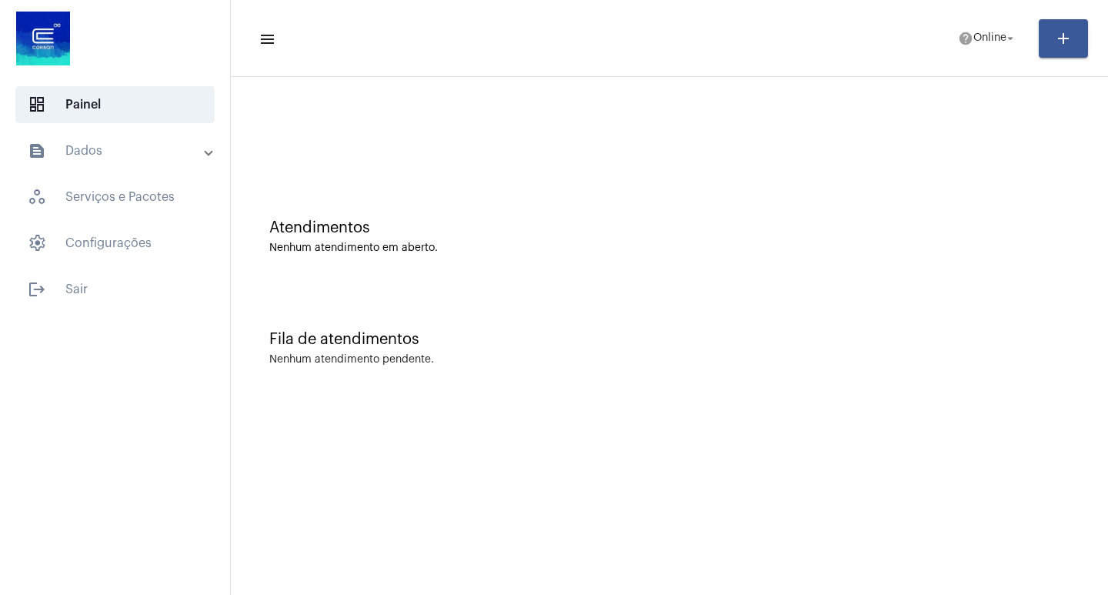
click at [981, 12] on mat-toolbar "menu help Online arrow_drop_down add" at bounding box center [670, 38] width 878 height 77
click at [981, 35] on span "Online" at bounding box center [990, 38] width 33 height 11
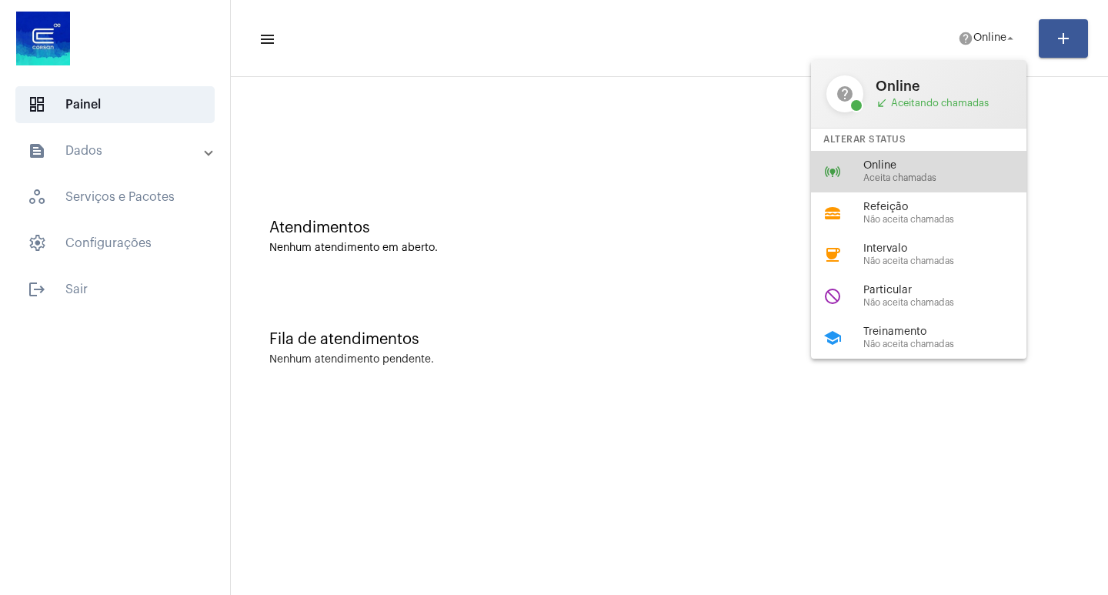
click at [924, 169] on span "Online" at bounding box center [952, 166] width 176 height 12
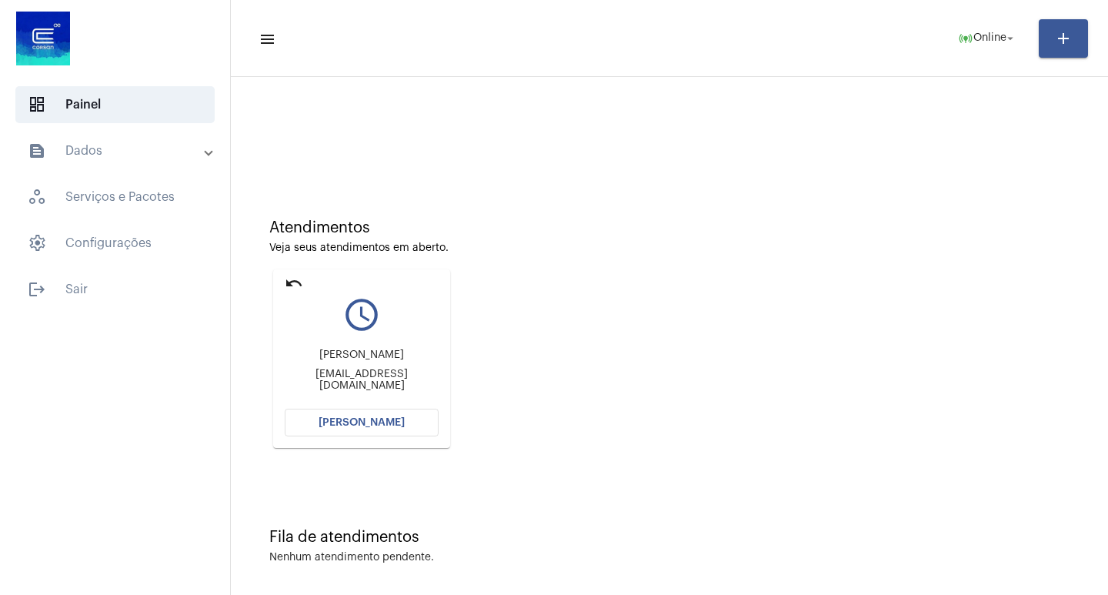
scroll to position [7, 0]
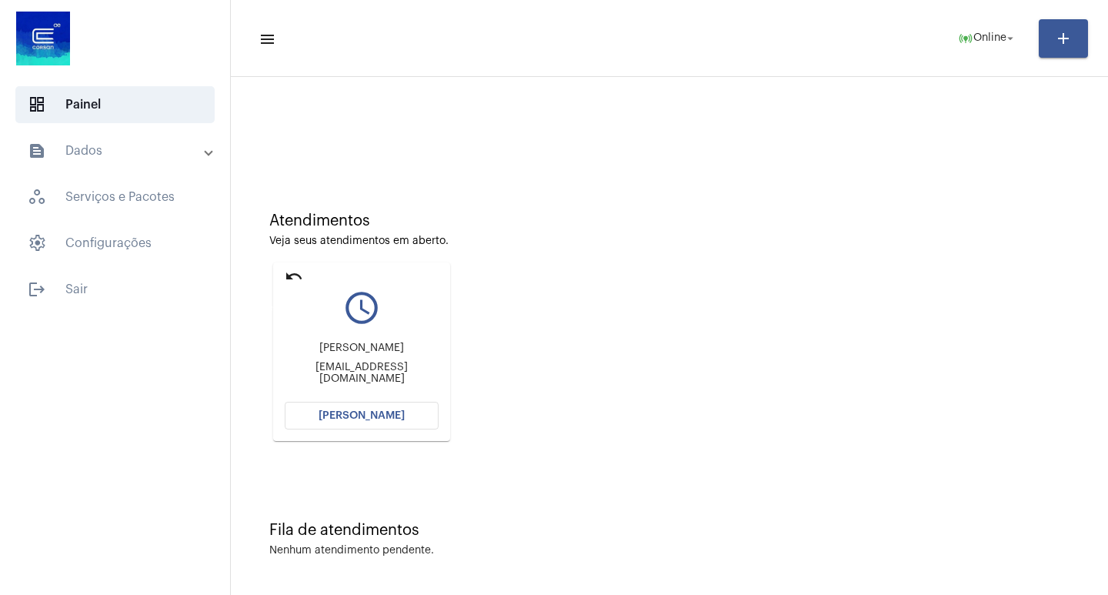
click at [296, 272] on mat-icon "undo" at bounding box center [294, 276] width 18 height 18
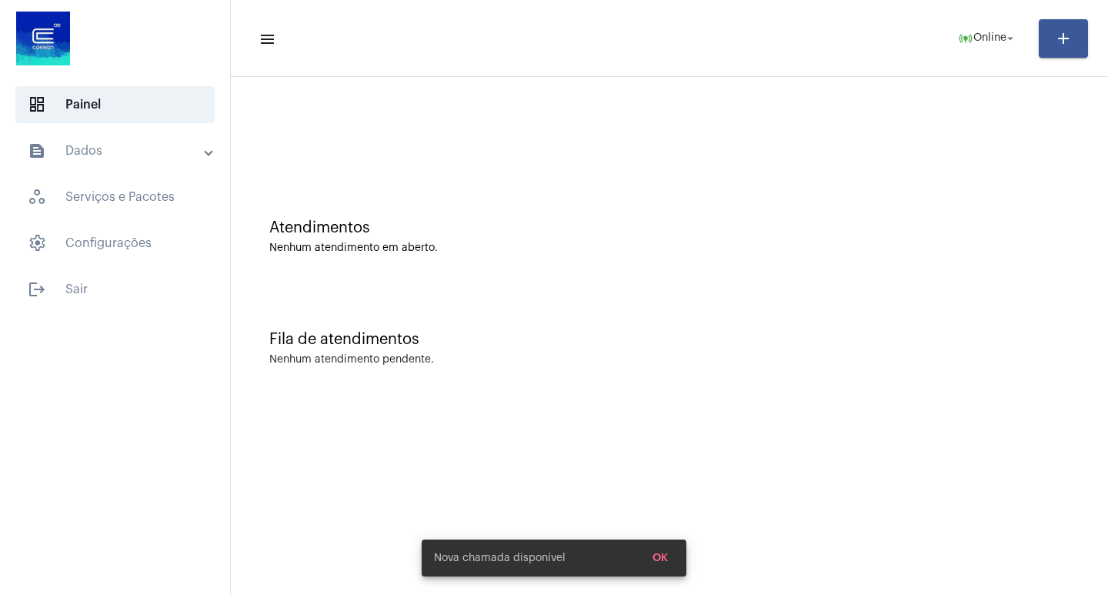
scroll to position [0, 0]
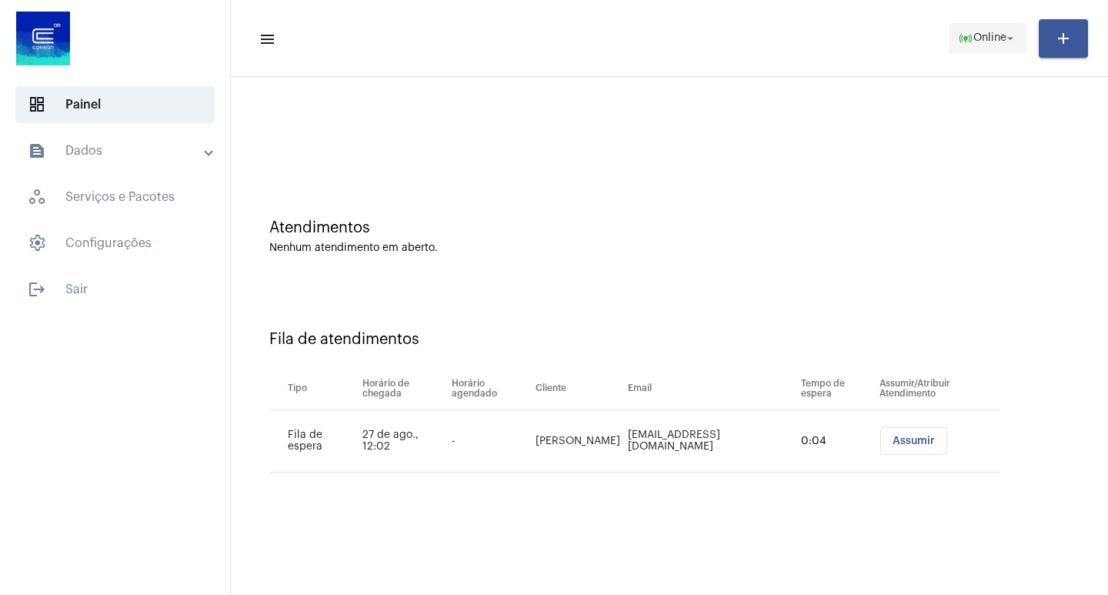
click at [991, 45] on span "online_prediction Online arrow_drop_down" at bounding box center [987, 38] width 59 height 28
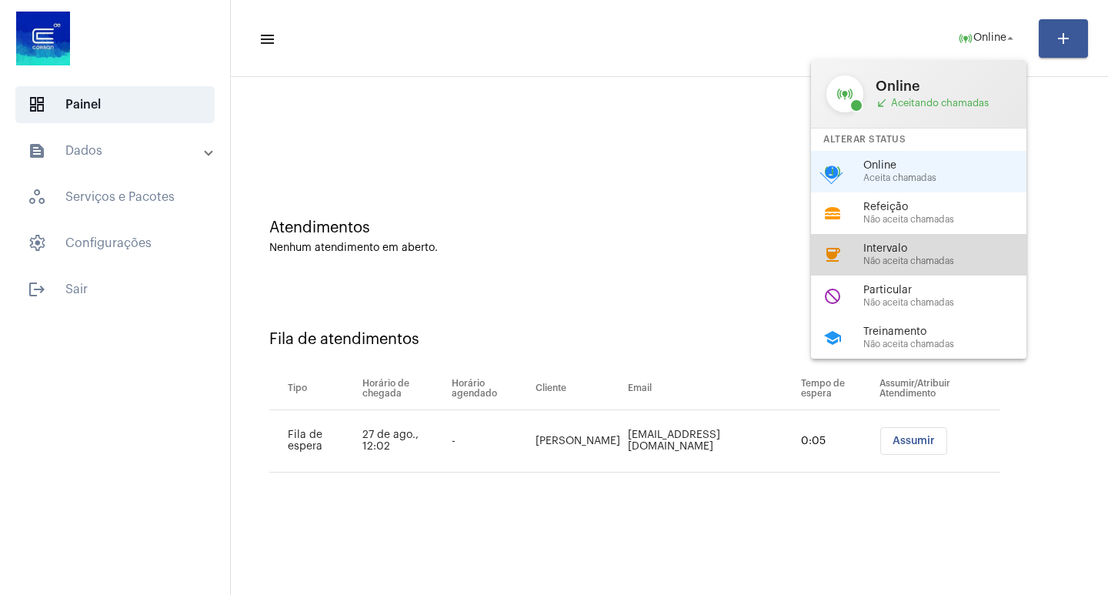
click at [944, 263] on span "Não aceita chamadas" at bounding box center [952, 261] width 176 height 10
